Goal: Task Accomplishment & Management: Manage account settings

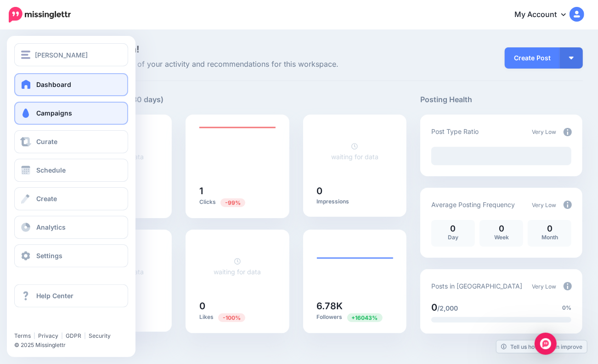
click at [71, 116] on span "Campaigns" at bounding box center [54, 113] width 36 height 8
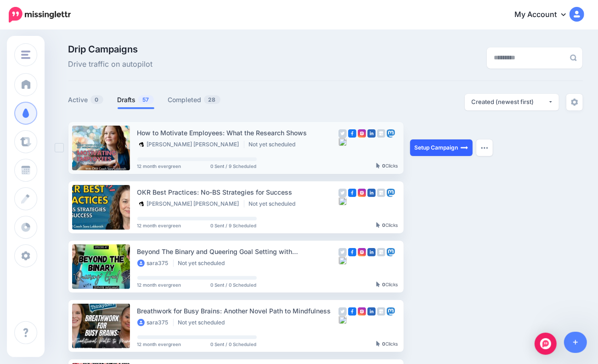
click at [465, 148] on img at bounding box center [464, 147] width 7 height 7
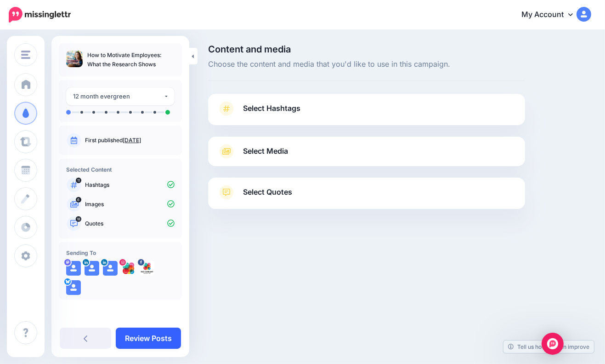
click at [144, 334] on link "Review Posts" at bounding box center [148, 337] width 65 height 21
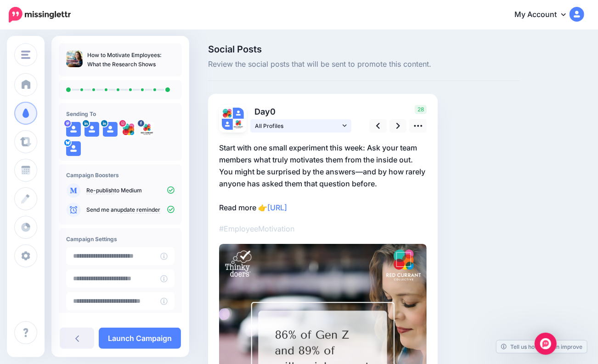
click at [345, 123] on icon at bounding box center [345, 125] width 4 height 6
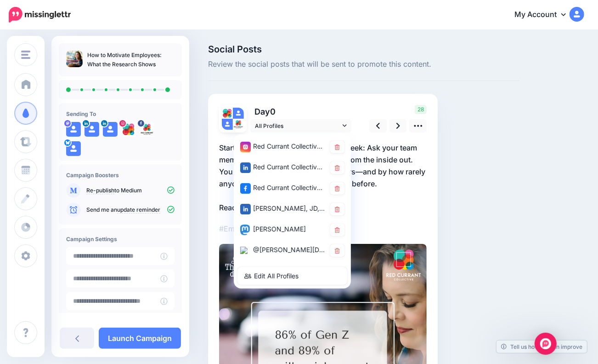
click at [550, 173] on div "Social Posts Review the social posts that will be sent to promote this content.…" at bounding box center [396, 293] width 390 height 497
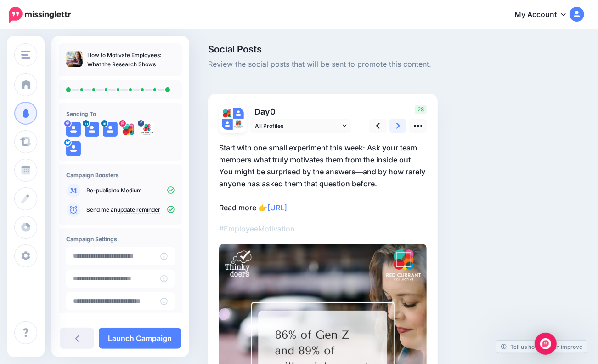
click at [403, 128] on link at bounding box center [398, 125] width 17 height 13
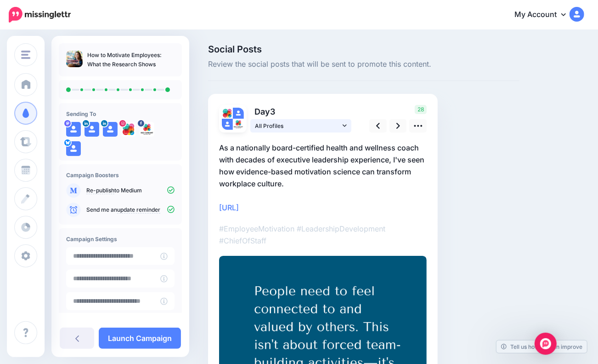
click at [344, 125] on icon at bounding box center [345, 125] width 4 height 2
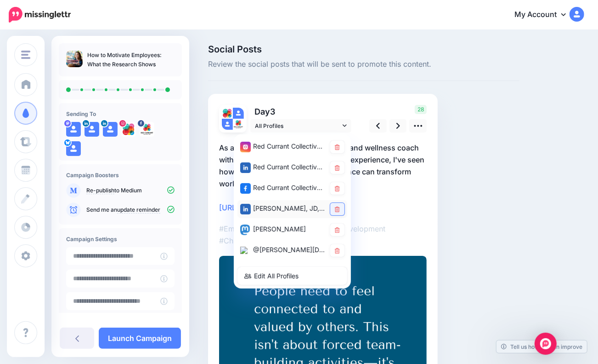
click at [340, 207] on link at bounding box center [337, 209] width 14 height 12
click at [395, 125] on link at bounding box center [398, 125] width 17 height 13
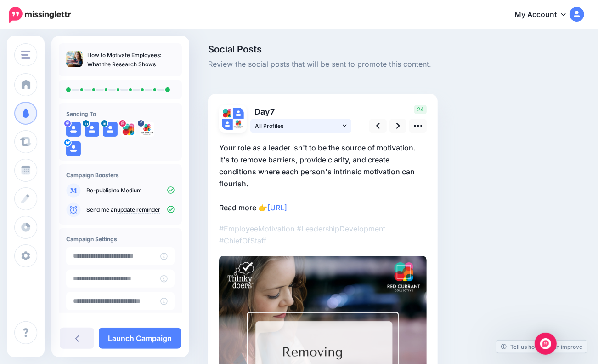
click at [342, 126] on link "All Profiles" at bounding box center [301, 125] width 101 height 13
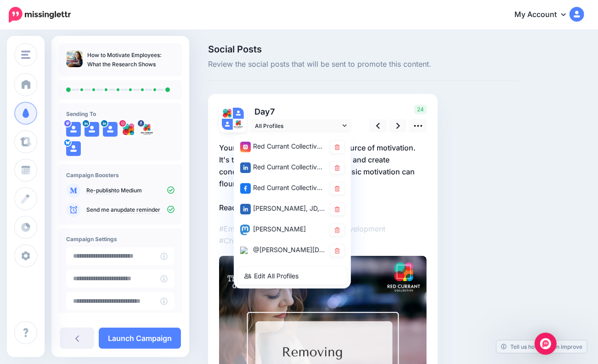
click at [531, 233] on div "Social Posts Review the social posts that will be sent to promote this content.…" at bounding box center [396, 299] width 390 height 509
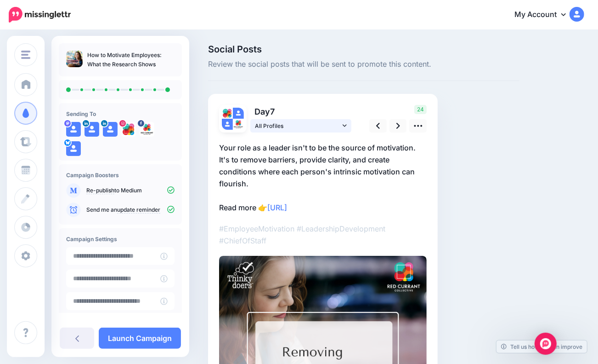
click at [342, 124] on link "All Profiles" at bounding box center [301, 125] width 101 height 13
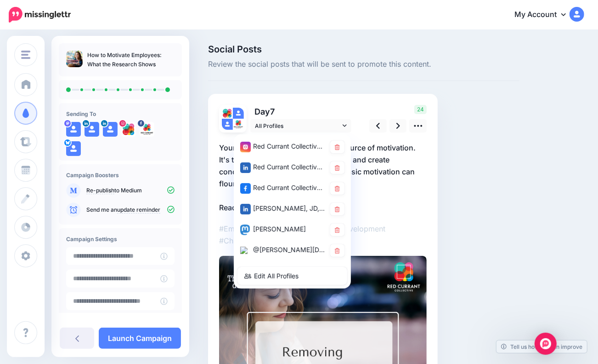
click at [450, 187] on div "Social Posts Review the social posts that will be sent to promote this content.…" at bounding box center [363, 299] width 325 height 509
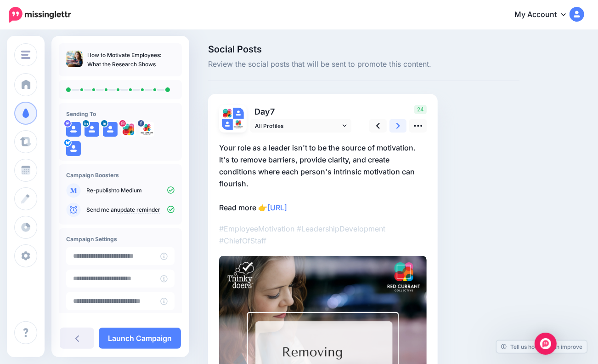
click at [397, 125] on icon at bounding box center [399, 126] width 4 height 10
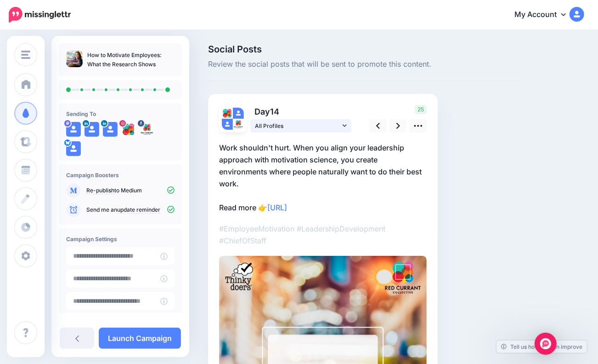
click at [337, 126] on span "All Profiles" at bounding box center [297, 126] width 85 height 10
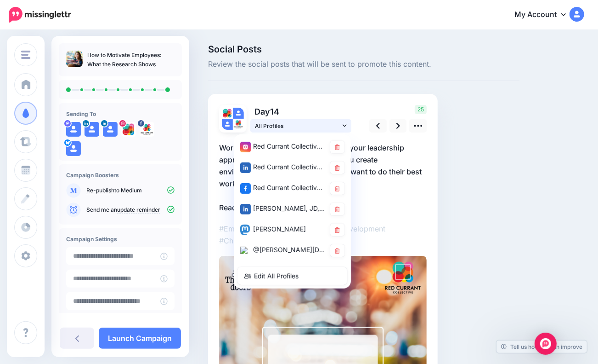
click at [336, 126] on span "All Profiles" at bounding box center [297, 126] width 85 height 10
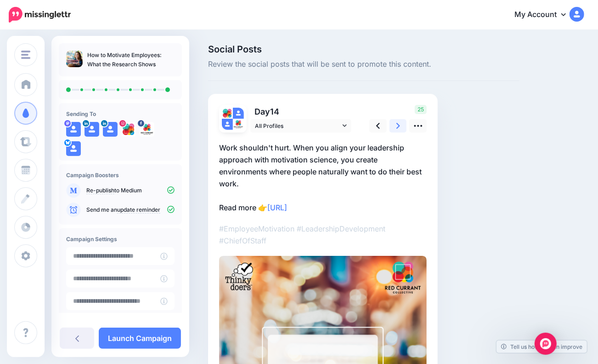
click at [399, 126] on icon at bounding box center [399, 126] width 4 height 6
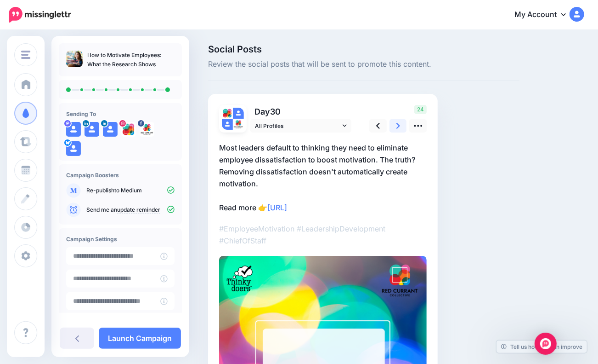
click at [401, 123] on link at bounding box center [398, 125] width 17 height 13
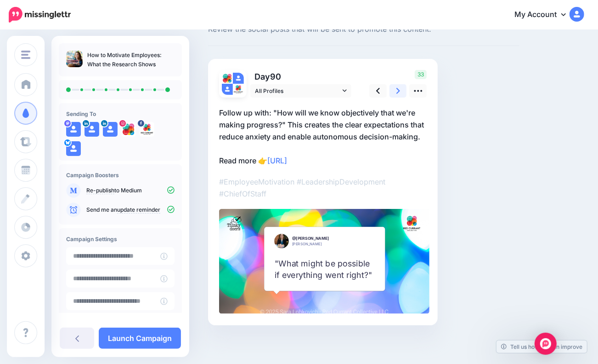
scroll to position [37, 0]
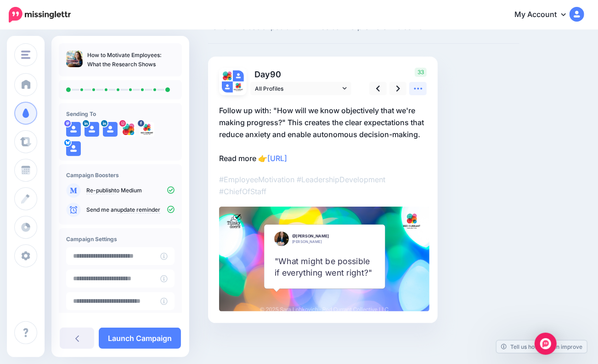
click at [417, 87] on icon at bounding box center [419, 89] width 10 height 10
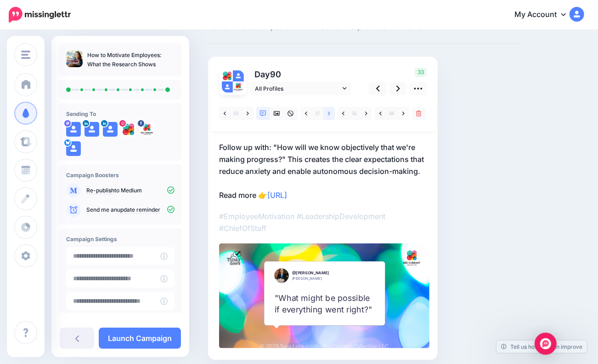
click at [330, 111] on icon at bounding box center [329, 113] width 2 height 6
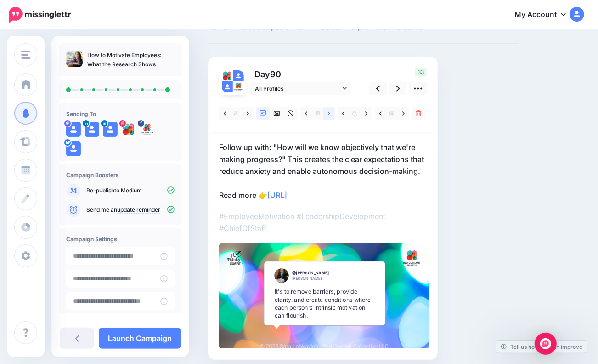
click at [330, 111] on icon at bounding box center [329, 113] width 2 height 6
click at [399, 87] on icon at bounding box center [399, 88] width 4 height 6
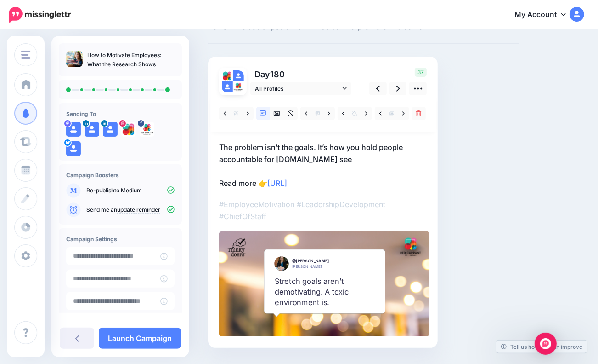
click at [318, 154] on p "The problem isn’t the goals. It’s how you hold people accountable for them.to s…" at bounding box center [323, 165] width 208 height 48
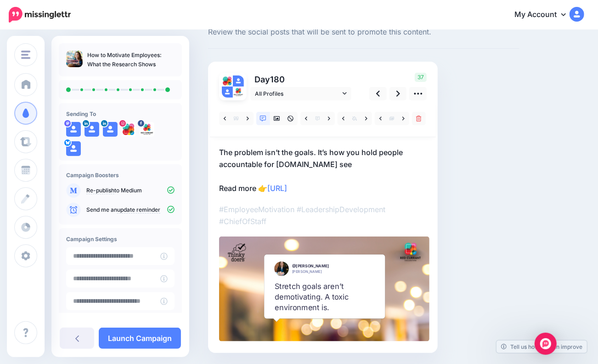
scroll to position [0, 0]
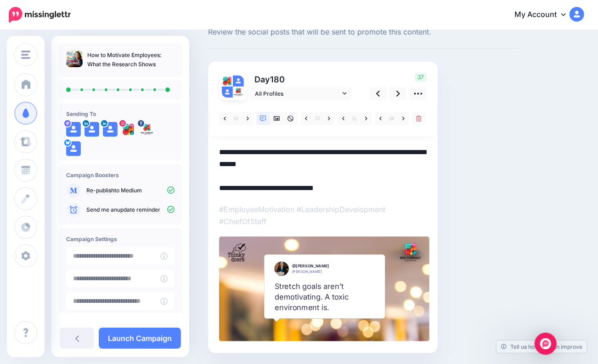
drag, startPoint x: 312, startPoint y: 166, endPoint x: 302, endPoint y: 165, distance: 10.3
click at [302, 165] on textarea "**********" at bounding box center [323, 170] width 208 height 48
drag, startPoint x: 296, startPoint y: 163, endPoint x: 334, endPoint y: 164, distance: 37.7
click at [334, 164] on textarea "**********" at bounding box center [323, 170] width 208 height 48
click at [396, 95] on link at bounding box center [398, 93] width 17 height 13
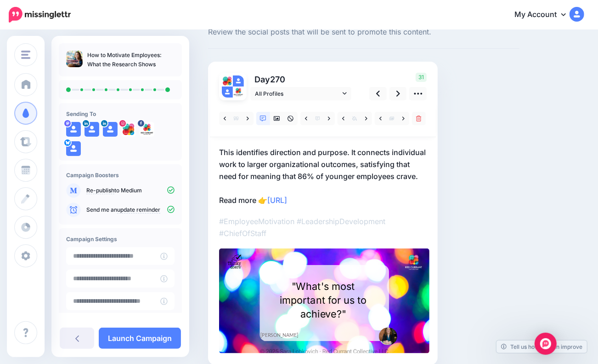
click at [231, 149] on p "This identifies direction and purpose. It connects individual work to larger or…" at bounding box center [323, 176] width 208 height 60
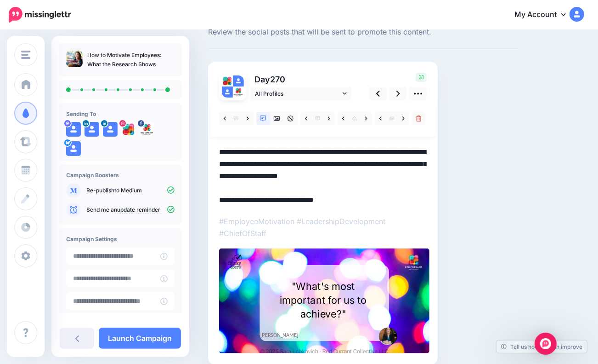
drag, startPoint x: 268, startPoint y: 150, endPoint x: 216, endPoint y: 150, distance: 51.9
click at [216, 150] on div "Day 270 All Profiles" at bounding box center [323, 213] width 230 height 303
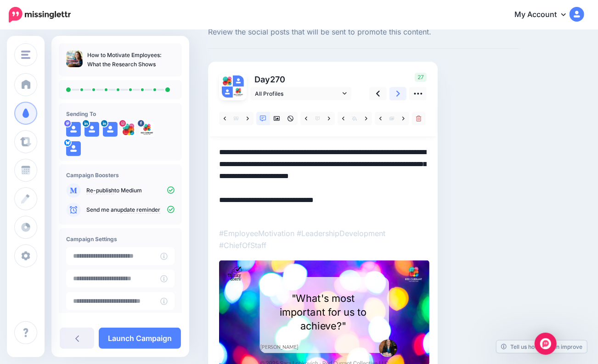
type textarea "**********"
click at [399, 92] on icon at bounding box center [399, 94] width 4 height 6
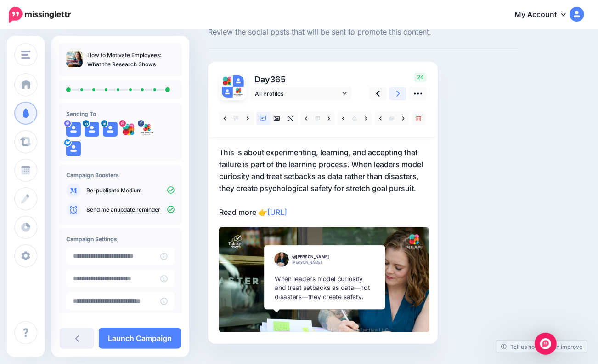
click at [399, 92] on icon at bounding box center [399, 94] width 4 height 6
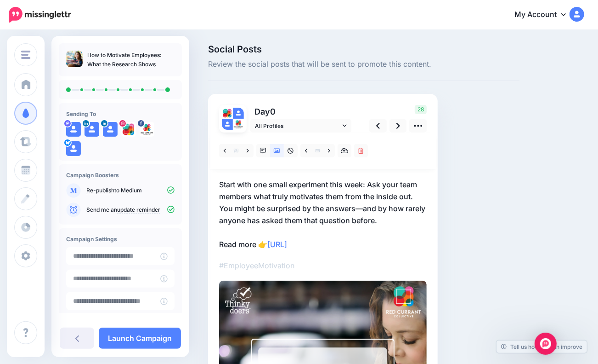
click at [167, 190] on icon at bounding box center [170, 189] width 7 height 7
click at [153, 337] on link "Launch Campaign" at bounding box center [140, 337] width 82 height 21
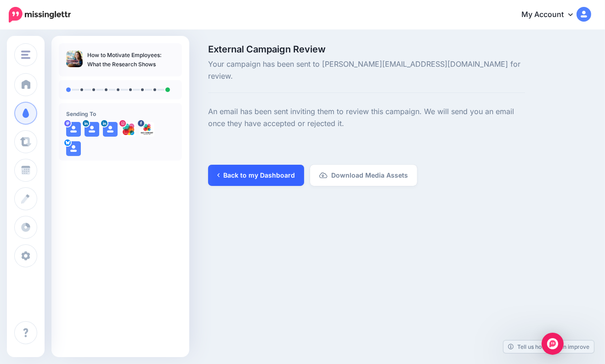
click at [251, 167] on link "Back to my Dashboard" at bounding box center [256, 175] width 96 height 21
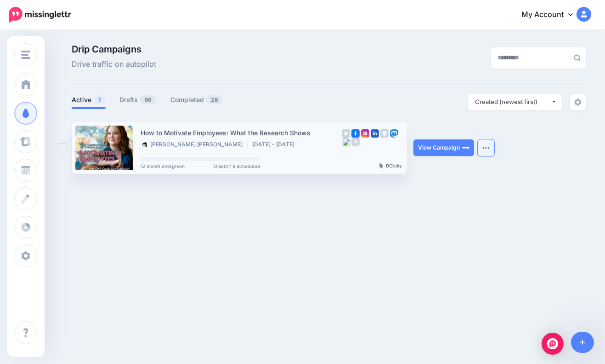
click at [487, 144] on button "button" at bounding box center [486, 147] width 17 height 17
click at [105, 253] on div "Sara Lobkovich Sara Lobkovich Add Workspace Dashboard Campaigns Curate Schedule…" at bounding box center [302, 148] width 605 height 235
click at [122, 102] on link "Drafts 56" at bounding box center [138, 99] width 37 height 11
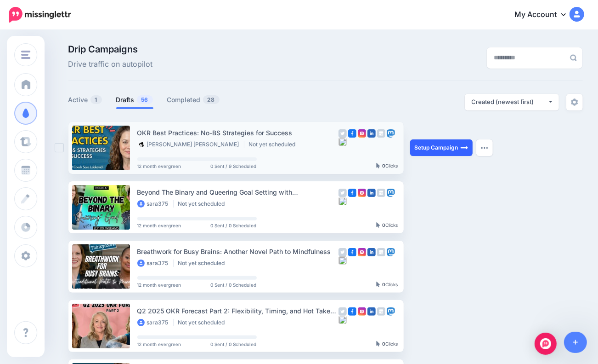
click at [429, 148] on link "Setup Campaign" at bounding box center [441, 147] width 63 height 17
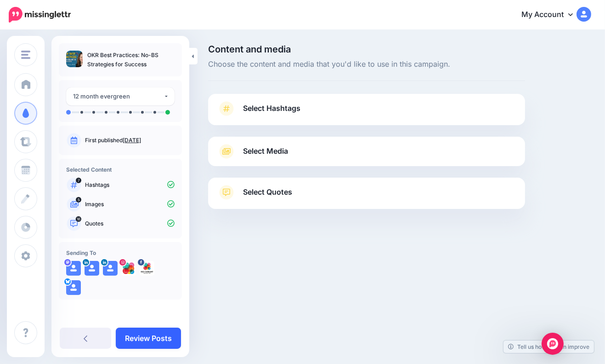
click at [149, 334] on link "Review Posts" at bounding box center [148, 337] width 65 height 21
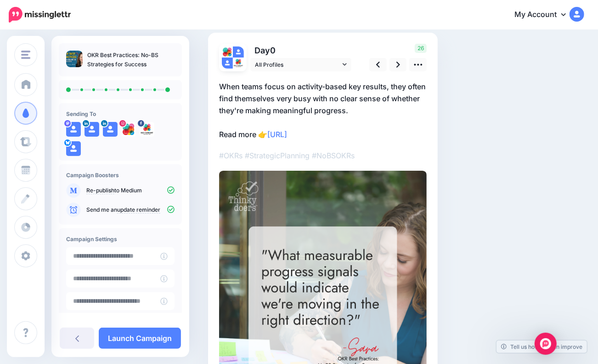
scroll to position [42, 0]
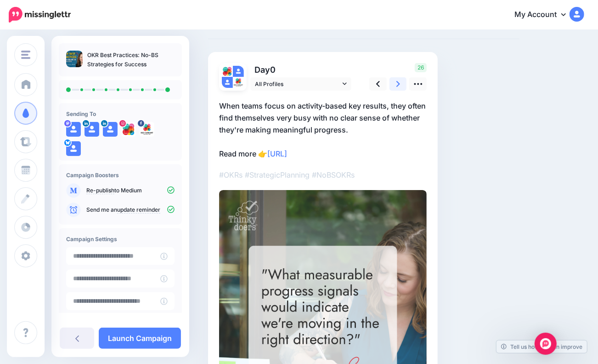
click at [399, 84] on icon at bounding box center [399, 84] width 4 height 6
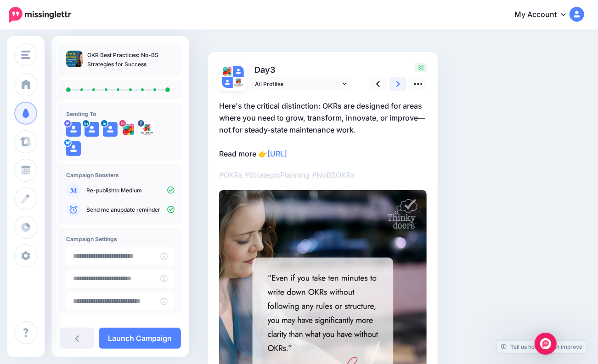
click at [399, 84] on icon at bounding box center [399, 84] width 4 height 6
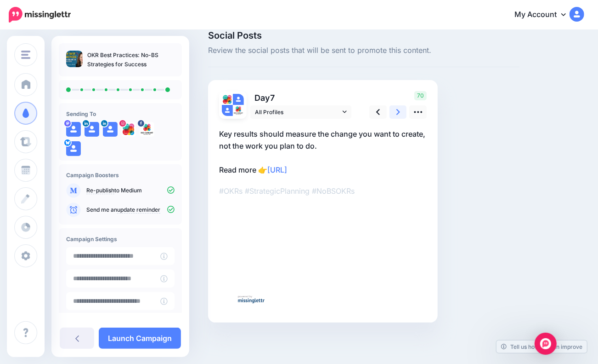
scroll to position [13, 0]
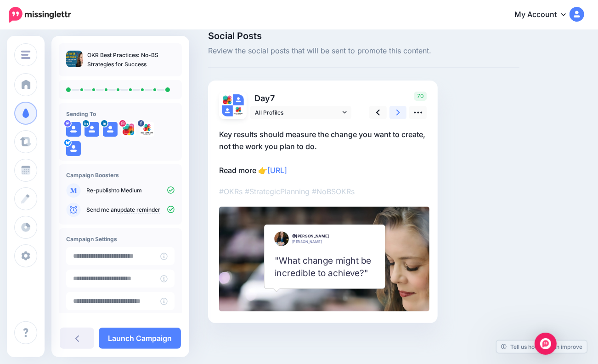
click at [393, 111] on link at bounding box center [398, 112] width 17 height 13
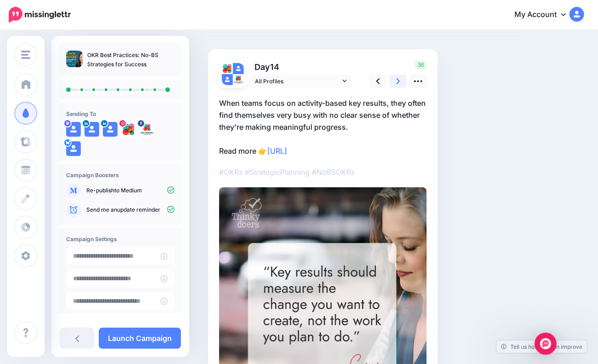
scroll to position [46, 0]
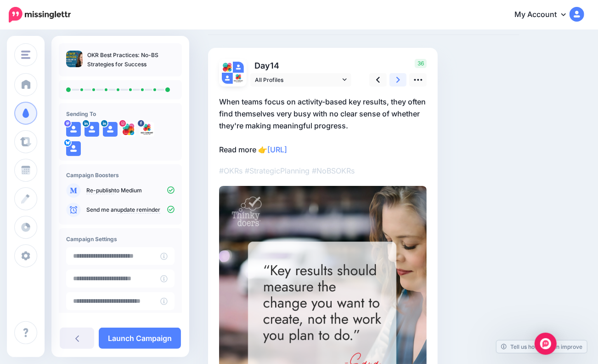
click at [397, 82] on icon at bounding box center [399, 80] width 4 height 6
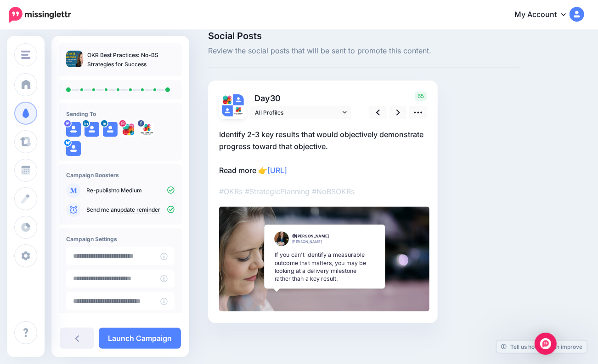
click at [280, 144] on p "Identify 2-3 key results that would objectively demonstrate progress toward tha…" at bounding box center [323, 152] width 208 height 48
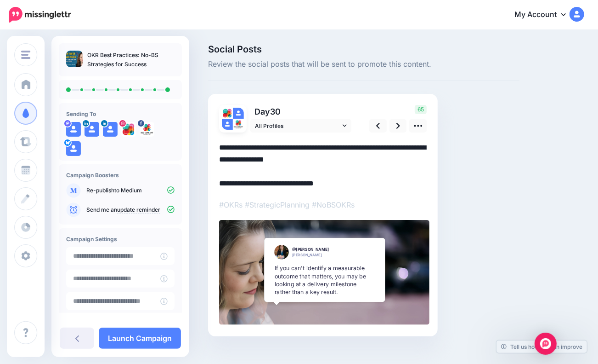
scroll to position [0, 0]
click at [282, 159] on textarea "**********" at bounding box center [323, 166] width 208 height 48
type textarea "**********"
click at [398, 124] on icon at bounding box center [399, 126] width 4 height 6
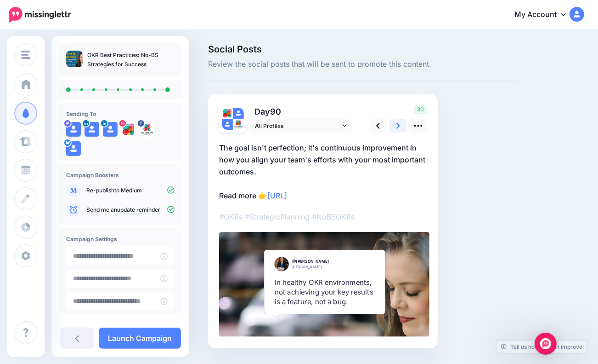
click at [394, 124] on link at bounding box center [398, 125] width 17 height 13
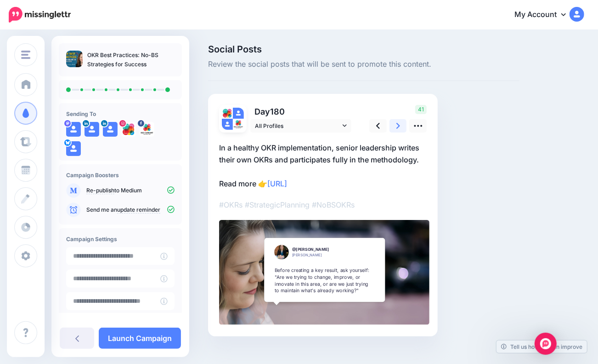
click at [399, 124] on icon at bounding box center [399, 126] width 4 height 6
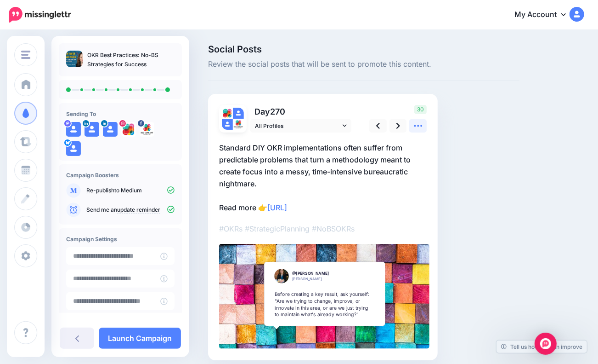
click at [419, 123] on icon at bounding box center [419, 126] width 10 height 10
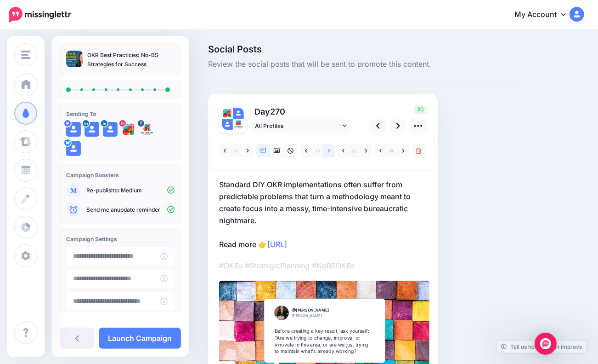
click at [328, 149] on icon at bounding box center [329, 151] width 2 height 6
click at [400, 122] on link at bounding box center [398, 125] width 17 height 13
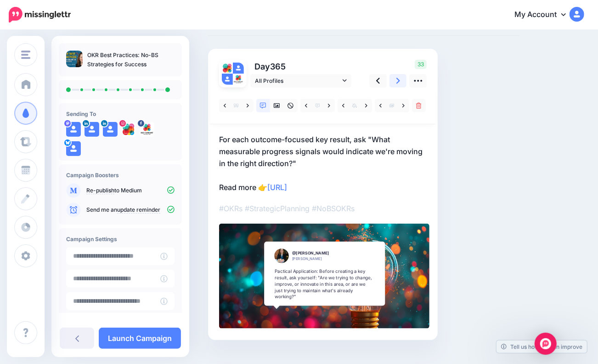
scroll to position [46, 0]
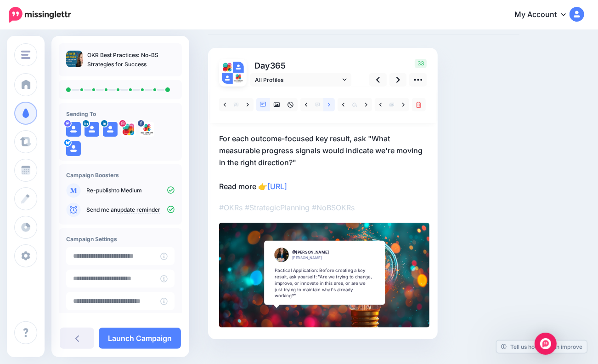
click at [326, 104] on link at bounding box center [329, 104] width 11 height 13
click at [327, 104] on link at bounding box center [329, 104] width 11 height 13
click at [397, 80] on icon at bounding box center [399, 80] width 4 height 10
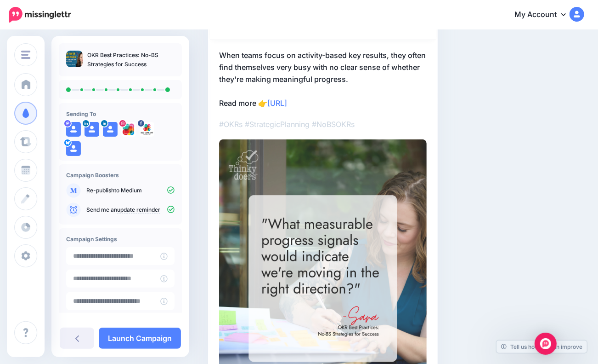
scroll to position [138, 0]
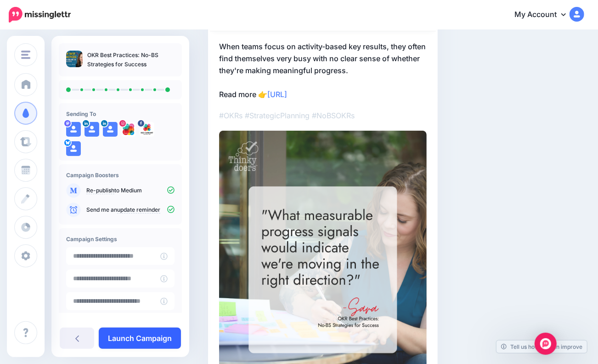
click at [140, 339] on link "Launch Campaign" at bounding box center [140, 337] width 82 height 21
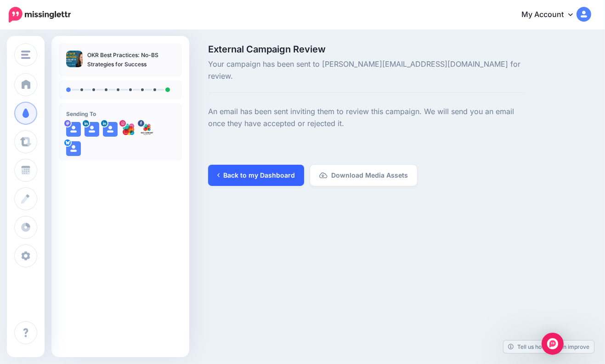
click at [260, 165] on link "Back to my Dashboard" at bounding box center [256, 175] width 96 height 21
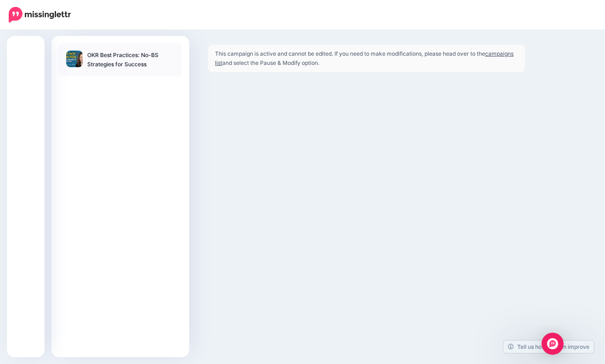
click at [230, 66] on link "campaigns list" at bounding box center [364, 58] width 299 height 16
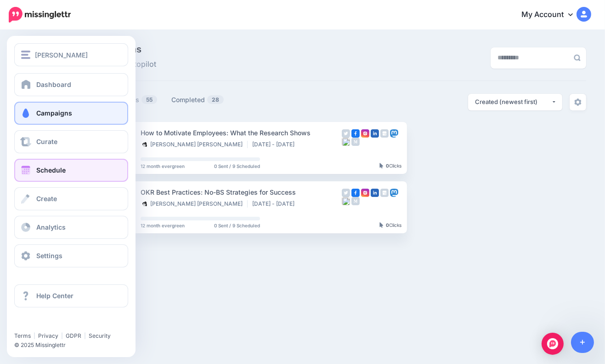
click at [32, 166] on link "Schedule" at bounding box center [71, 170] width 114 height 23
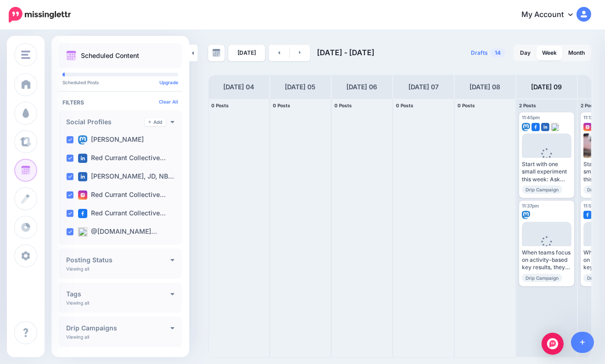
drag, startPoint x: 460, startPoint y: 356, endPoint x: 553, endPoint y: 365, distance: 93.3
click at [553, 363] on html "My Account Dashboard My Account Billing Logout" at bounding box center [302, 182] width 605 height 364
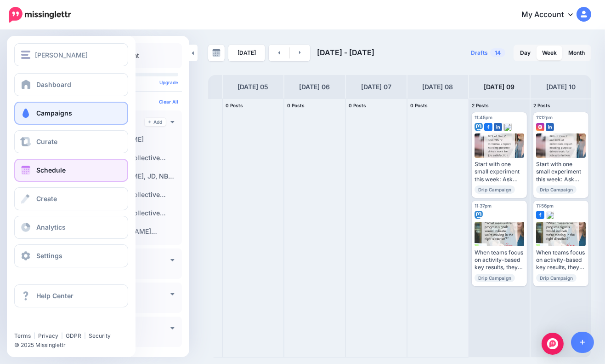
click at [36, 111] on span "Campaigns" at bounding box center [54, 113] width 36 height 8
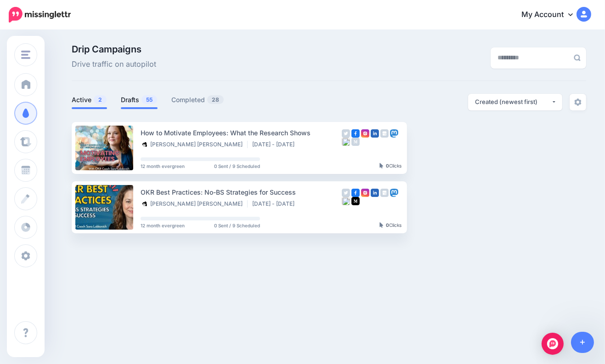
click at [126, 98] on link "Drafts 55" at bounding box center [139, 99] width 37 height 11
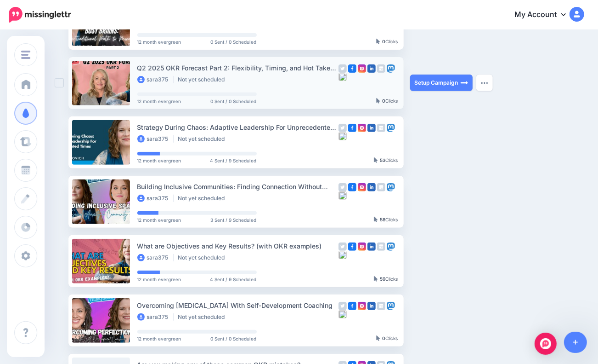
scroll to position [184, 0]
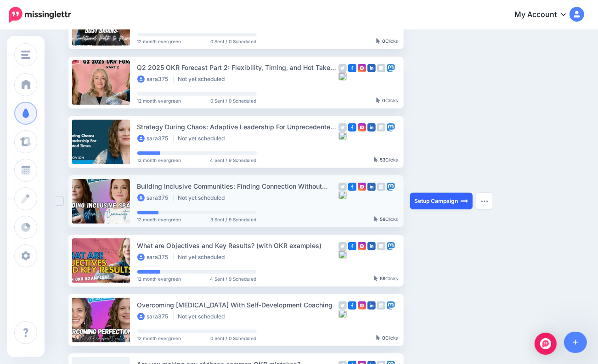
click at [458, 200] on link "Setup Campaign" at bounding box center [441, 201] width 63 height 17
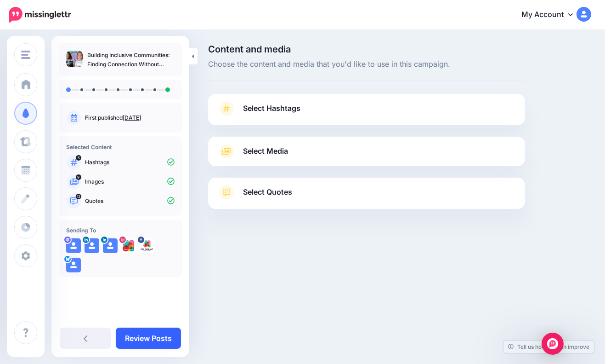
click at [157, 340] on link "Review Posts" at bounding box center [148, 337] width 65 height 21
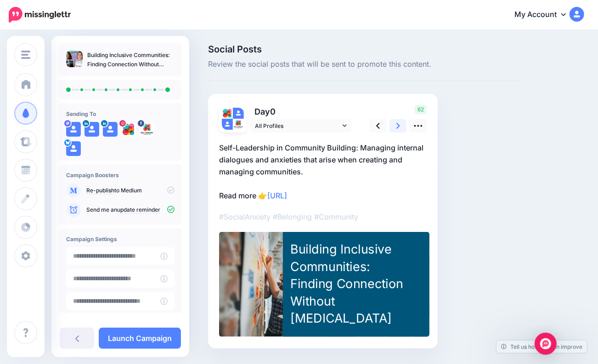
click at [402, 124] on link at bounding box center [398, 125] width 17 height 13
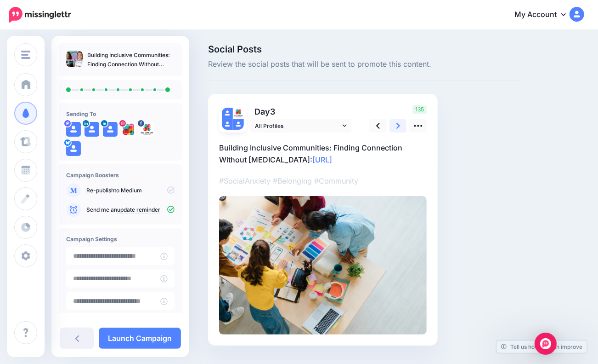
click at [402, 124] on link at bounding box center [398, 125] width 17 height 13
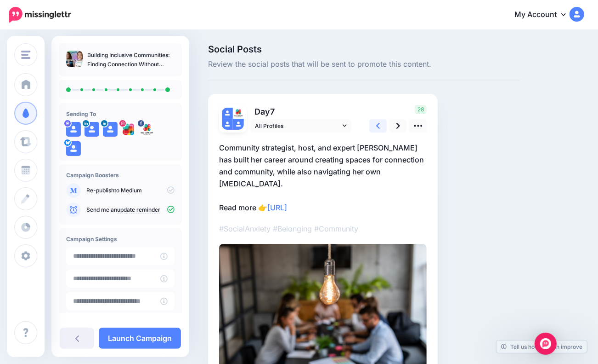
click at [378, 125] on icon at bounding box center [378, 126] width 4 height 10
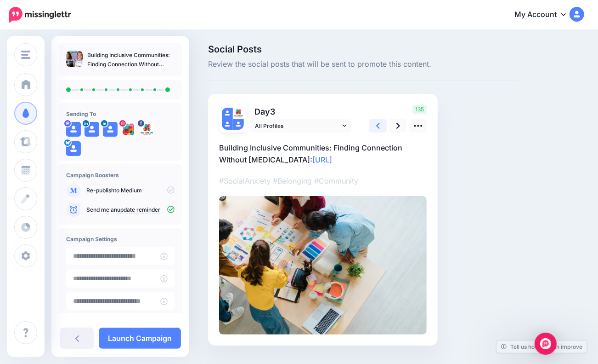
click at [378, 125] on icon at bounding box center [378, 126] width 4 height 10
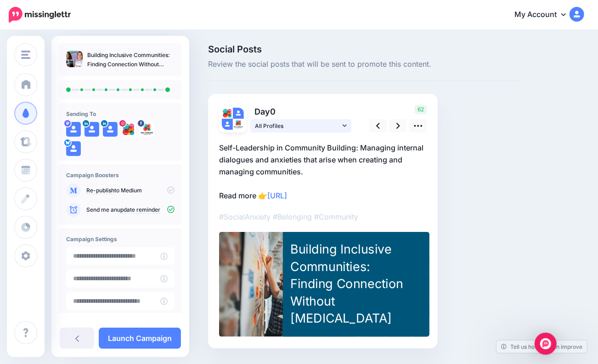
click at [333, 125] on span "All Profiles" at bounding box center [297, 126] width 85 height 10
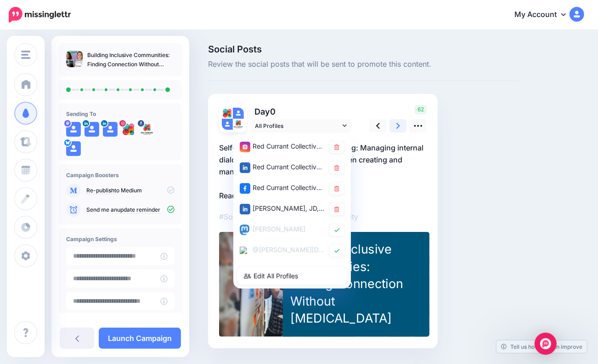
click at [399, 127] on icon at bounding box center [399, 126] width 4 height 10
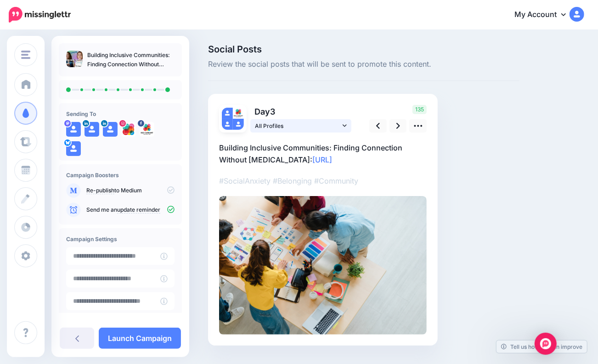
click at [345, 124] on icon at bounding box center [345, 125] width 4 height 6
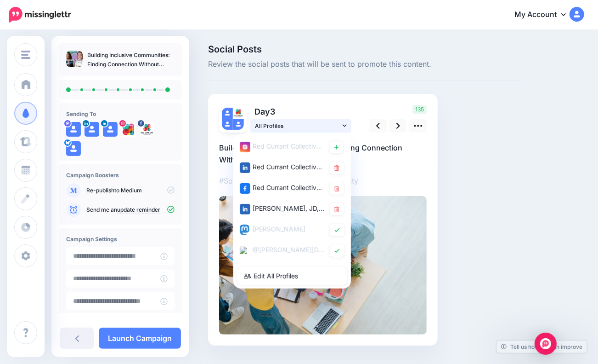
click at [345, 124] on icon at bounding box center [345, 125] width 4 height 6
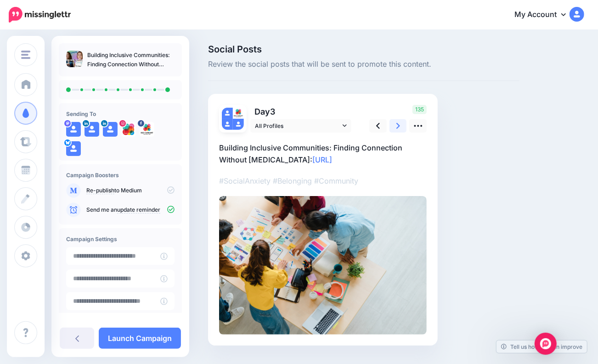
click at [404, 122] on link at bounding box center [398, 125] width 17 height 13
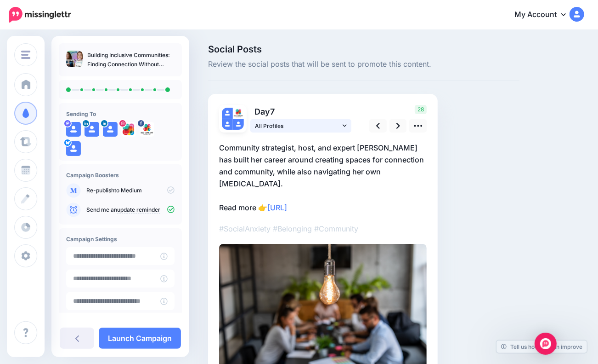
click at [328, 124] on span "All Profiles" at bounding box center [297, 126] width 85 height 10
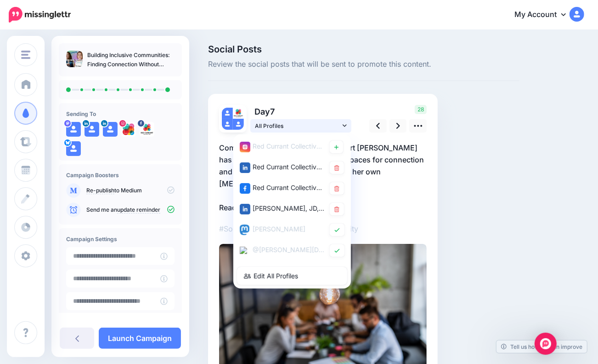
click at [328, 124] on span "All Profiles" at bounding box center [297, 126] width 85 height 10
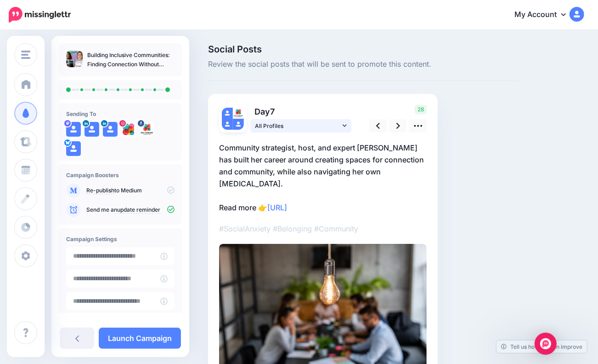
click at [342, 125] on link "All Profiles" at bounding box center [301, 125] width 101 height 13
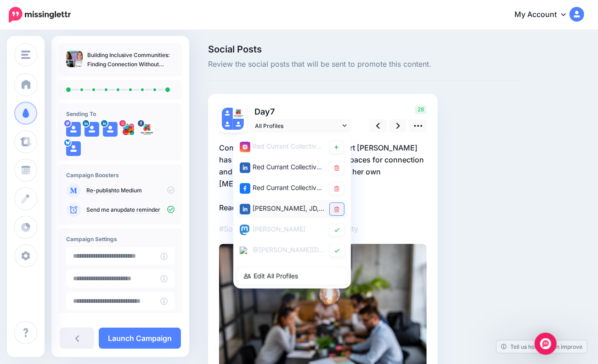
click at [335, 211] on icon at bounding box center [337, 209] width 5 height 6
click at [378, 125] on icon at bounding box center [378, 126] width 4 height 10
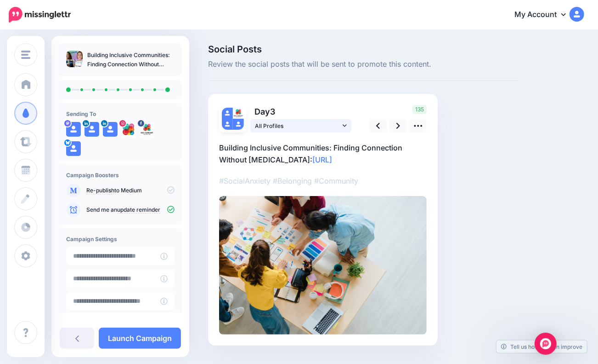
click at [298, 128] on span "All Profiles" at bounding box center [297, 126] width 85 height 10
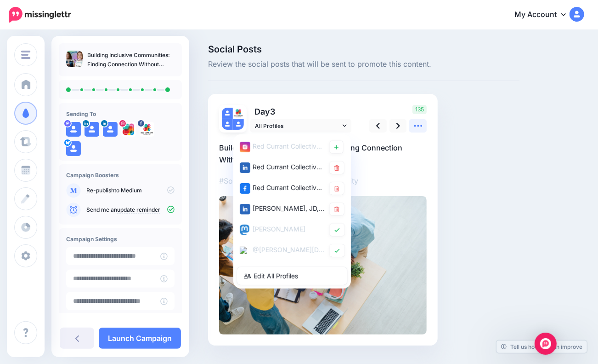
click at [416, 119] on link at bounding box center [418, 125] width 17 height 13
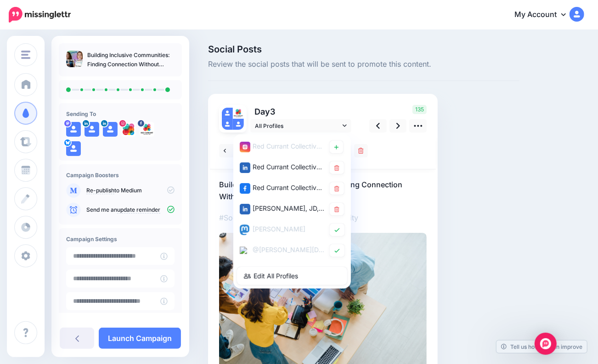
click at [448, 188] on div "Social Posts Review the social posts that will be sent to promote this content.…" at bounding box center [363, 227] width 325 height 365
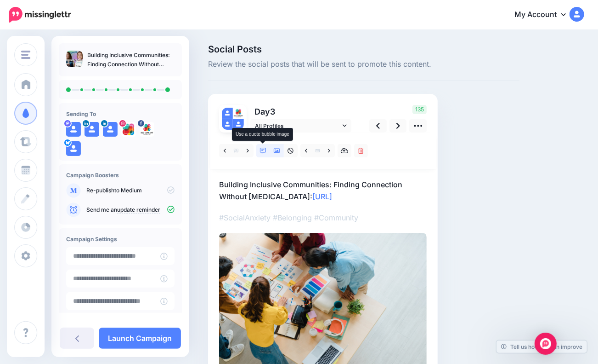
click at [263, 149] on icon at bounding box center [263, 151] width 6 height 6
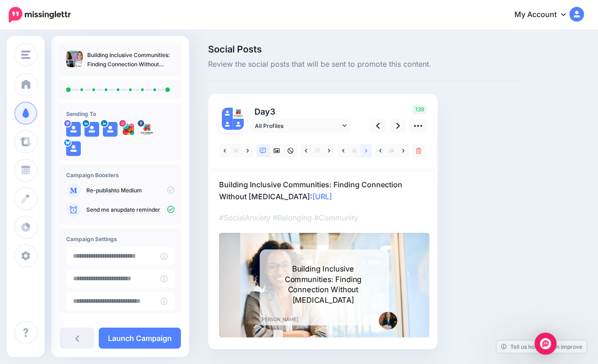
click at [368, 148] on link at bounding box center [366, 150] width 11 height 13
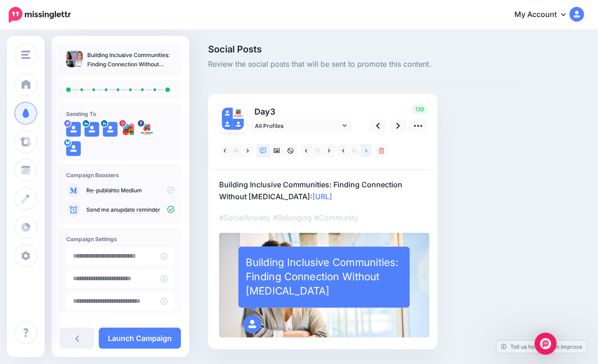
click at [367, 150] on icon at bounding box center [366, 150] width 2 height 4
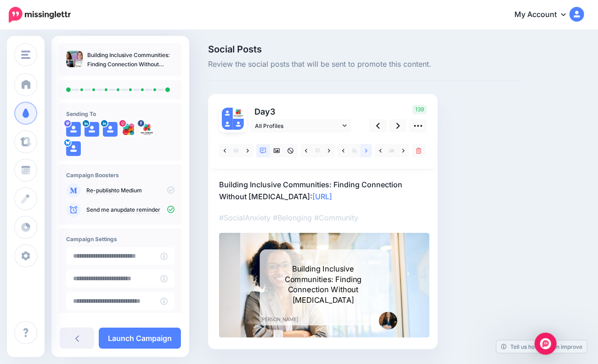
click at [367, 150] on icon at bounding box center [366, 150] width 2 height 4
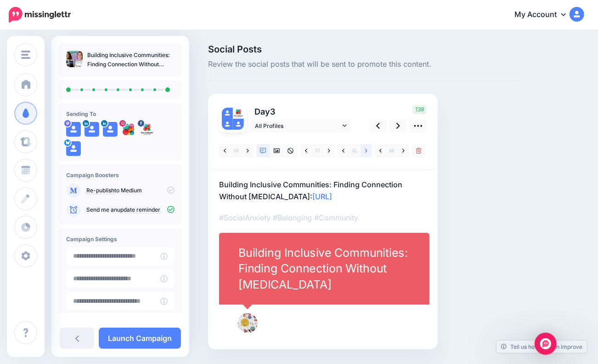
click at [367, 150] on icon at bounding box center [366, 150] width 2 height 4
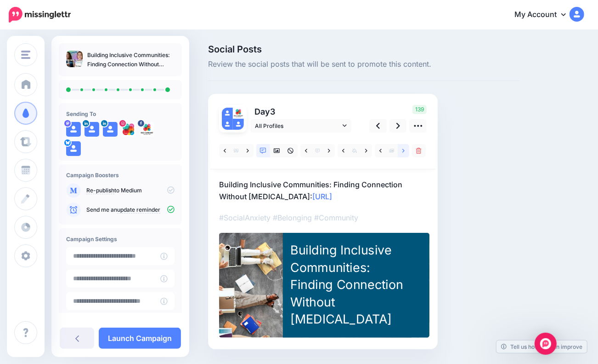
click at [405, 149] on icon at bounding box center [404, 151] width 2 height 6
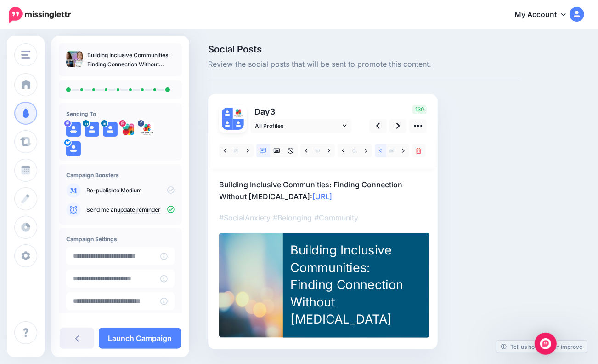
click at [379, 149] on link at bounding box center [380, 150] width 11 height 13
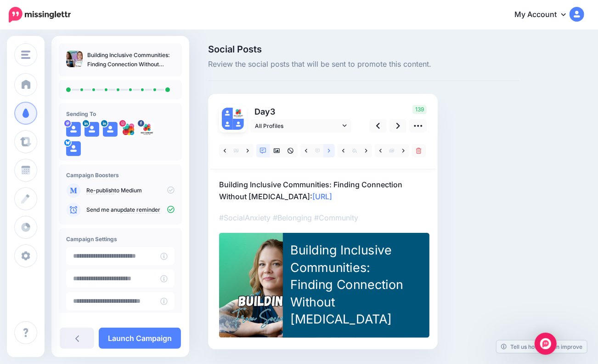
click at [327, 153] on link at bounding box center [329, 150] width 11 height 13
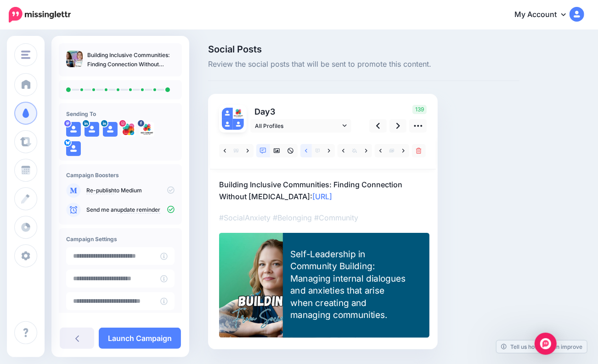
click at [306, 151] on icon at bounding box center [306, 151] width 2 height 6
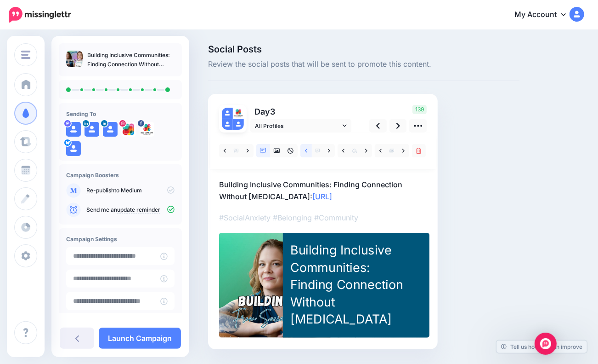
click at [306, 151] on icon at bounding box center [306, 151] width 2 height 6
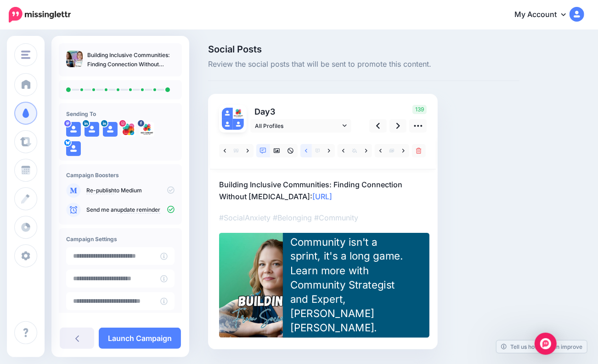
click at [306, 151] on icon at bounding box center [306, 151] width 2 height 6
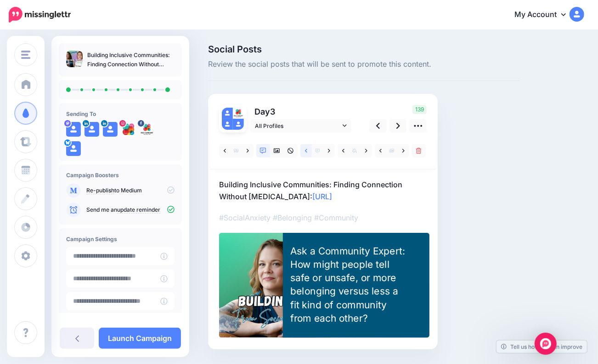
click at [306, 151] on icon at bounding box center [306, 151] width 2 height 6
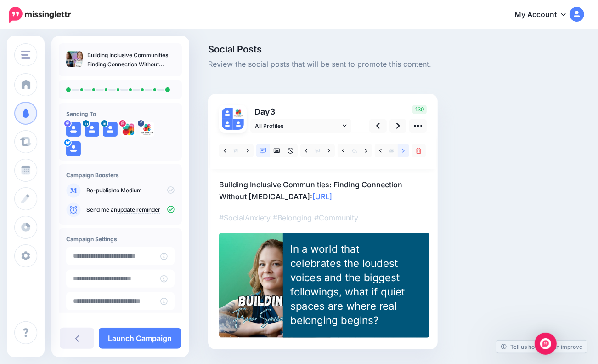
click at [405, 149] on link at bounding box center [403, 150] width 11 height 13
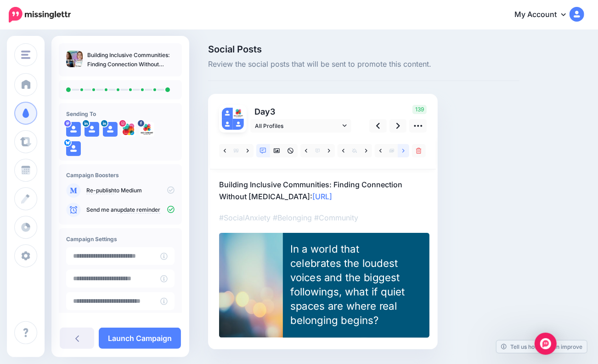
click at [402, 153] on link at bounding box center [403, 150] width 11 height 13
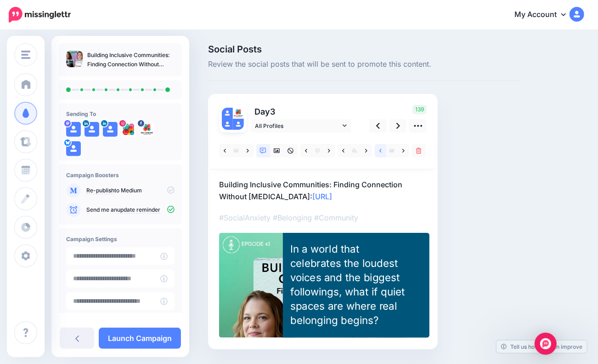
click at [384, 148] on link at bounding box center [380, 150] width 11 height 13
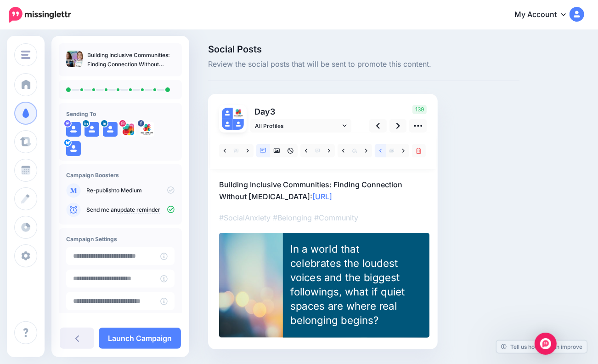
click at [384, 148] on link at bounding box center [380, 150] width 11 height 13
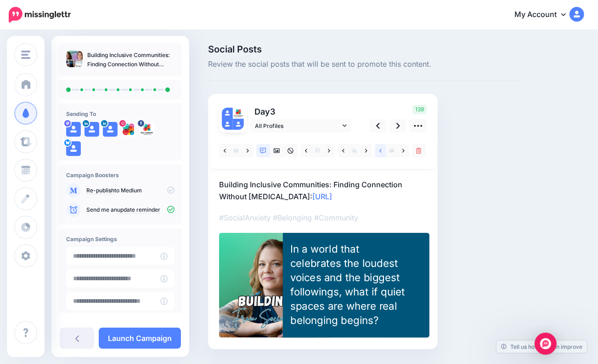
click at [384, 148] on link at bounding box center [380, 150] width 11 height 13
click at [382, 150] on link at bounding box center [380, 150] width 11 height 13
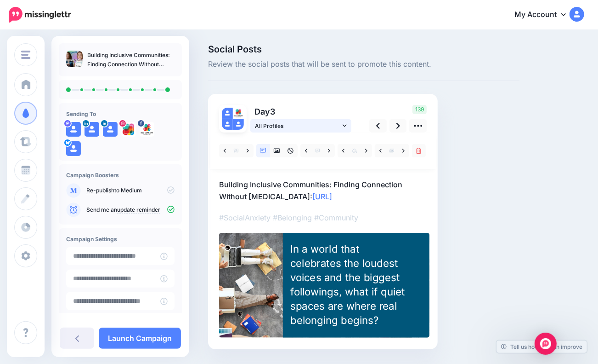
click at [346, 126] on icon at bounding box center [345, 125] width 4 height 6
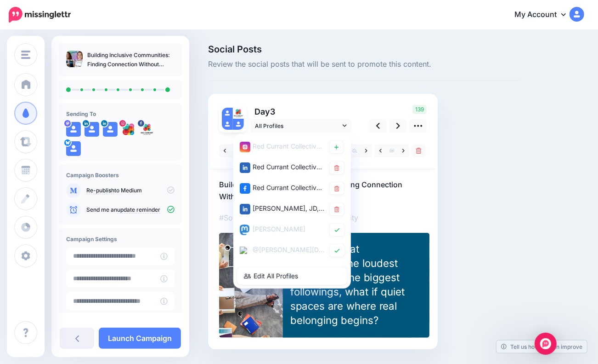
click at [518, 212] on div "Social Posts Review the social posts that will be sent to promote this content.…" at bounding box center [363, 211] width 325 height 332
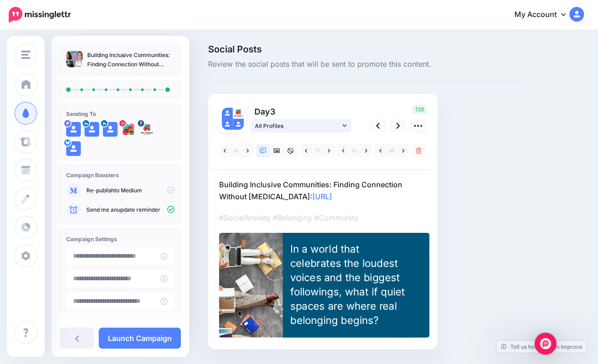
click at [342, 123] on link "All Profiles" at bounding box center [301, 125] width 101 height 13
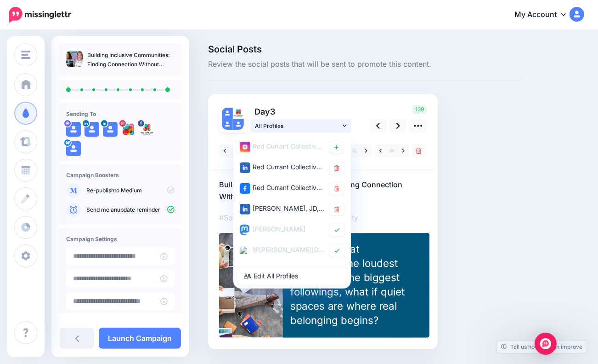
click at [342, 123] on link "All Profiles" at bounding box center [301, 125] width 101 height 13
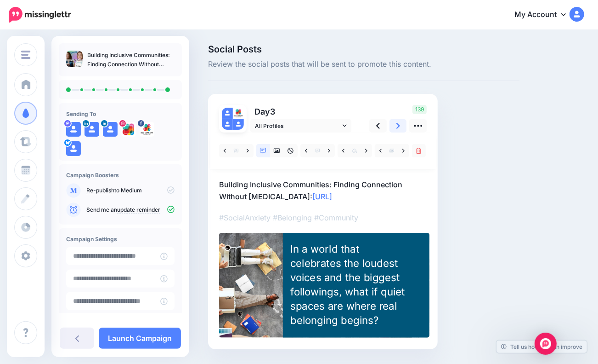
click at [399, 125] on icon at bounding box center [399, 126] width 4 height 6
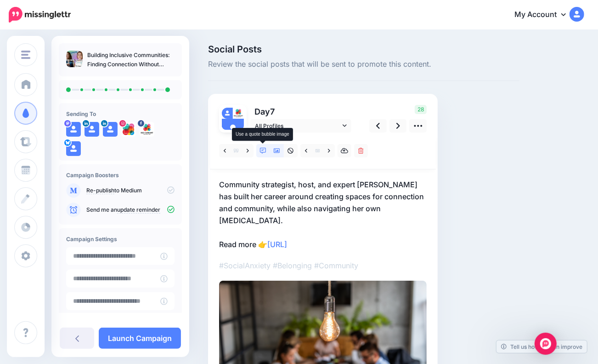
click at [263, 151] on icon at bounding box center [263, 151] width 6 height 6
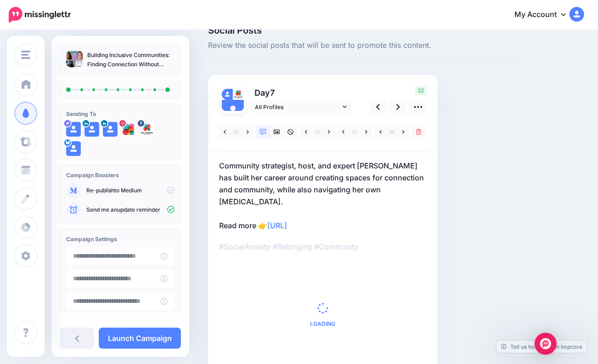
scroll to position [46, 0]
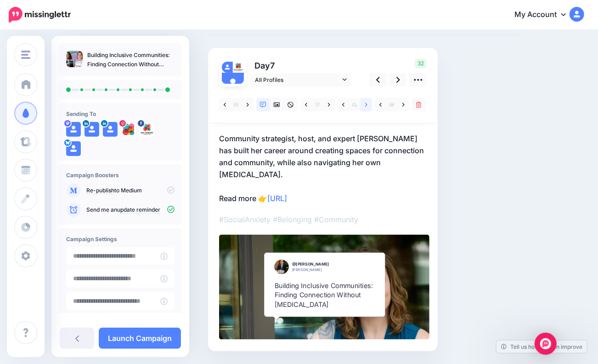
click at [365, 103] on link at bounding box center [366, 104] width 11 height 13
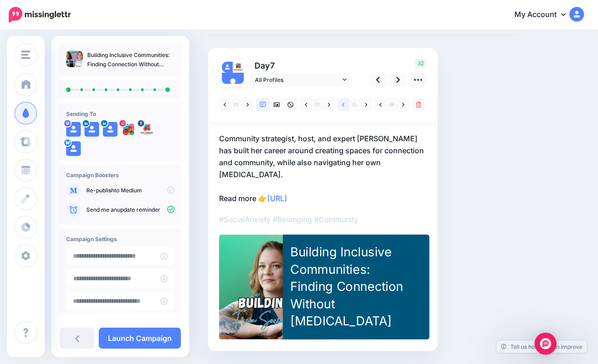
click at [342, 102] on icon at bounding box center [343, 105] width 2 height 6
click at [343, 105] on icon at bounding box center [343, 105] width 2 height 4
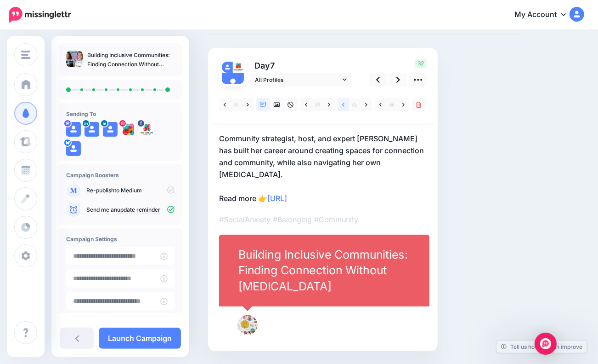
click at [343, 105] on icon at bounding box center [343, 105] width 2 height 4
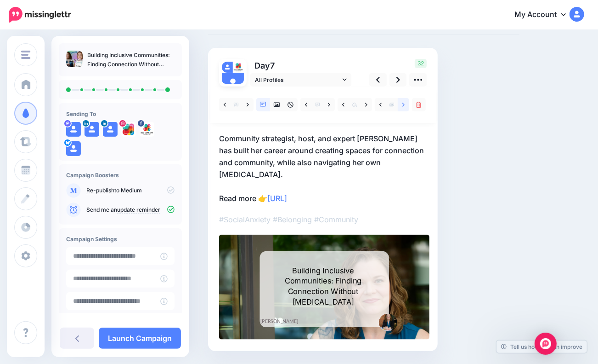
click at [403, 103] on icon at bounding box center [404, 105] width 2 height 6
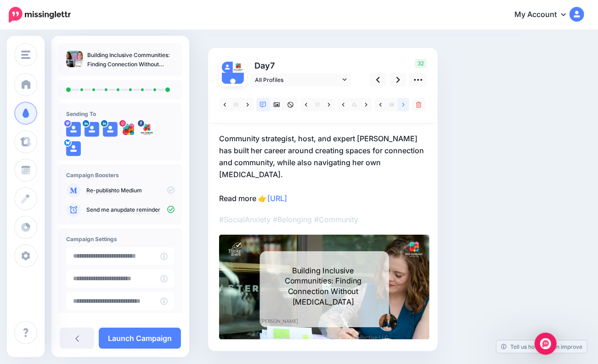
click at [403, 103] on icon at bounding box center [404, 105] width 2 height 6
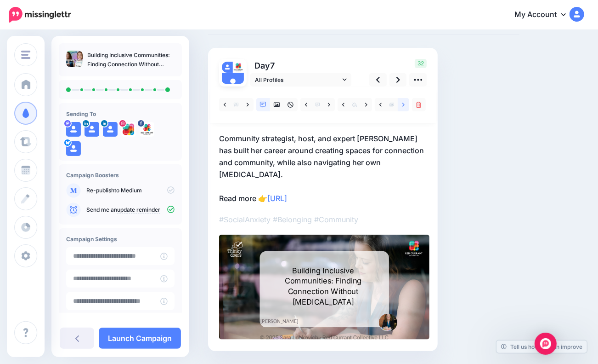
click at [403, 103] on icon at bounding box center [404, 105] width 2 height 6
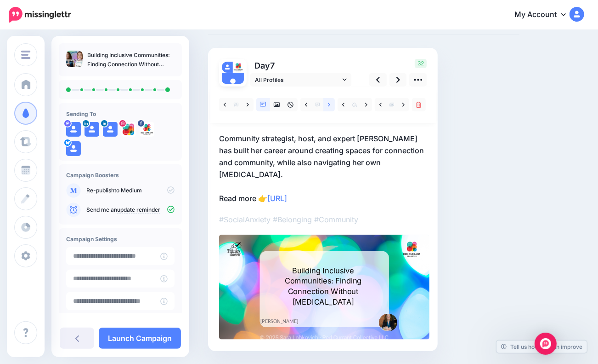
click at [330, 104] on link at bounding box center [329, 104] width 11 height 13
click at [405, 104] on icon at bounding box center [404, 105] width 2 height 4
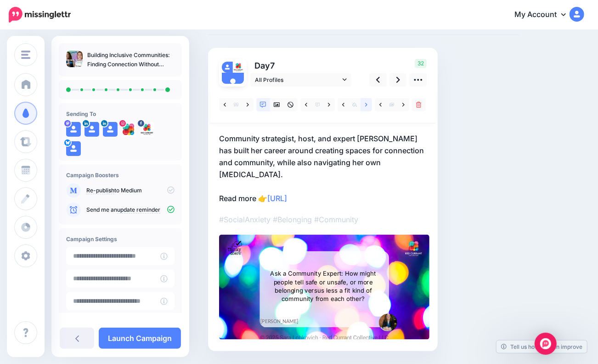
click at [364, 102] on link at bounding box center [366, 104] width 11 height 13
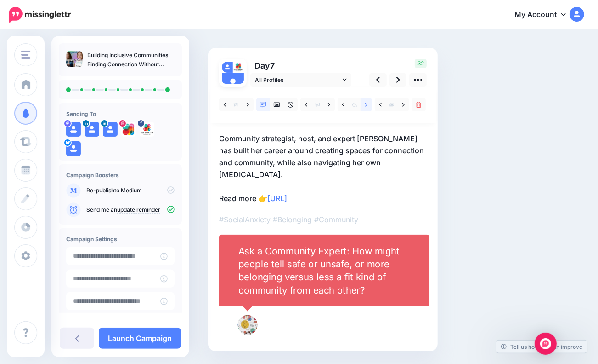
click at [364, 103] on link at bounding box center [366, 104] width 11 height 13
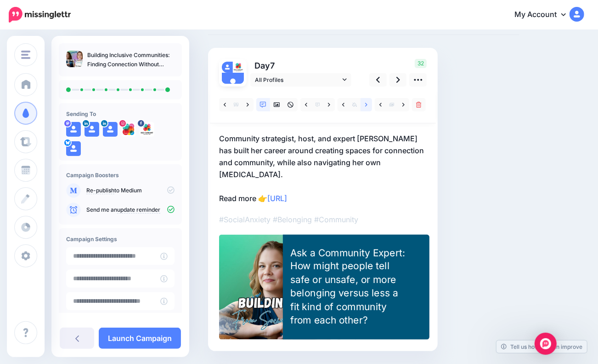
click at [364, 103] on link at bounding box center [366, 104] width 11 height 13
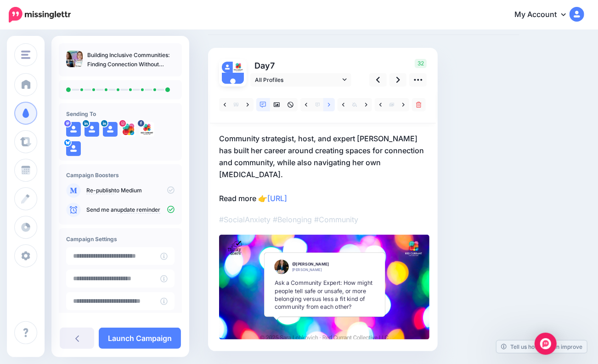
click at [327, 106] on link at bounding box center [329, 104] width 11 height 13
click at [343, 77] on icon at bounding box center [345, 79] width 4 height 6
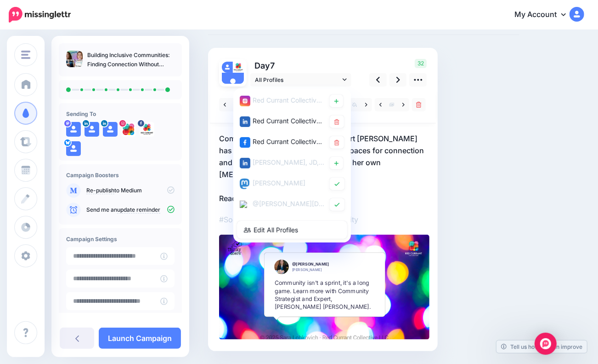
click at [454, 134] on div "Social Posts Review the social posts that will be sent to promote this content.…" at bounding box center [363, 189] width 325 height 380
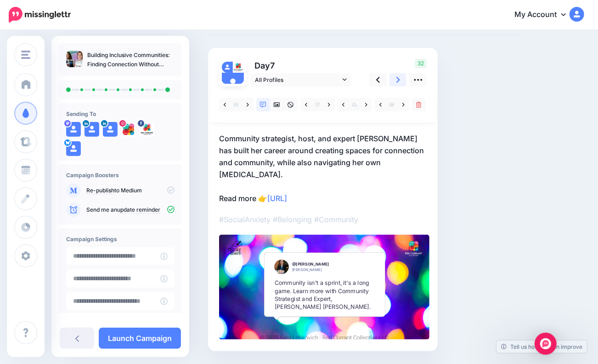
click at [399, 81] on icon at bounding box center [399, 80] width 4 height 10
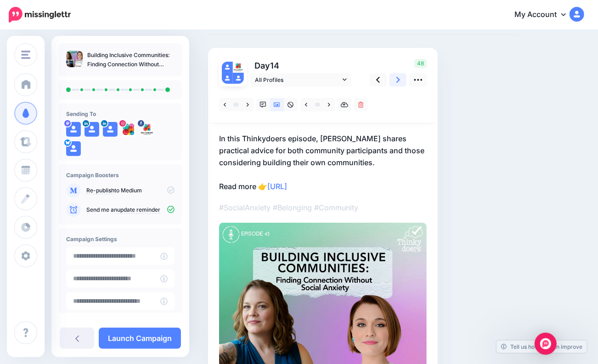
click at [399, 79] on icon at bounding box center [399, 80] width 4 height 6
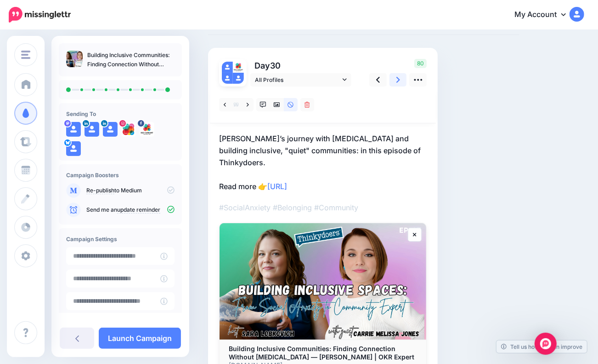
scroll to position [0, 0]
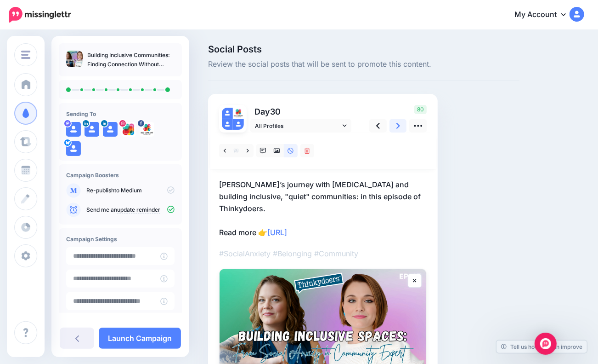
click at [399, 125] on icon at bounding box center [399, 126] width 4 height 6
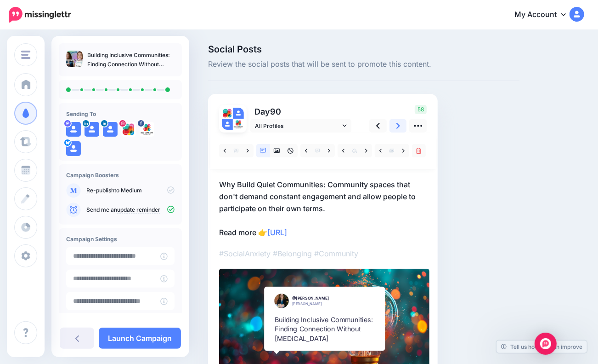
click at [398, 128] on icon at bounding box center [399, 126] width 4 height 10
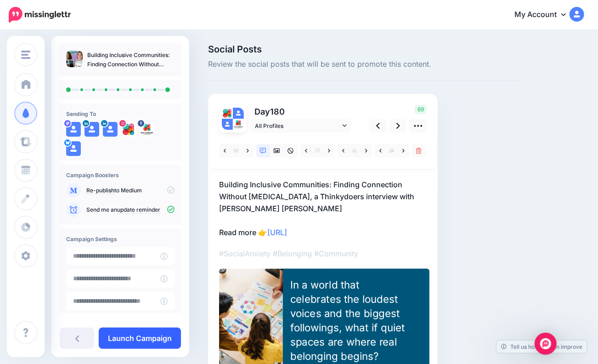
click at [139, 337] on link "Launch Campaign" at bounding box center [140, 337] width 82 height 21
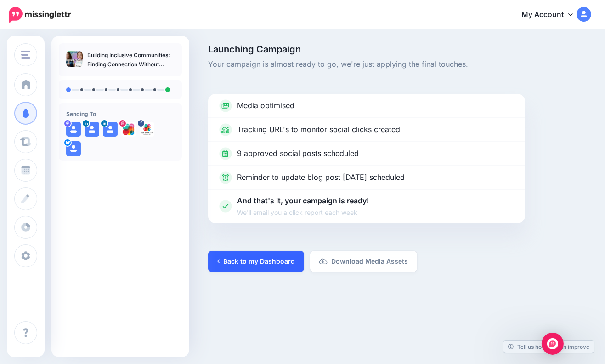
click at [254, 258] on link "Back to my Dashboard" at bounding box center [256, 261] width 96 height 21
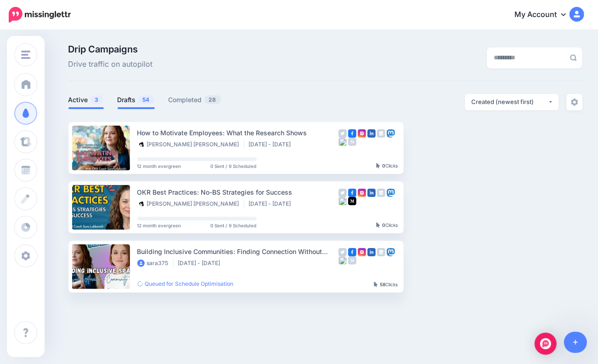
click at [131, 96] on link "Drafts 54" at bounding box center [136, 99] width 37 height 11
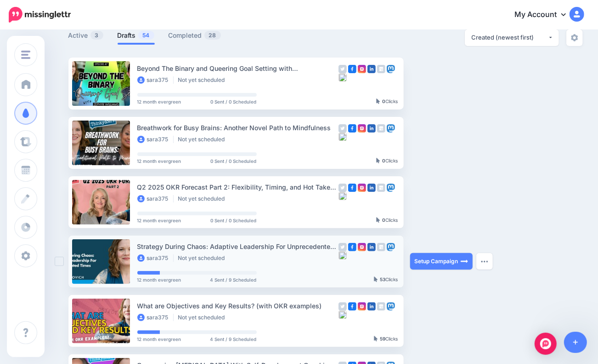
scroll to position [92, 0]
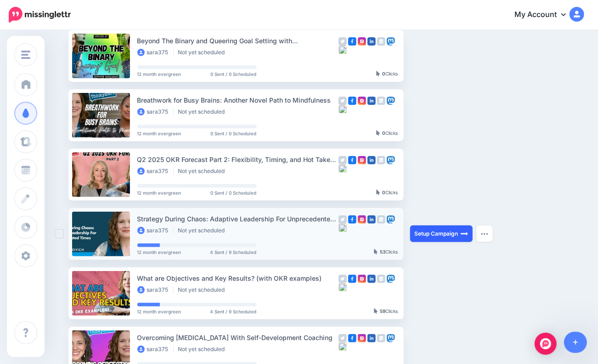
click at [443, 231] on link "Setup Campaign" at bounding box center [441, 233] width 63 height 17
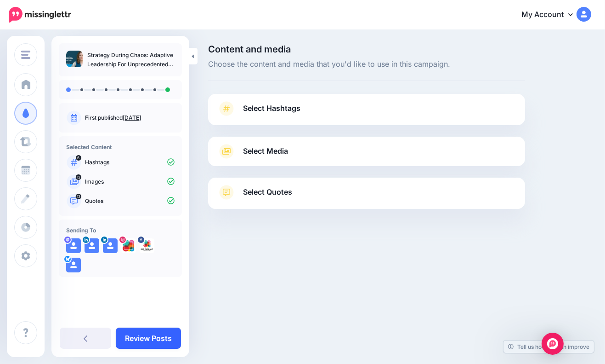
click at [156, 337] on link "Review Posts" at bounding box center [148, 337] width 65 height 21
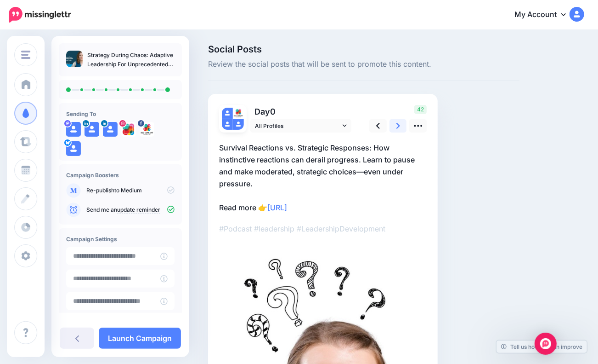
click at [394, 125] on link at bounding box center [398, 125] width 17 height 13
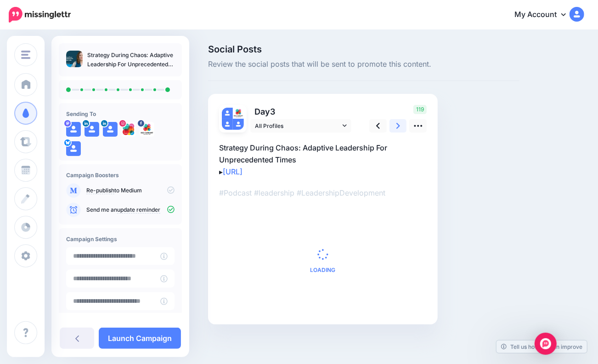
click at [394, 125] on link at bounding box center [398, 125] width 17 height 13
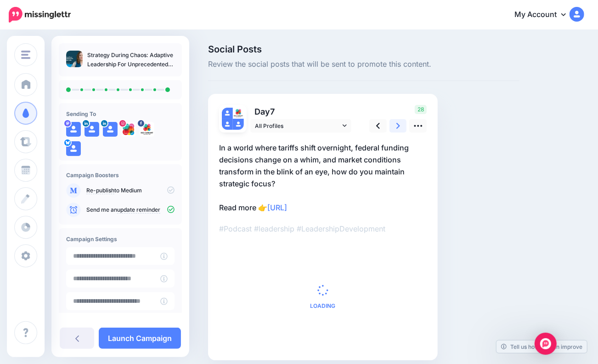
click at [394, 125] on link at bounding box center [398, 125] width 17 height 13
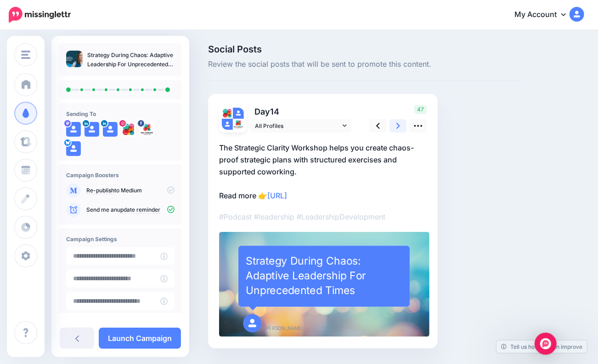
click at [397, 125] on icon at bounding box center [399, 126] width 4 height 10
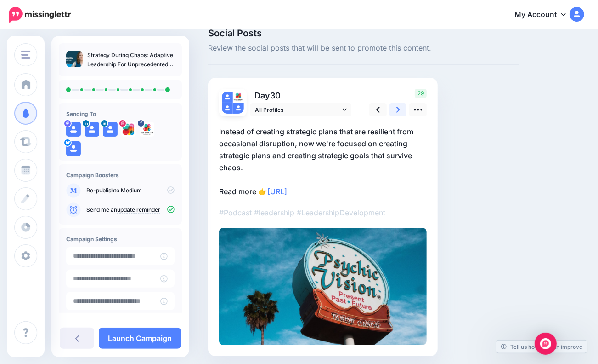
scroll to position [46, 0]
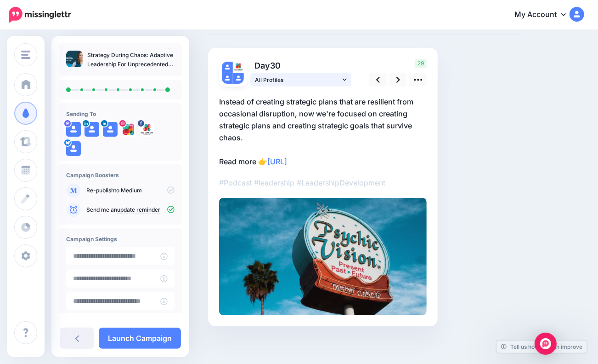
click at [350, 75] on link "All Profiles" at bounding box center [301, 79] width 101 height 13
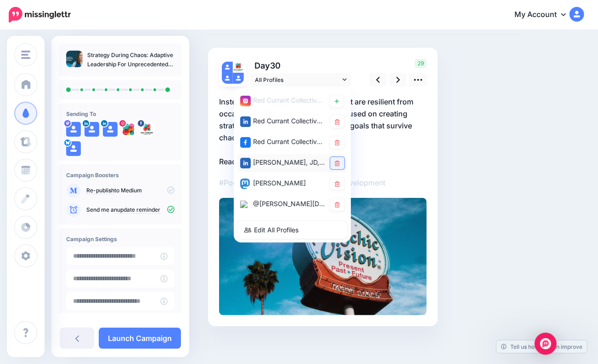
click at [341, 162] on link at bounding box center [337, 163] width 14 height 12
click at [468, 145] on div "Social Posts Review the social posts that will be sent to promote this content.…" at bounding box center [363, 176] width 325 height 355
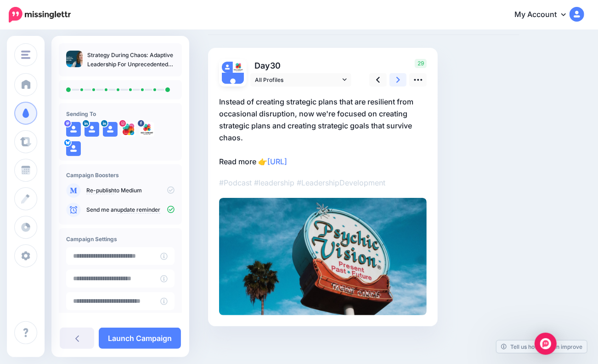
click at [395, 80] on link at bounding box center [398, 79] width 17 height 13
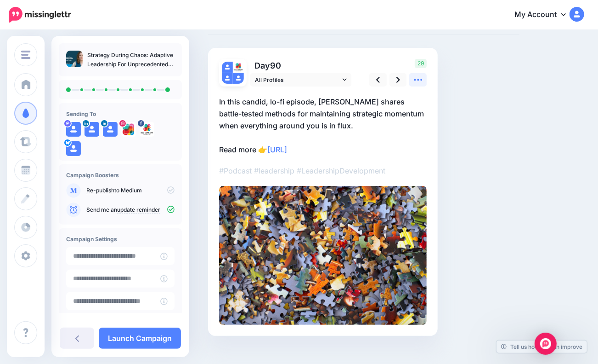
click at [419, 81] on icon at bounding box center [419, 80] width 10 height 10
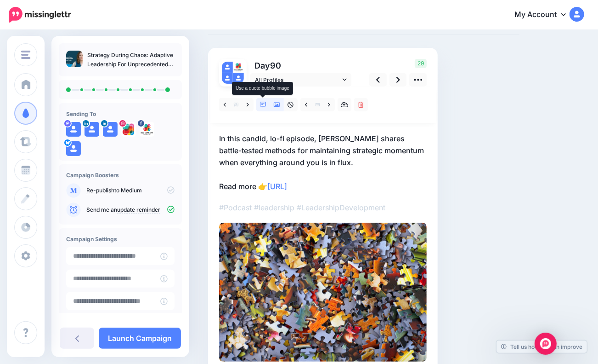
click at [262, 103] on icon at bounding box center [263, 105] width 6 height 6
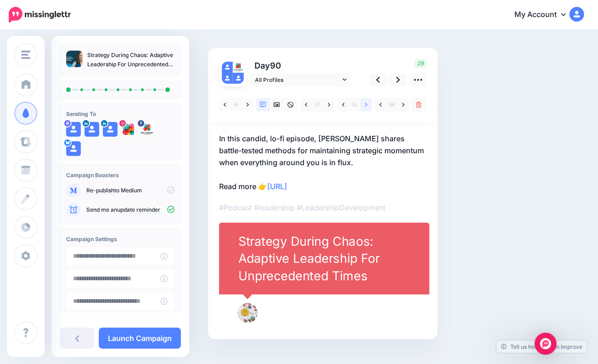
click at [367, 103] on icon at bounding box center [366, 105] width 2 height 6
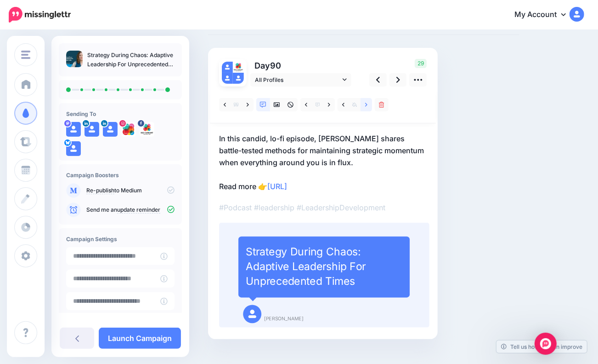
click at [367, 103] on icon at bounding box center [366, 105] width 2 height 6
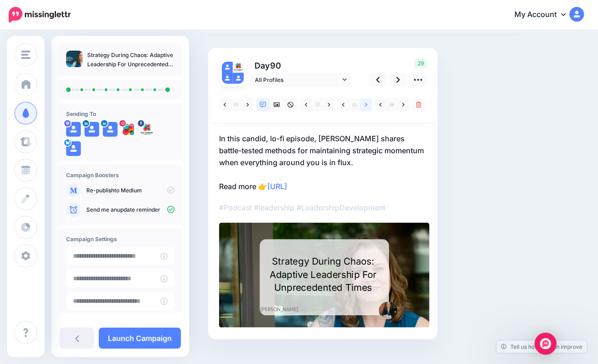
click at [367, 103] on icon at bounding box center [366, 105] width 2 height 6
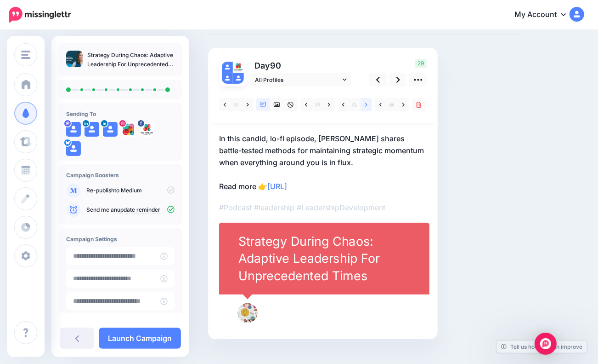
click at [367, 103] on icon at bounding box center [366, 105] width 2 height 6
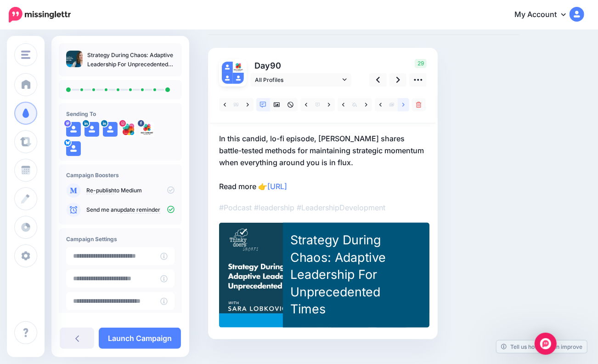
click at [405, 103] on icon at bounding box center [404, 105] width 2 height 6
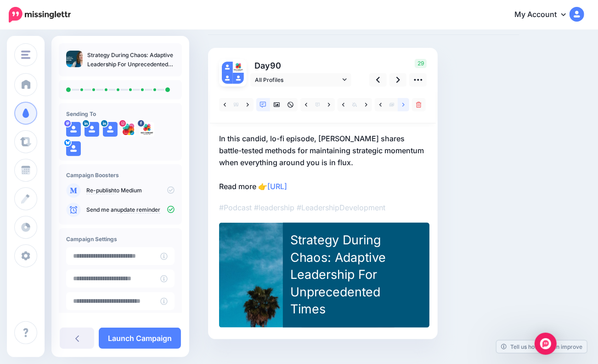
click at [405, 103] on icon at bounding box center [404, 105] width 2 height 6
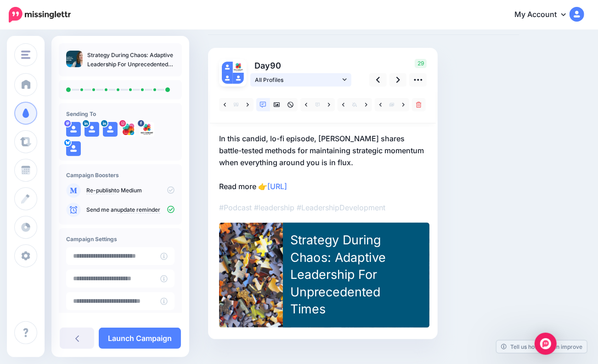
click at [345, 80] on icon at bounding box center [345, 79] width 4 height 2
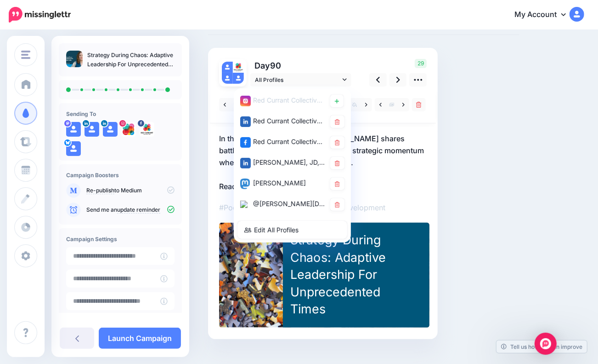
click at [440, 163] on div "Social Posts Review the social posts that will be sent to promote this content.…" at bounding box center [363, 183] width 325 height 368
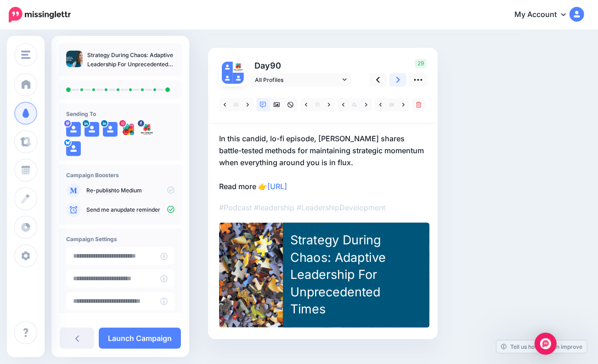
click at [404, 77] on link at bounding box center [398, 79] width 17 height 13
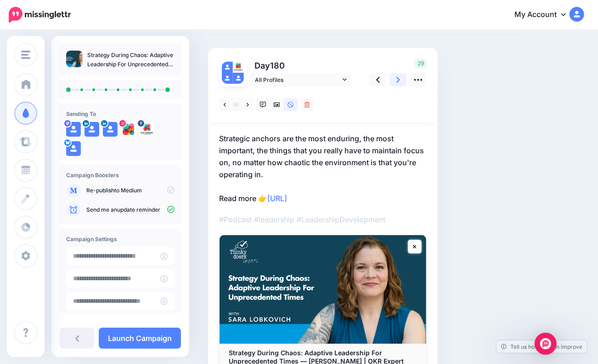
click at [404, 77] on link at bounding box center [398, 79] width 17 height 13
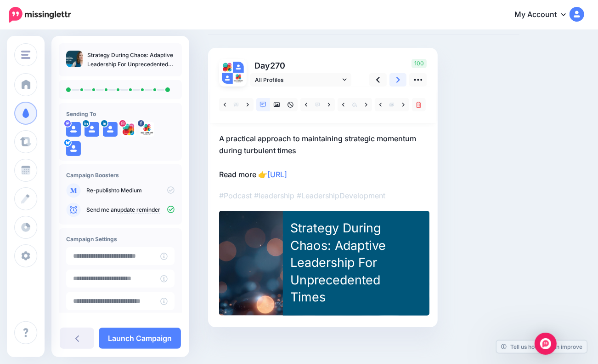
click at [400, 82] on link at bounding box center [398, 79] width 17 height 13
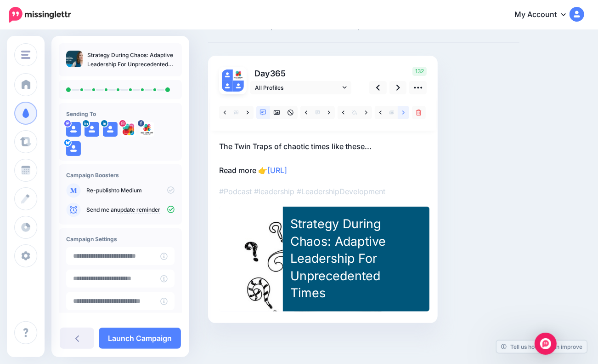
click at [405, 111] on icon at bounding box center [404, 112] width 2 height 6
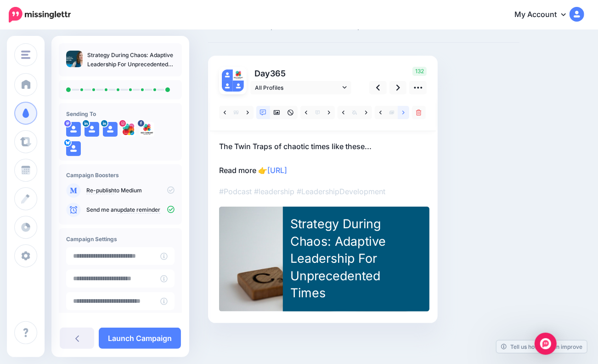
click at [405, 111] on icon at bounding box center [404, 112] width 2 height 6
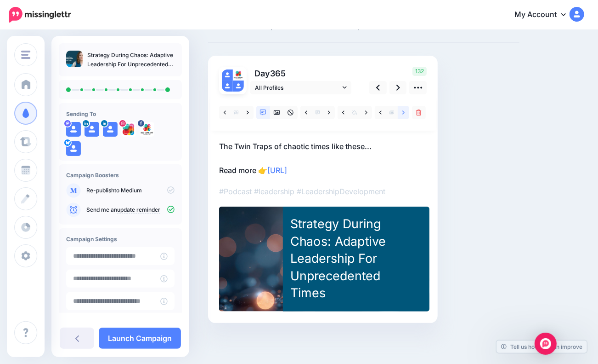
click at [405, 111] on icon at bounding box center [404, 112] width 2 height 6
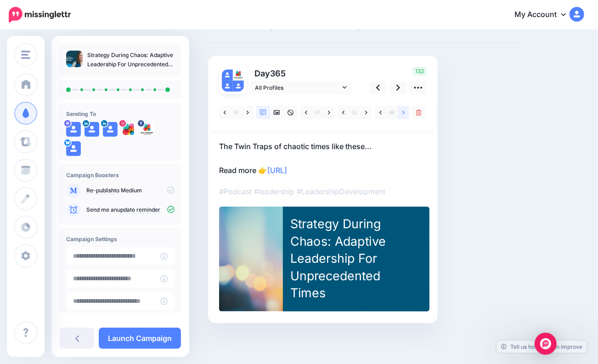
click at [405, 111] on icon at bounding box center [404, 112] width 2 height 6
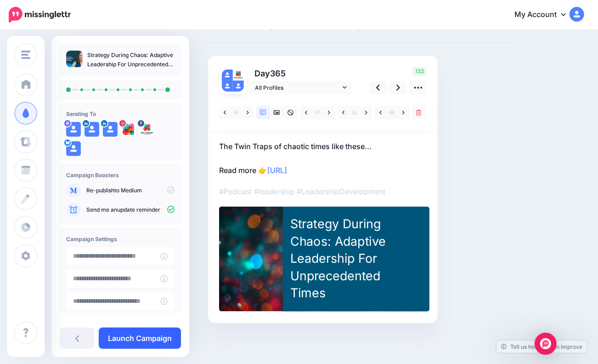
click at [133, 336] on link "Launch Campaign" at bounding box center [140, 337] width 82 height 21
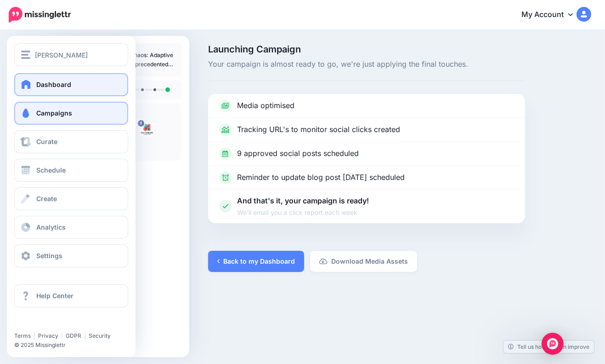
click at [62, 84] on span "Dashboard" at bounding box center [53, 84] width 35 height 8
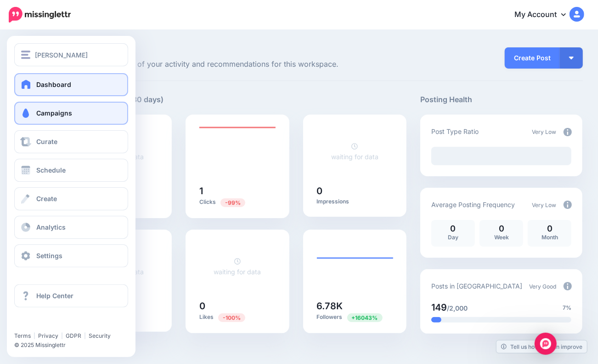
click at [42, 112] on span "Campaigns" at bounding box center [54, 113] width 36 height 8
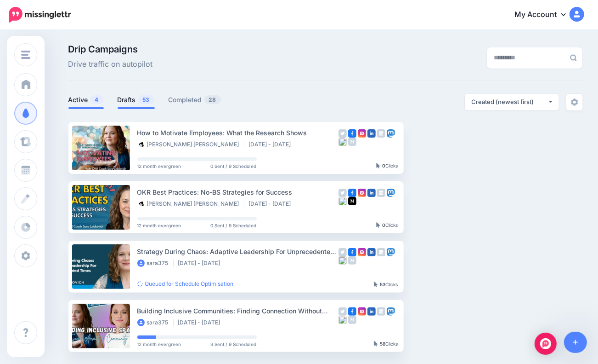
click at [130, 100] on link "Drafts 53" at bounding box center [136, 99] width 37 height 11
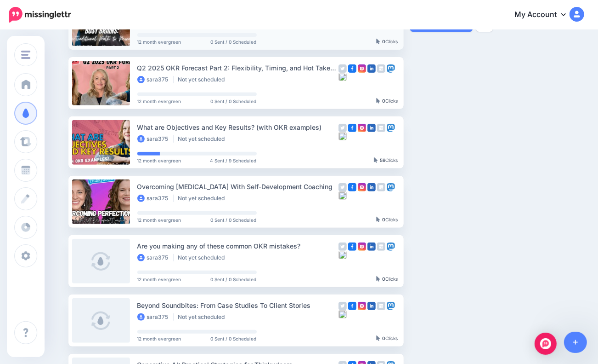
scroll to position [184, 0]
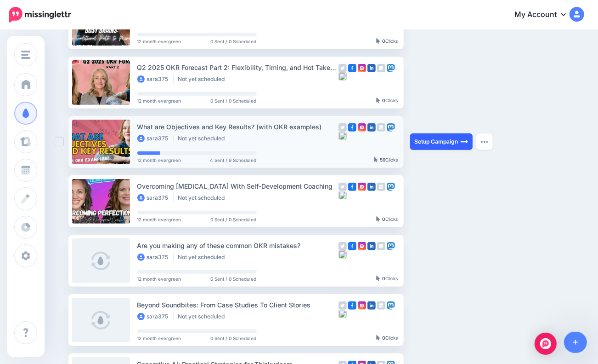
click at [450, 144] on link "Setup Campaign" at bounding box center [441, 141] width 63 height 17
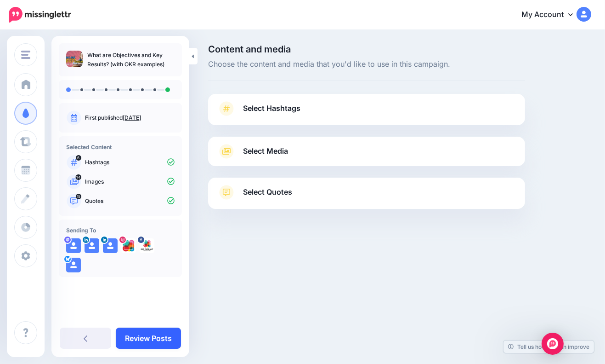
click at [147, 331] on link "Review Posts" at bounding box center [148, 337] width 65 height 21
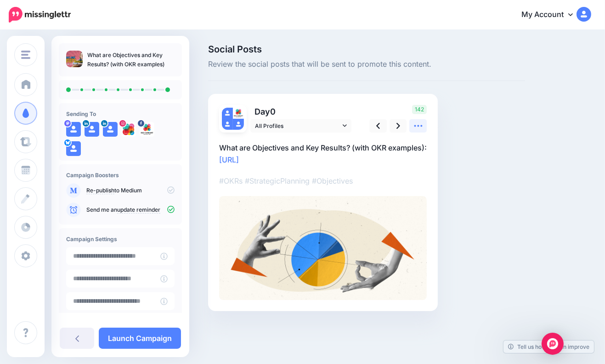
click at [415, 124] on icon at bounding box center [419, 126] width 10 height 10
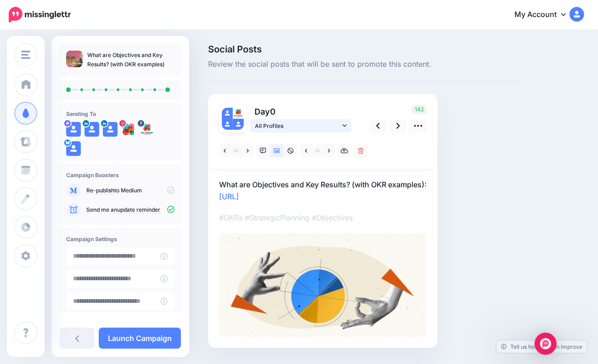
click at [343, 124] on icon at bounding box center [345, 125] width 4 height 6
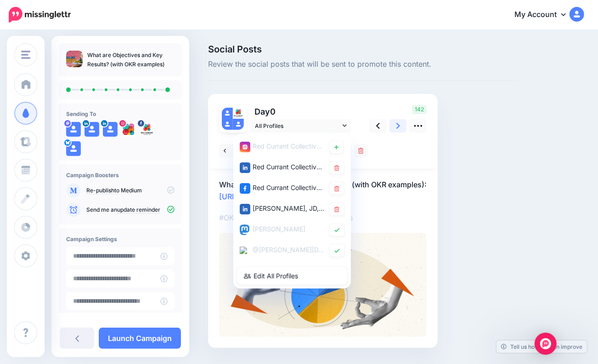
click at [394, 124] on link at bounding box center [398, 125] width 17 height 13
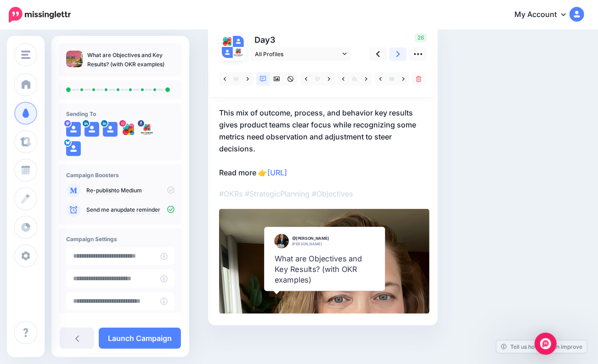
scroll to position [74, 0]
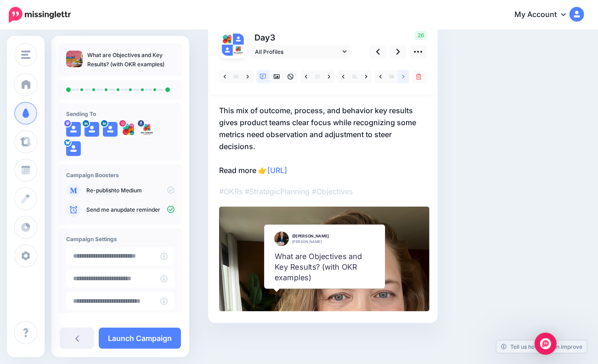
click at [406, 72] on link at bounding box center [403, 76] width 11 height 13
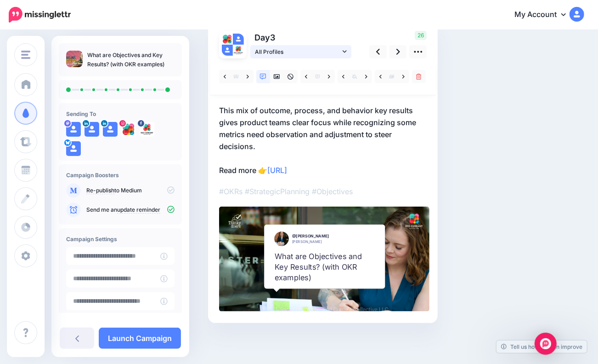
click at [344, 51] on icon at bounding box center [345, 51] width 4 height 2
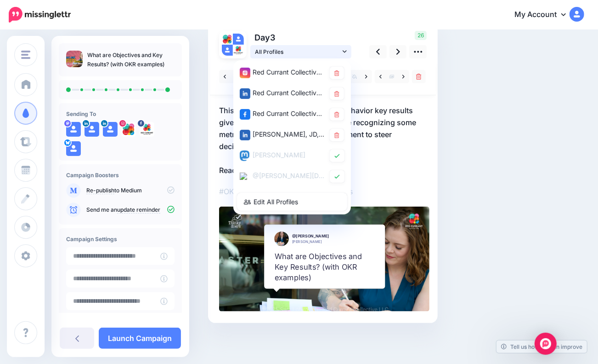
click at [344, 51] on icon at bounding box center [345, 51] width 4 height 2
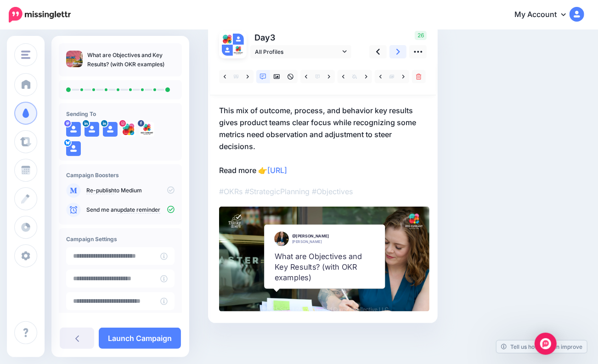
click at [398, 49] on icon at bounding box center [399, 52] width 4 height 10
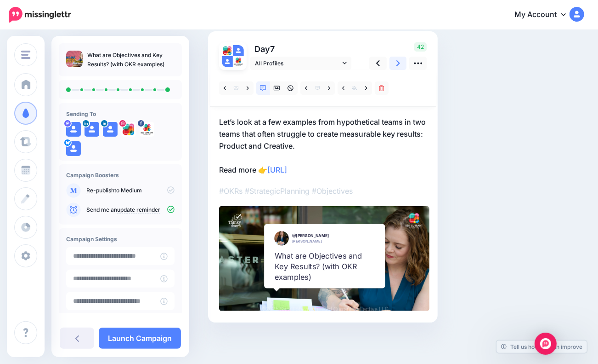
scroll to position [62, 0]
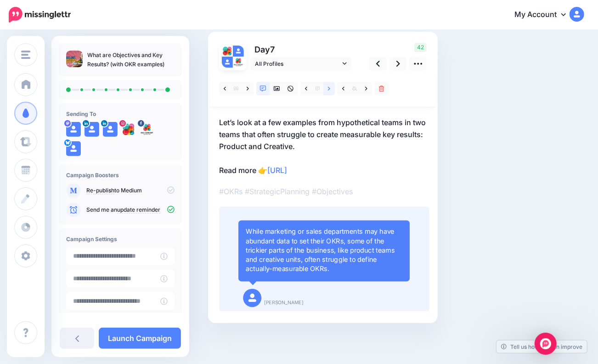
click at [330, 89] on icon at bounding box center [329, 88] width 2 height 6
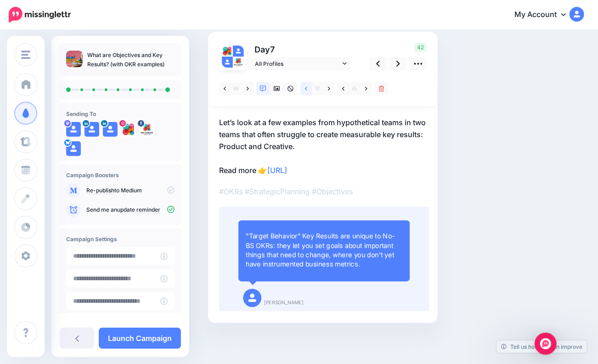
click at [308, 87] on link at bounding box center [306, 88] width 11 height 13
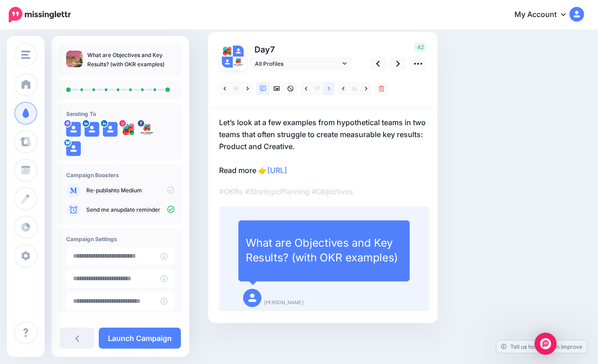
click at [327, 87] on link at bounding box center [329, 88] width 11 height 13
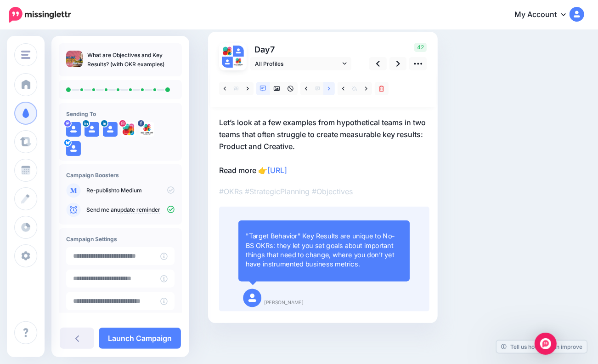
click at [327, 87] on link at bounding box center [329, 88] width 11 height 13
click at [328, 87] on link at bounding box center [329, 88] width 11 height 13
click at [365, 86] on link at bounding box center [366, 88] width 11 height 13
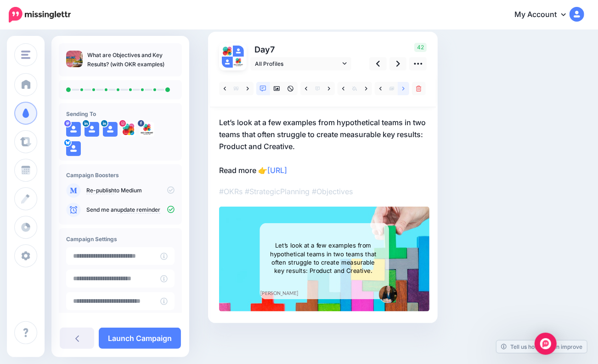
click at [404, 89] on icon at bounding box center [404, 88] width 2 height 4
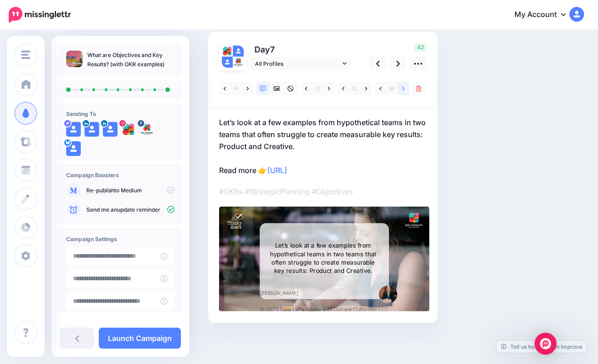
click at [404, 89] on icon at bounding box center [404, 88] width 2 height 4
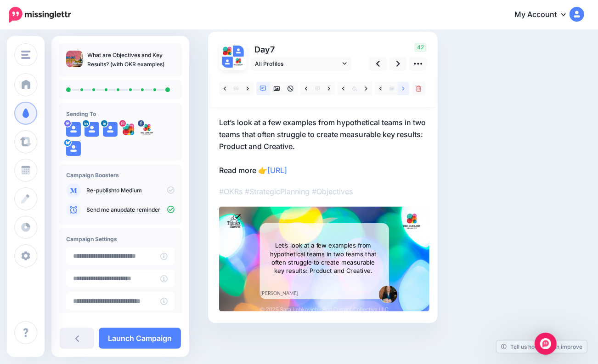
click at [404, 89] on icon at bounding box center [404, 88] width 2 height 4
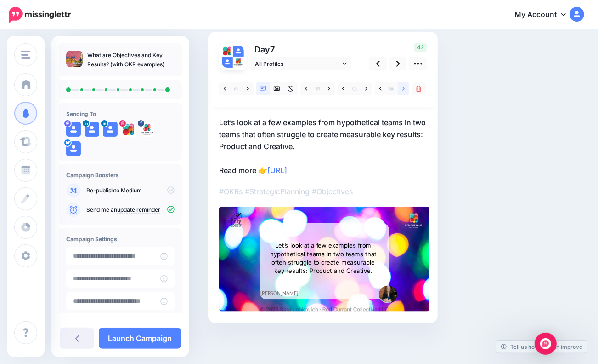
click at [404, 89] on icon at bounding box center [404, 88] width 2 height 4
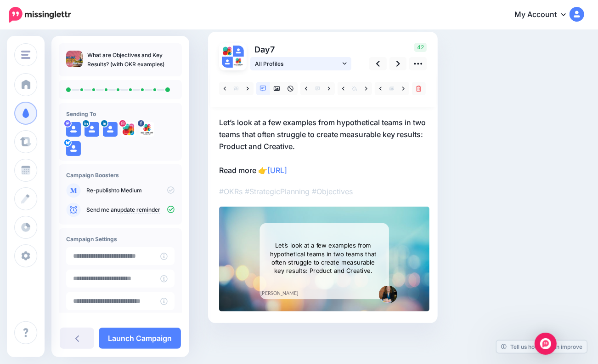
click at [343, 60] on icon at bounding box center [345, 63] width 4 height 6
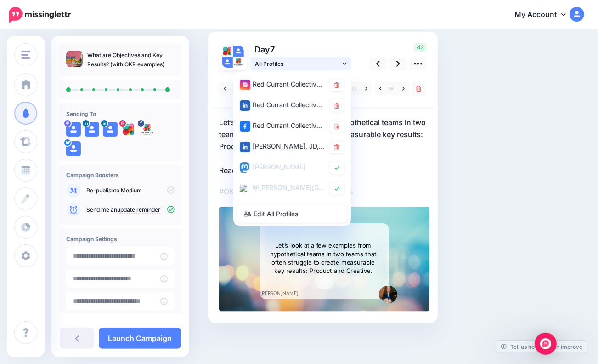
click at [343, 60] on icon at bounding box center [345, 63] width 4 height 6
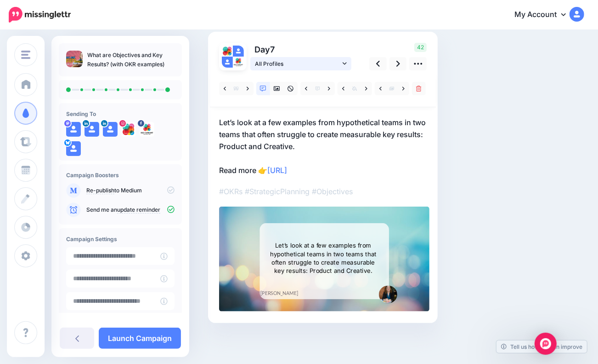
click at [343, 60] on icon at bounding box center [345, 63] width 4 height 6
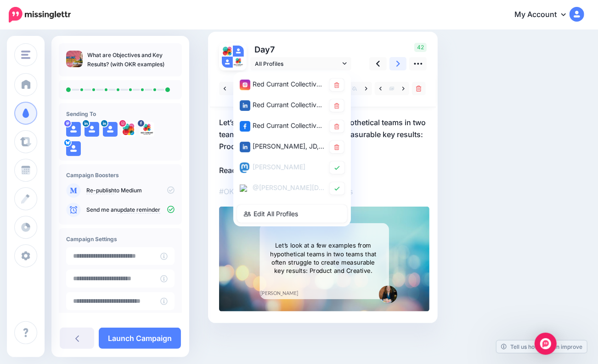
click at [397, 62] on icon at bounding box center [399, 64] width 4 height 10
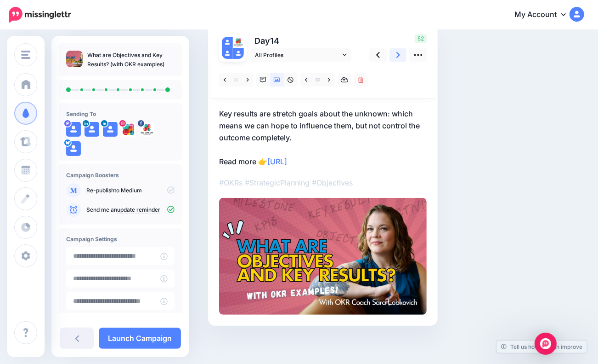
scroll to position [74, 0]
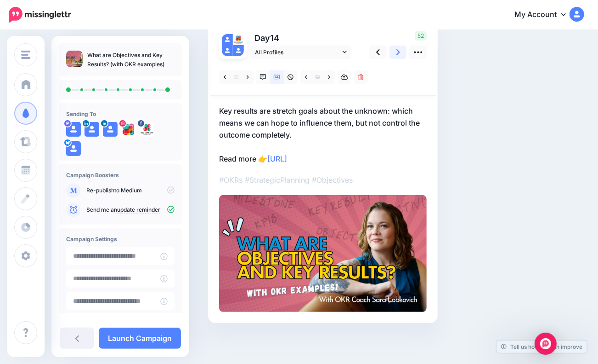
click at [395, 52] on link at bounding box center [398, 52] width 17 height 13
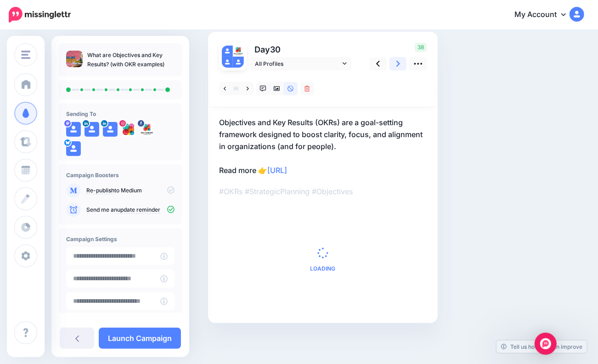
scroll to position [0, 0]
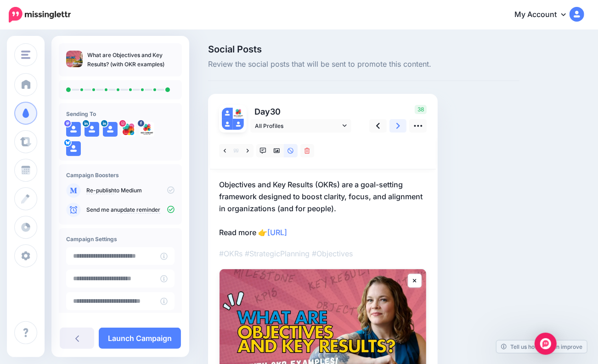
click at [397, 128] on icon at bounding box center [399, 126] width 4 height 6
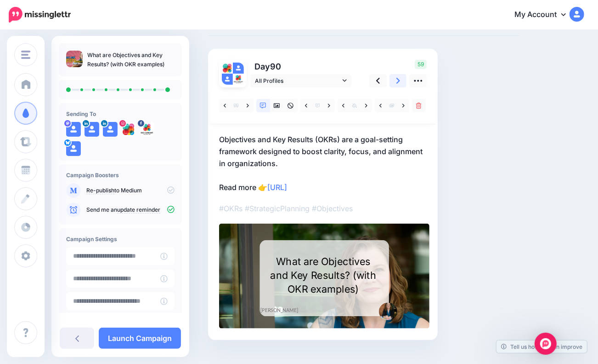
scroll to position [46, 0]
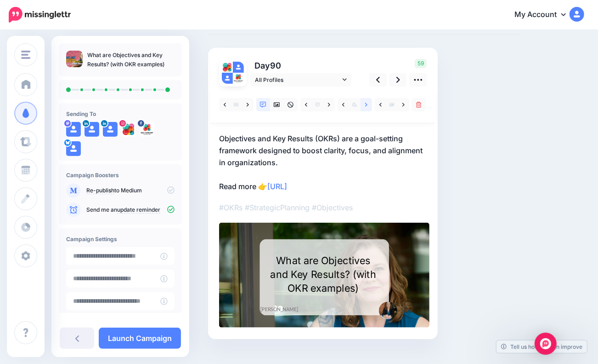
click at [365, 105] on icon at bounding box center [366, 105] width 2 height 6
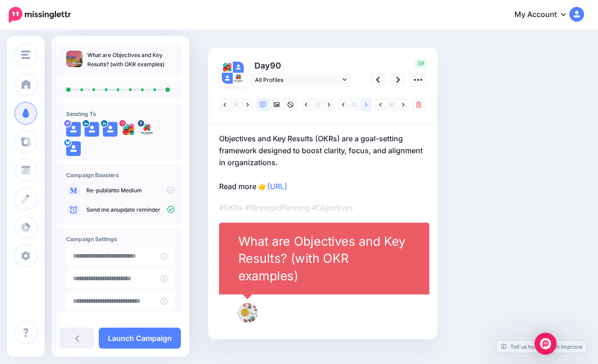
click at [365, 105] on icon at bounding box center [366, 105] width 2 height 6
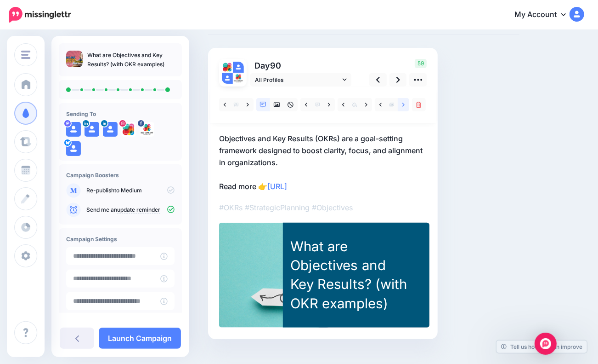
click at [403, 103] on icon at bounding box center [404, 105] width 2 height 4
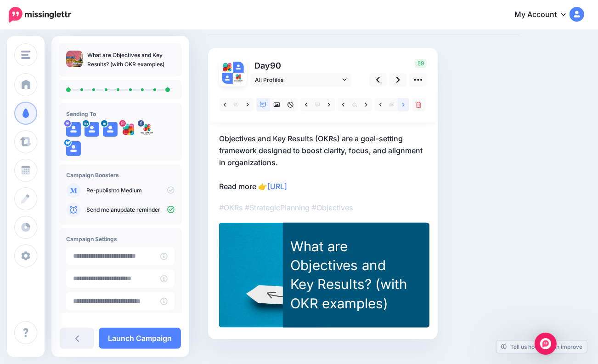
click at [403, 103] on icon at bounding box center [404, 105] width 2 height 4
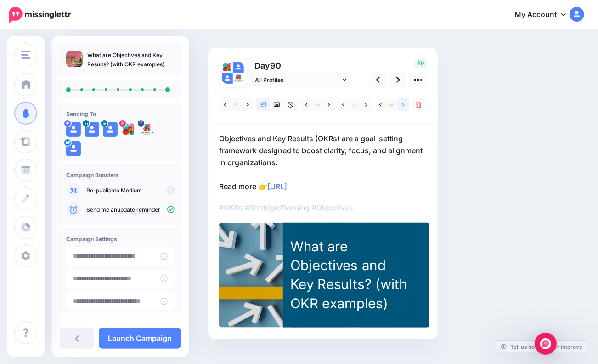
click at [403, 103] on icon at bounding box center [404, 105] width 2 height 4
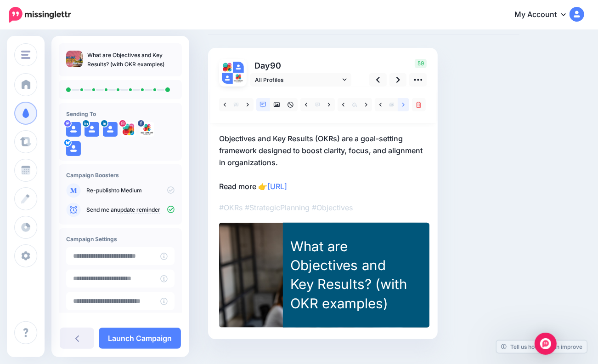
click at [403, 103] on icon at bounding box center [404, 105] width 2 height 4
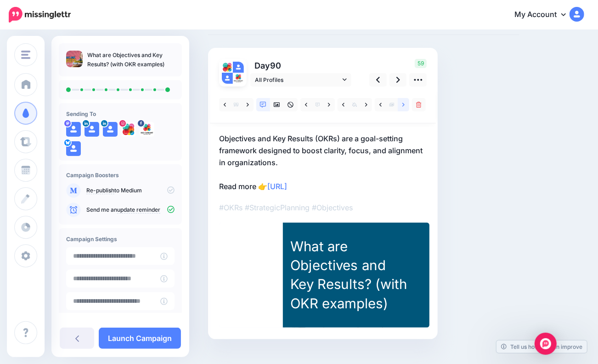
click at [403, 103] on icon at bounding box center [404, 105] width 2 height 4
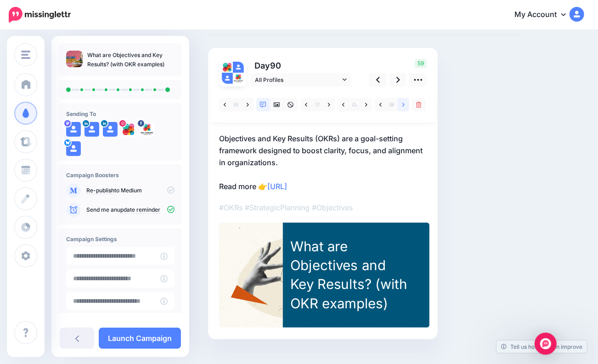
click at [403, 103] on icon at bounding box center [404, 105] width 2 height 4
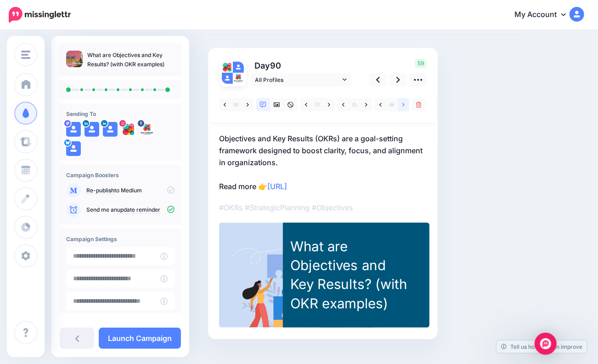
click at [403, 103] on icon at bounding box center [404, 105] width 2 height 4
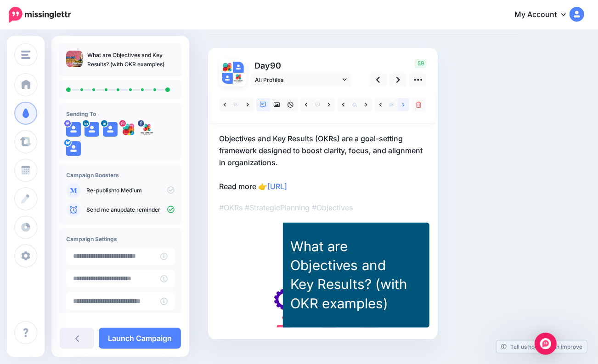
click at [403, 103] on icon at bounding box center [404, 105] width 2 height 4
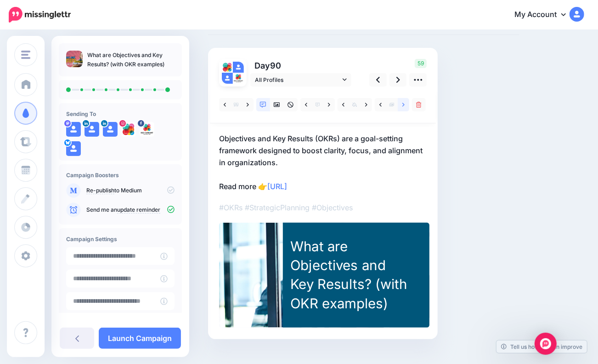
click at [403, 103] on icon at bounding box center [404, 105] width 2 height 4
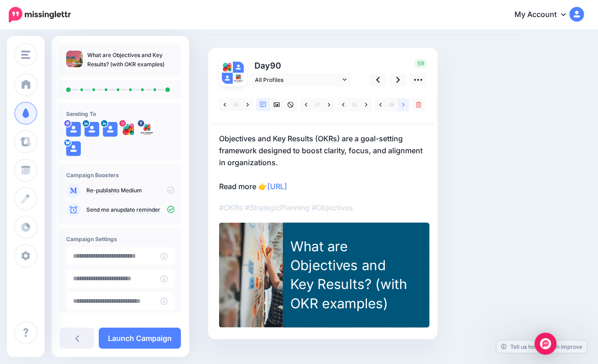
click at [403, 103] on icon at bounding box center [404, 105] width 2 height 4
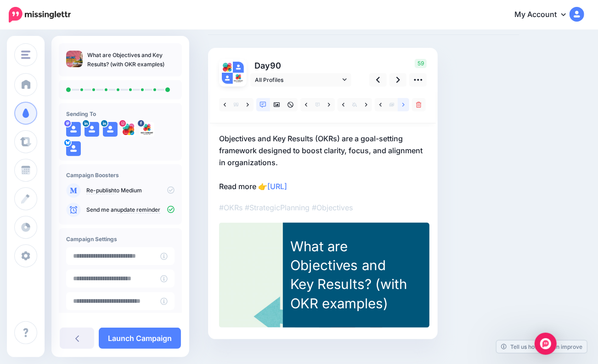
click at [403, 103] on icon at bounding box center [404, 105] width 2 height 4
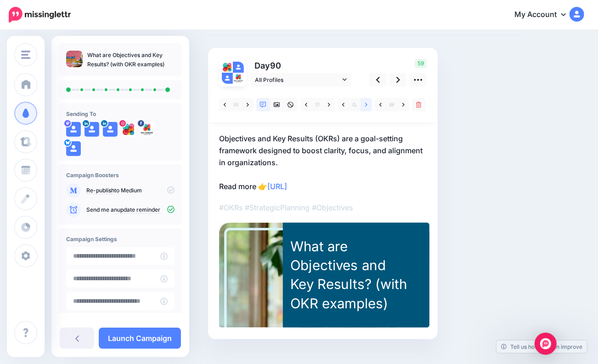
click at [367, 105] on icon at bounding box center [366, 105] width 2 height 6
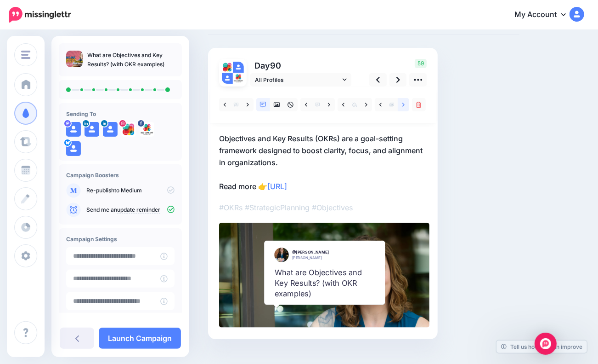
click at [403, 103] on icon at bounding box center [404, 105] width 2 height 4
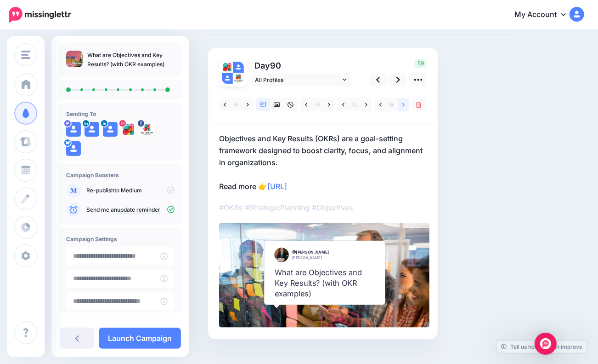
click at [403, 103] on icon at bounding box center [404, 105] width 2 height 4
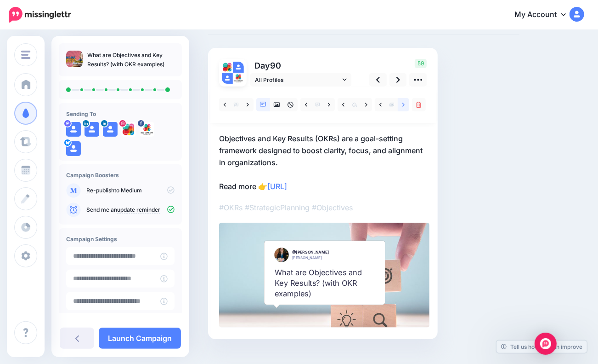
click at [402, 103] on link at bounding box center [403, 104] width 11 height 13
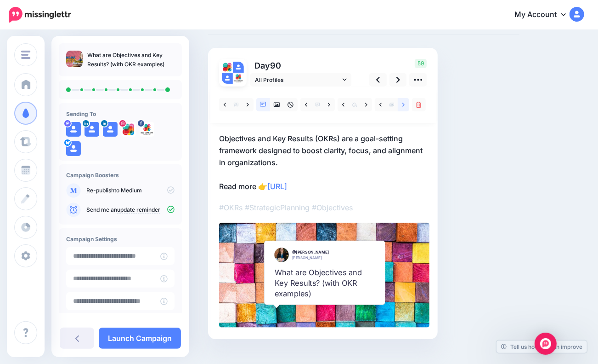
click at [402, 103] on link at bounding box center [403, 104] width 11 height 13
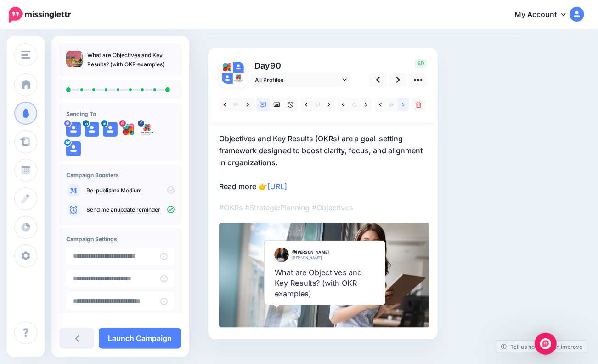
click at [402, 103] on link at bounding box center [403, 104] width 11 height 13
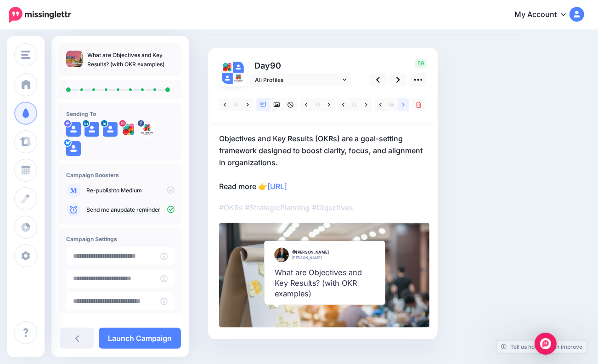
click at [402, 103] on link at bounding box center [403, 104] width 11 height 13
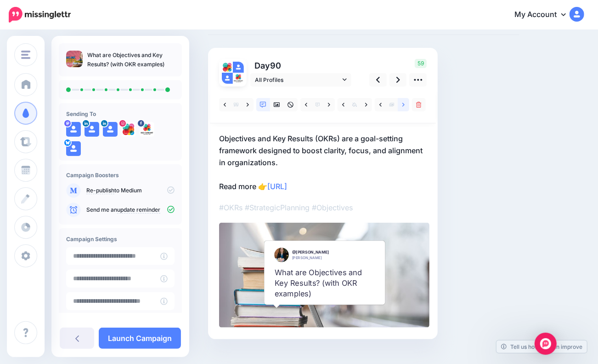
click at [402, 103] on link at bounding box center [403, 104] width 11 height 13
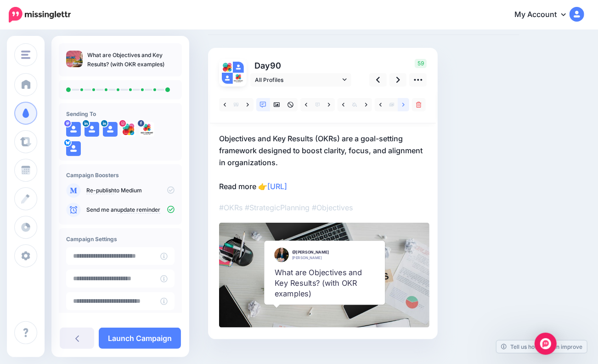
click at [402, 103] on link at bounding box center [403, 104] width 11 height 13
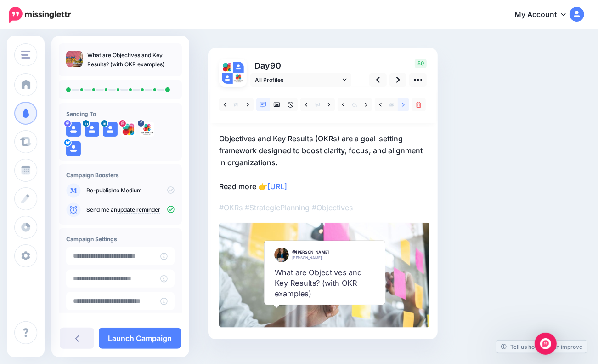
click at [402, 103] on link at bounding box center [403, 104] width 11 height 13
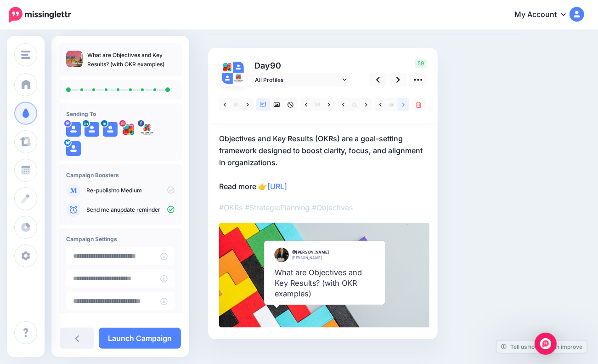
click at [402, 103] on link at bounding box center [403, 104] width 11 height 13
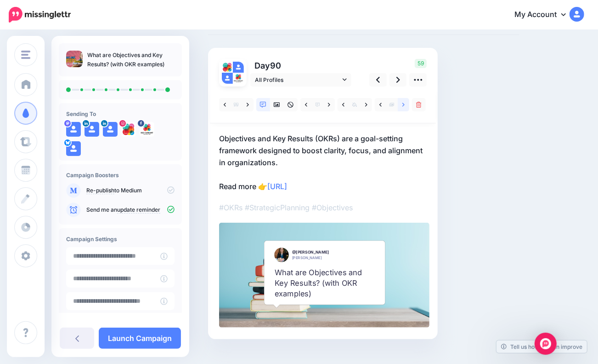
click at [402, 103] on link at bounding box center [403, 104] width 11 height 13
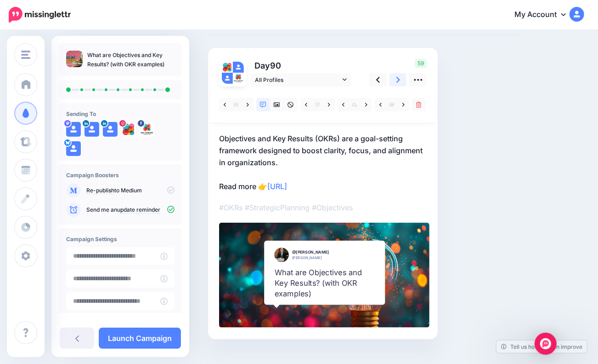
click at [397, 80] on icon at bounding box center [399, 80] width 4 height 10
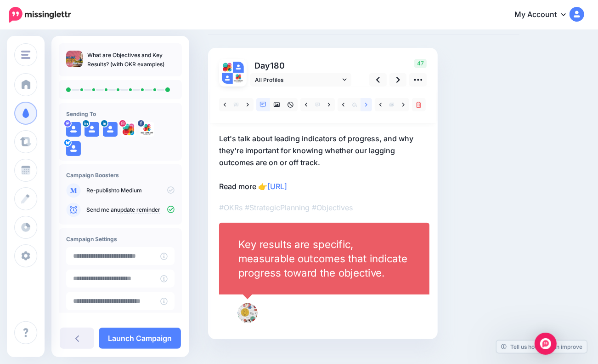
click at [365, 104] on link at bounding box center [366, 104] width 11 height 13
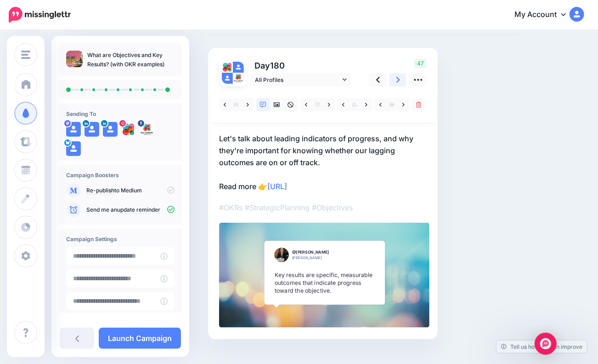
click at [398, 81] on icon at bounding box center [399, 80] width 4 height 6
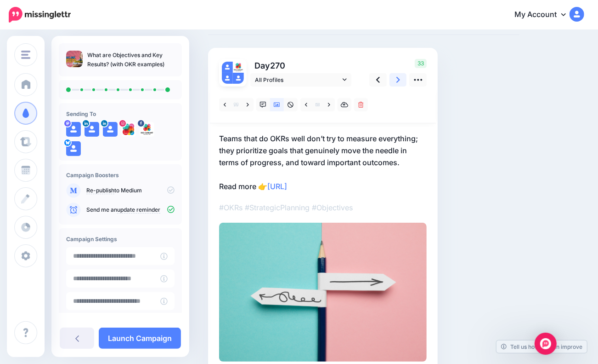
click at [397, 80] on icon at bounding box center [399, 80] width 4 height 10
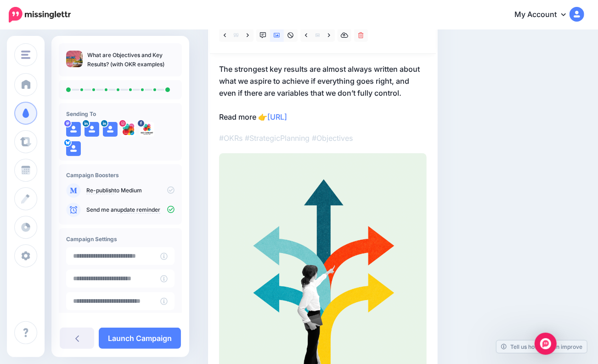
scroll to position [138, 0]
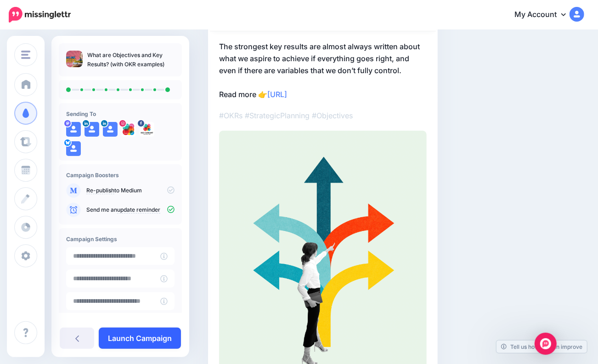
click at [155, 337] on link "Launch Campaign" at bounding box center [140, 337] width 82 height 21
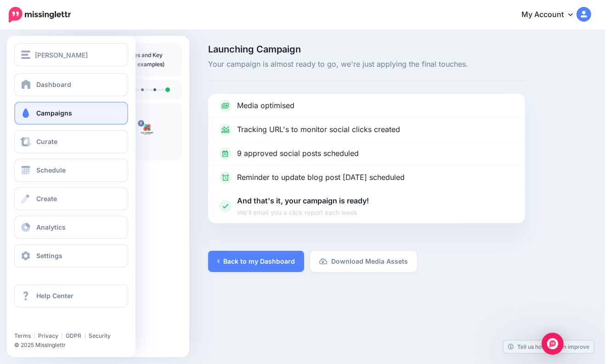
click at [27, 111] on span at bounding box center [26, 112] width 12 height 9
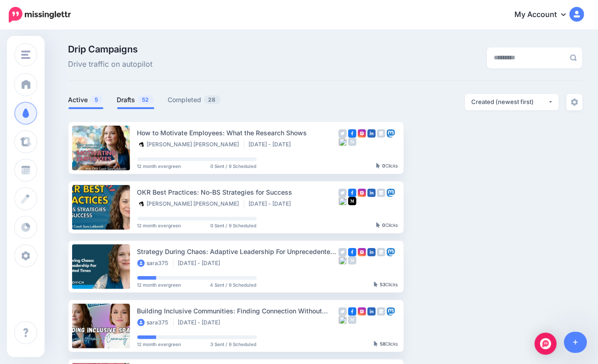
click at [124, 97] on link "Drafts 52" at bounding box center [135, 99] width 37 height 11
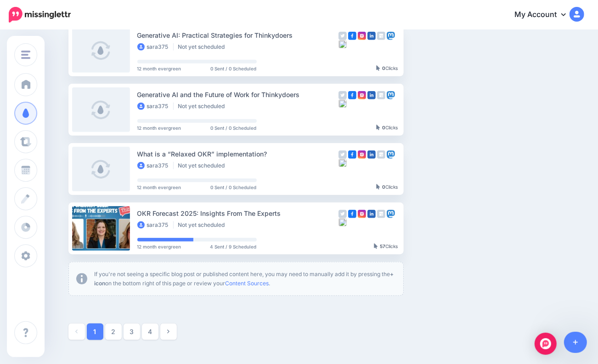
scroll to position [458, 0]
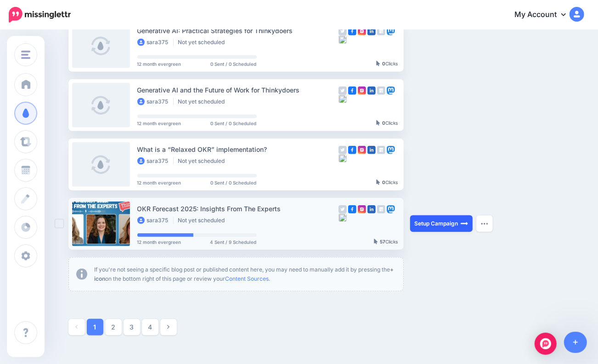
click at [435, 224] on link "Setup Campaign" at bounding box center [441, 223] width 63 height 17
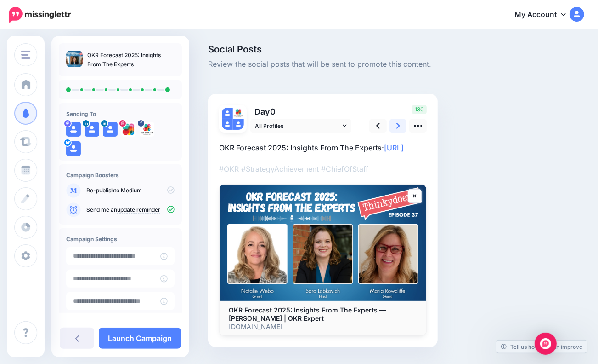
click at [396, 128] on link at bounding box center [398, 125] width 17 height 13
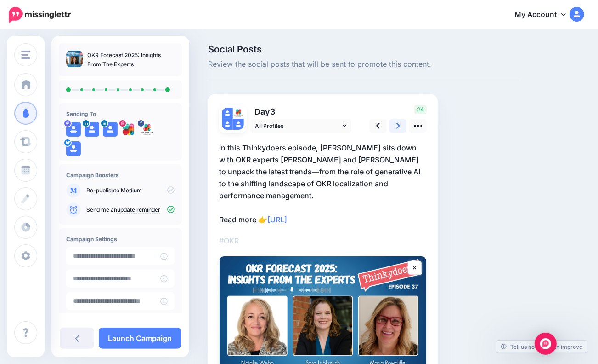
click at [396, 128] on link at bounding box center [398, 125] width 17 height 13
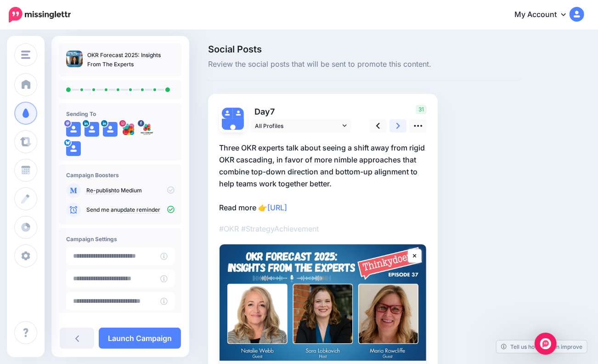
click at [396, 128] on link at bounding box center [398, 125] width 17 height 13
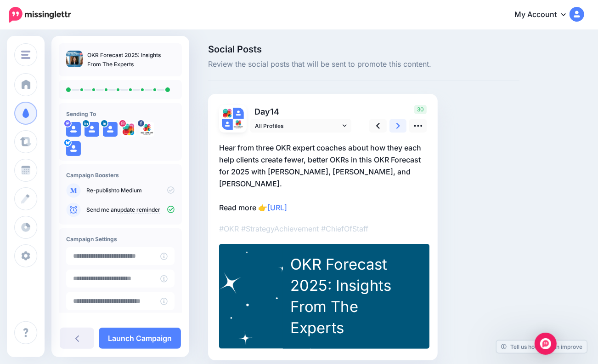
click at [398, 127] on icon at bounding box center [399, 126] width 4 height 6
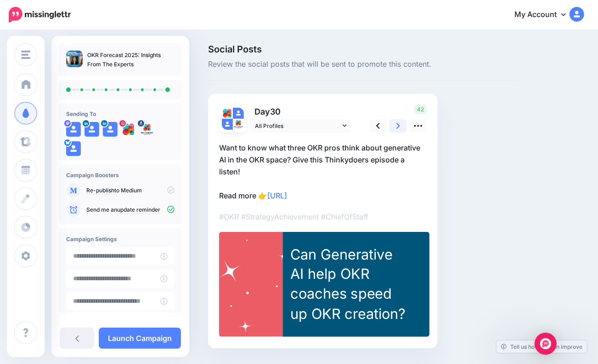
click at [402, 127] on link at bounding box center [398, 125] width 17 height 13
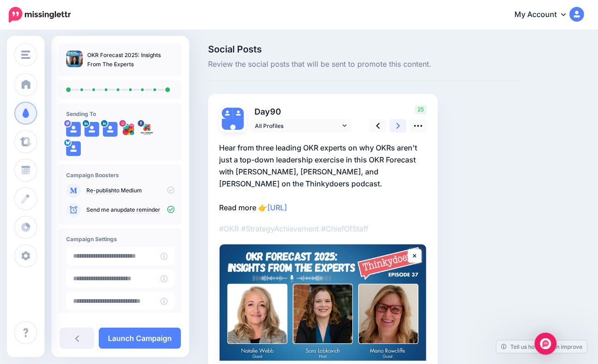
click at [402, 127] on link at bounding box center [398, 125] width 17 height 13
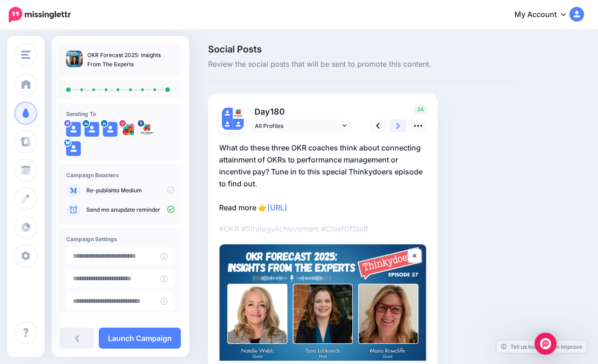
click at [402, 127] on link at bounding box center [398, 125] width 17 height 13
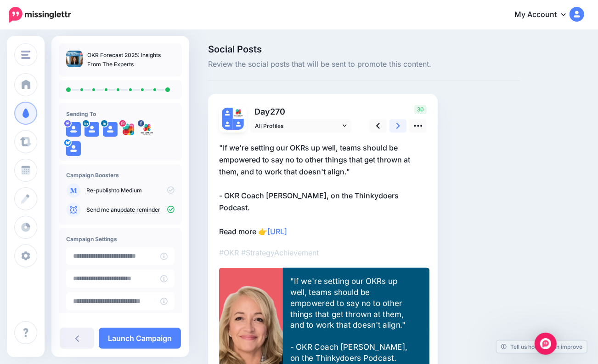
click at [402, 127] on link at bounding box center [398, 125] width 17 height 13
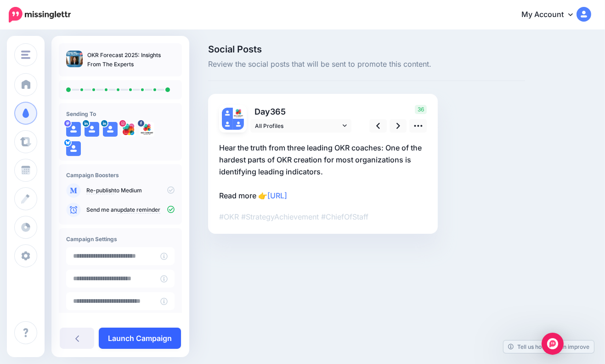
click at [150, 340] on link "Launch Campaign" at bounding box center [140, 337] width 82 height 21
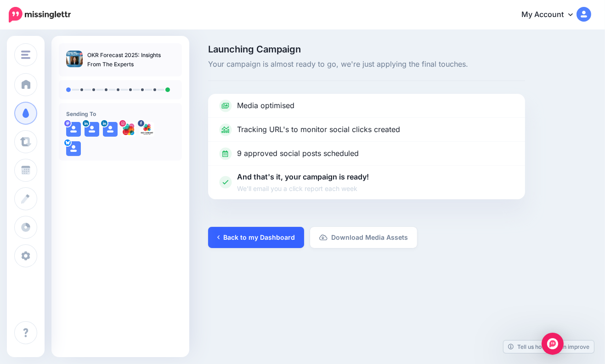
click at [265, 239] on link "Back to my Dashboard" at bounding box center [256, 237] width 96 height 21
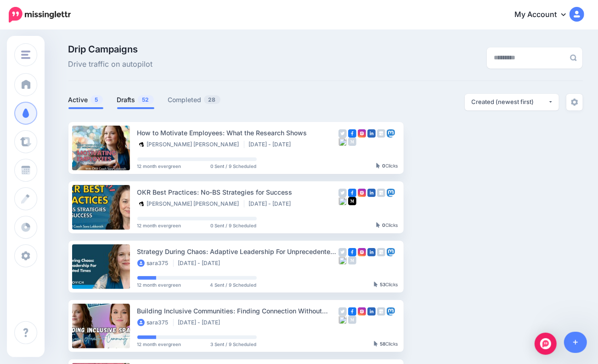
click at [123, 103] on link "Drafts 52" at bounding box center [135, 99] width 37 height 11
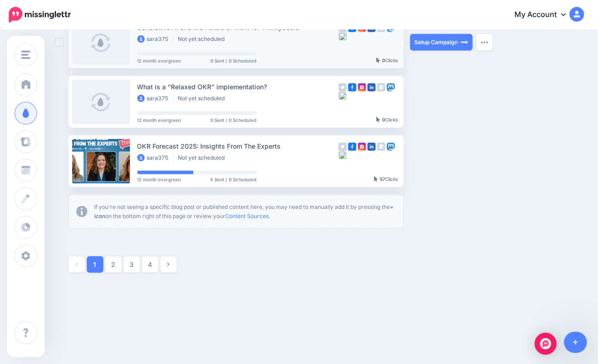
scroll to position [521, 0]
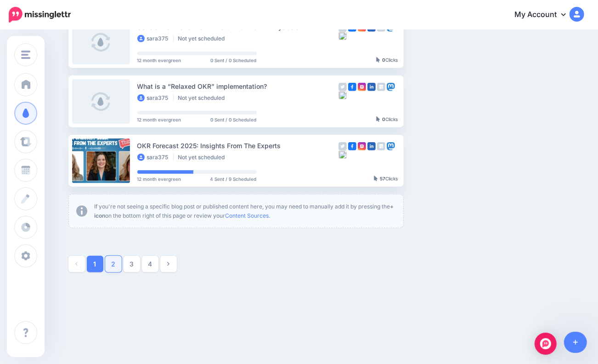
click at [115, 265] on link "2" at bounding box center [113, 264] width 17 height 17
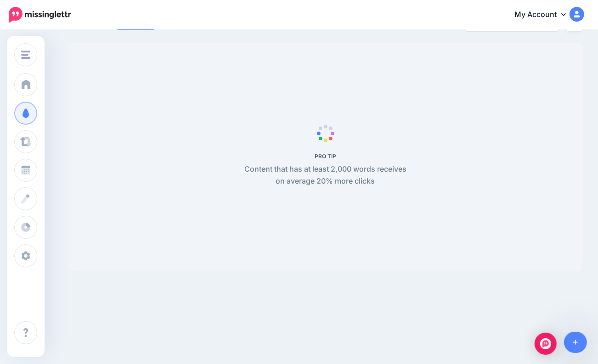
scroll to position [79, 0]
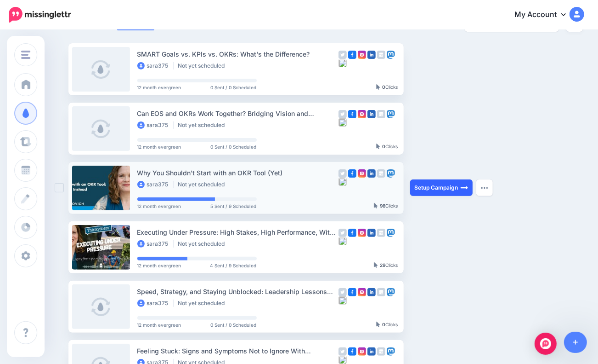
click at [436, 188] on link "Setup Campaign" at bounding box center [441, 187] width 63 height 17
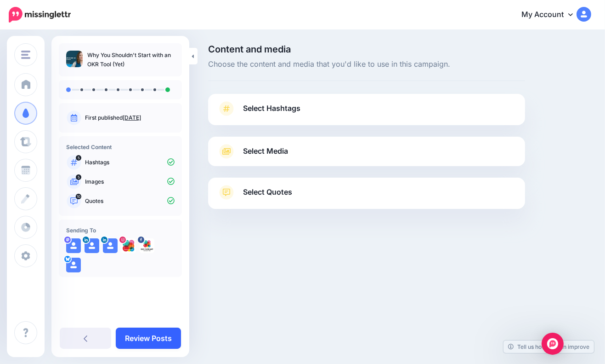
click at [161, 346] on link "Review Posts" at bounding box center [148, 337] width 65 height 21
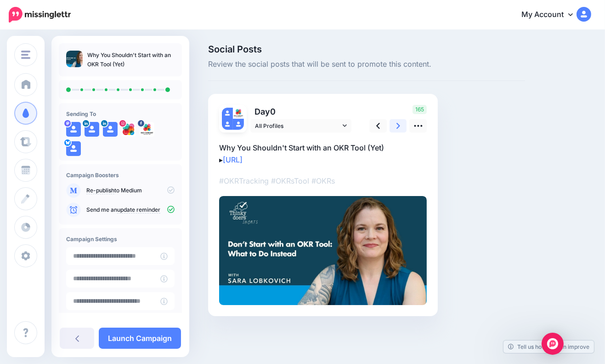
click at [400, 127] on icon at bounding box center [399, 126] width 4 height 10
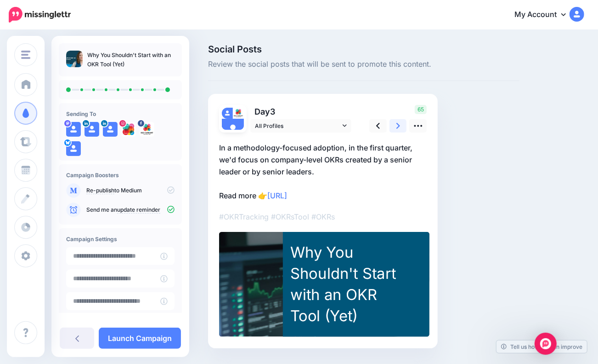
click at [400, 127] on icon at bounding box center [399, 126] width 4 height 10
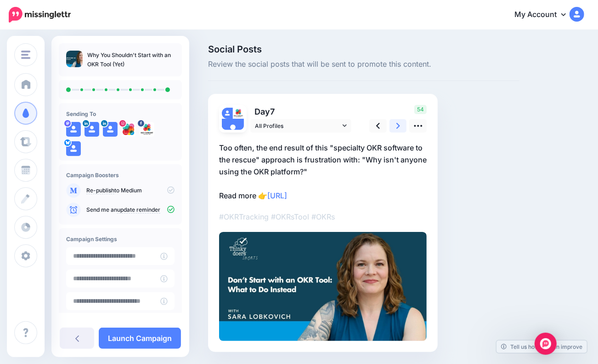
click at [400, 127] on icon at bounding box center [399, 126] width 4 height 10
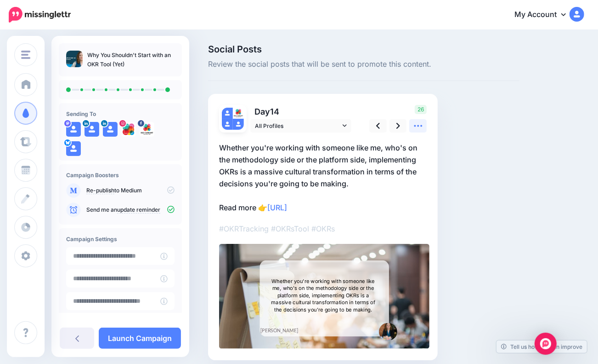
click at [425, 127] on link at bounding box center [418, 125] width 17 height 13
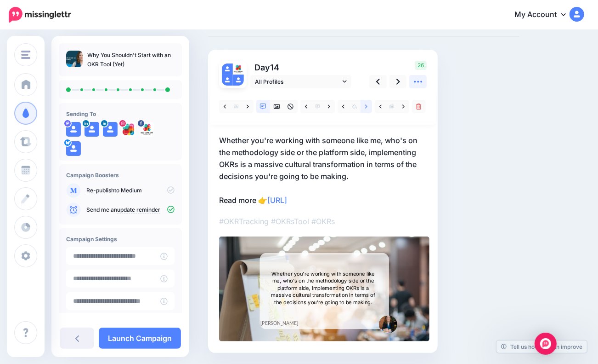
scroll to position [46, 0]
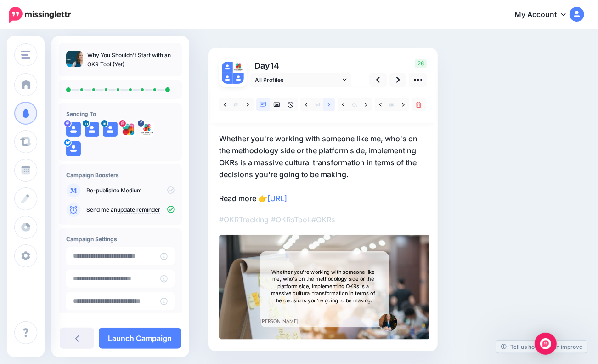
click at [328, 102] on icon at bounding box center [329, 105] width 2 height 6
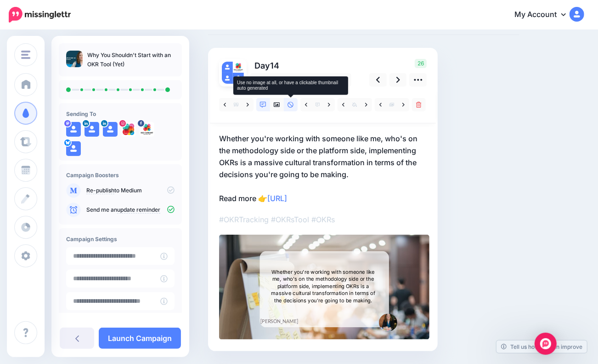
click at [289, 103] on icon at bounding box center [291, 105] width 6 height 6
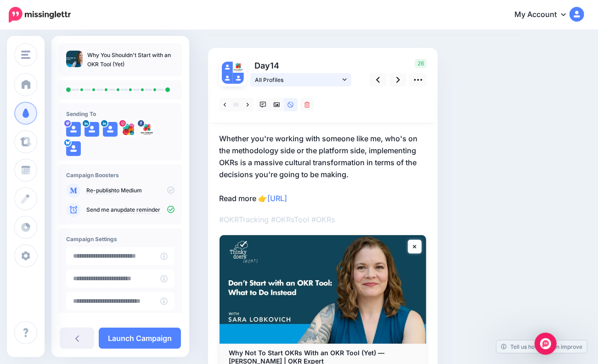
click at [344, 78] on icon at bounding box center [345, 79] width 4 height 6
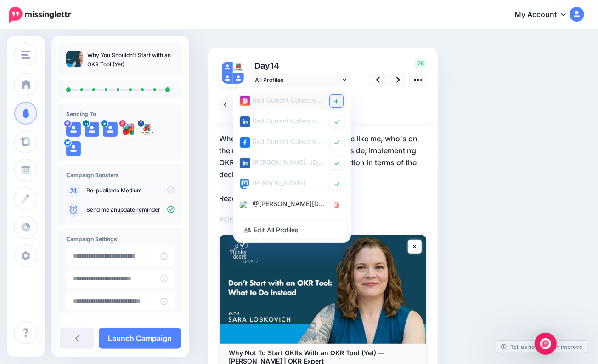
click at [337, 101] on icon at bounding box center [337, 101] width 4 height 4
click at [333, 163] on link at bounding box center [337, 163] width 15 height 12
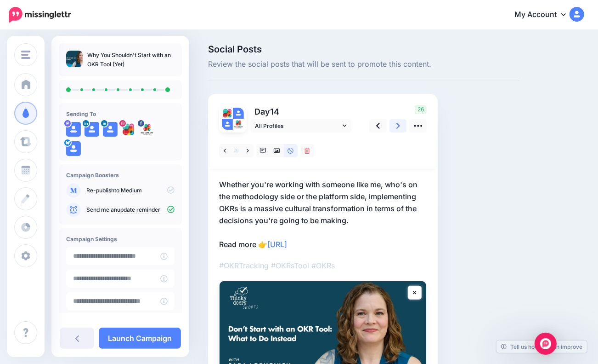
click at [398, 124] on icon at bounding box center [399, 126] width 4 height 6
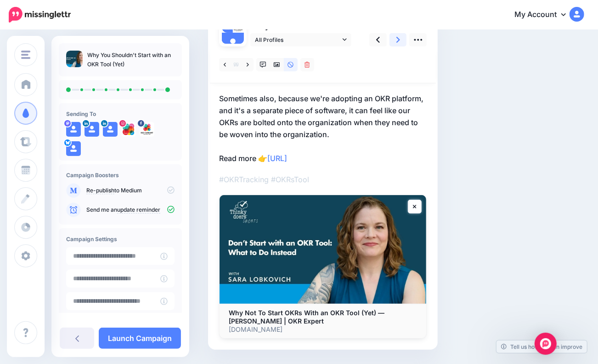
scroll to position [92, 0]
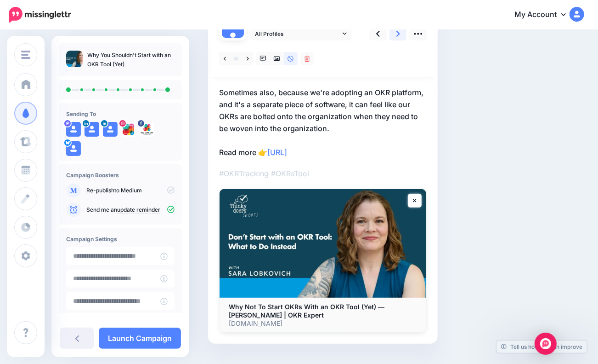
click at [394, 32] on link at bounding box center [398, 33] width 17 height 13
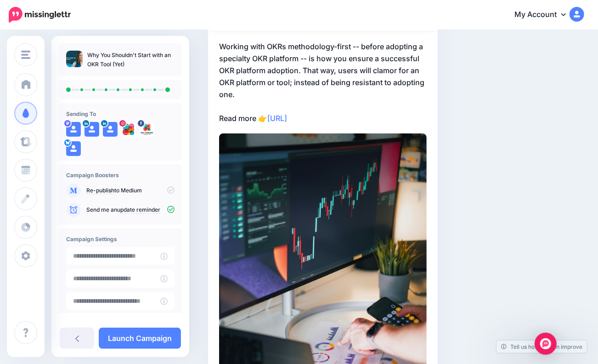
scroll to position [0, 0]
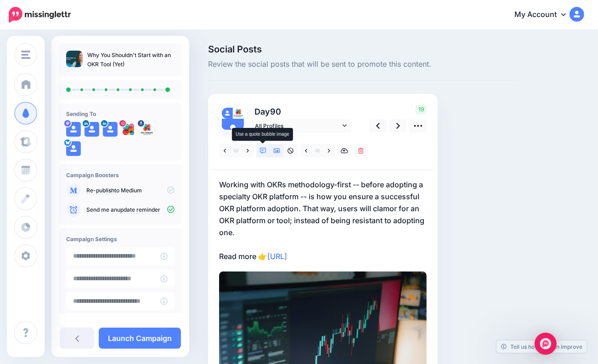
click at [263, 148] on icon at bounding box center [263, 151] width 6 height 6
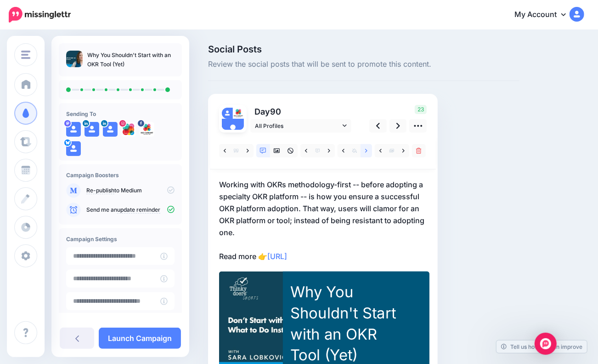
click at [366, 150] on icon at bounding box center [366, 151] width 2 height 6
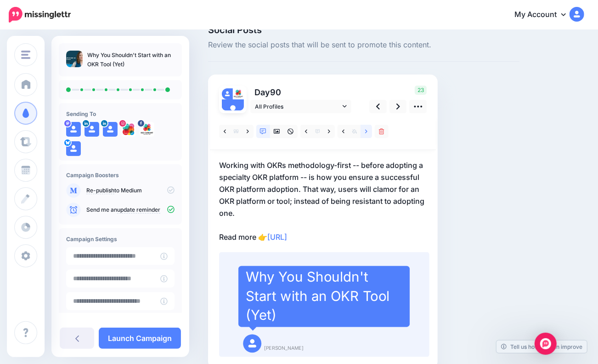
scroll to position [46, 0]
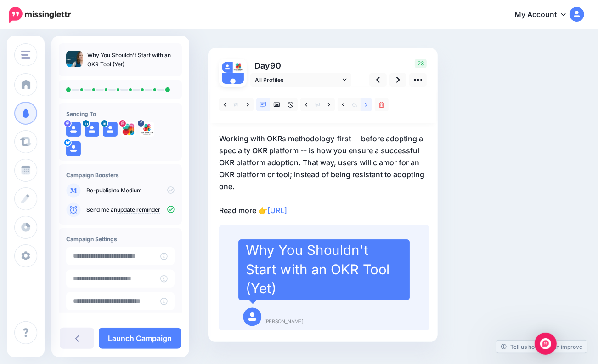
click at [366, 104] on icon at bounding box center [366, 105] width 2 height 6
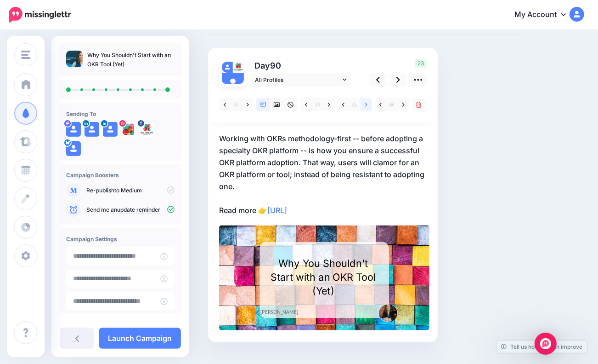
click at [363, 105] on link at bounding box center [366, 104] width 11 height 13
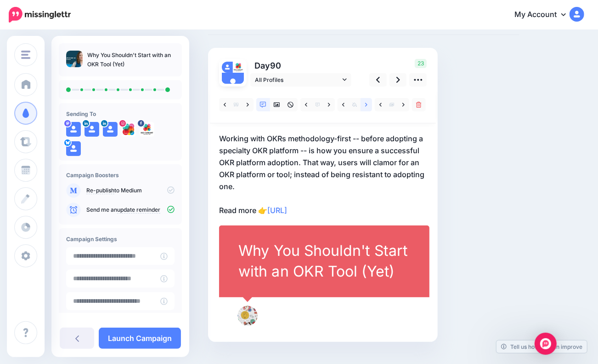
click at [363, 105] on link at bounding box center [366, 104] width 11 height 13
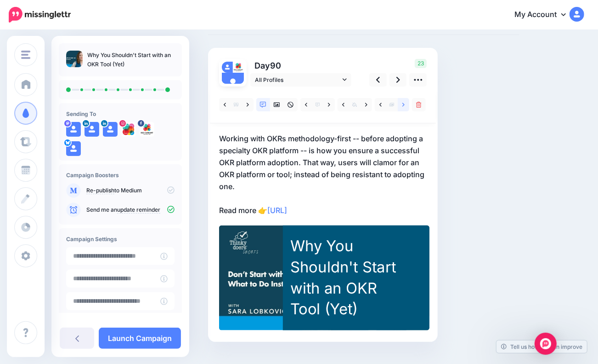
click at [403, 103] on icon at bounding box center [404, 105] width 2 height 4
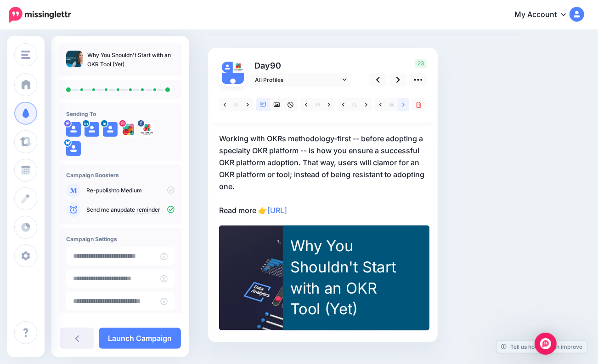
click at [403, 103] on icon at bounding box center [404, 105] width 2 height 4
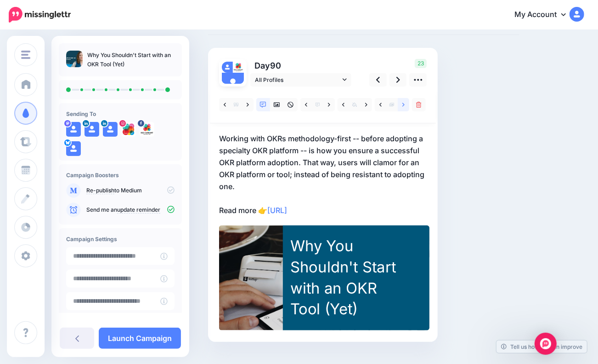
click at [403, 103] on icon at bounding box center [404, 105] width 2 height 4
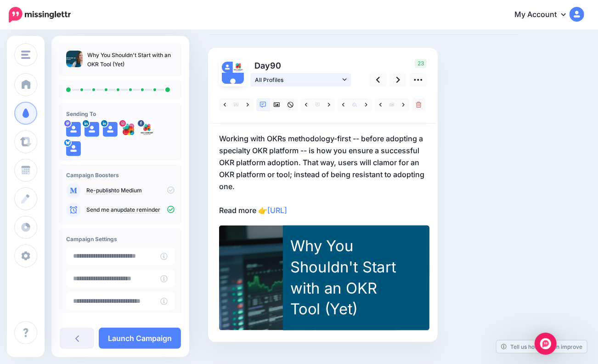
click at [338, 77] on span "All Profiles" at bounding box center [297, 80] width 85 height 10
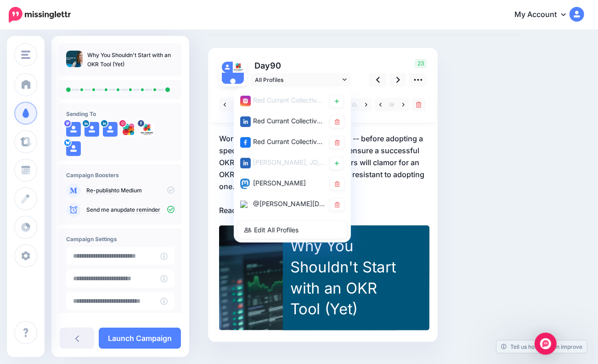
click at [371, 199] on p "Working with OKRs methodology-first -- before adopting a specialty OKR platform…" at bounding box center [323, 174] width 208 height 84
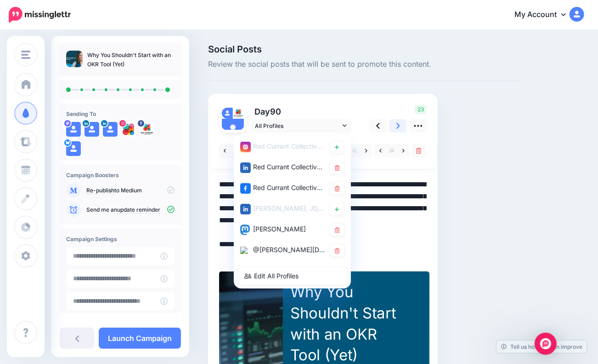
click at [399, 127] on icon at bounding box center [399, 126] width 4 height 10
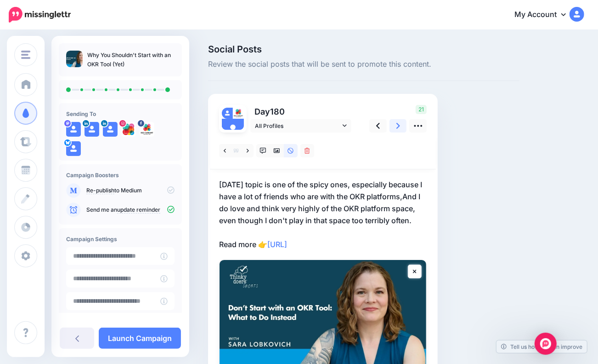
click at [399, 127] on icon at bounding box center [399, 126] width 4 height 10
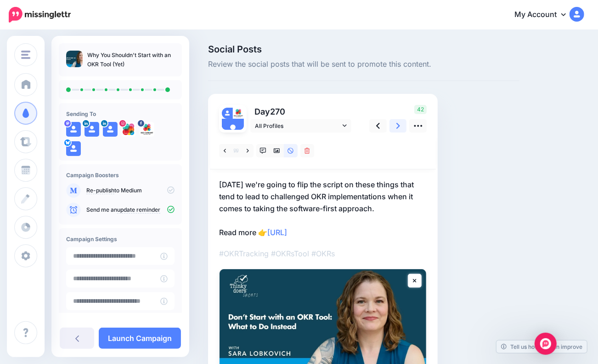
click at [399, 127] on icon at bounding box center [399, 126] width 4 height 10
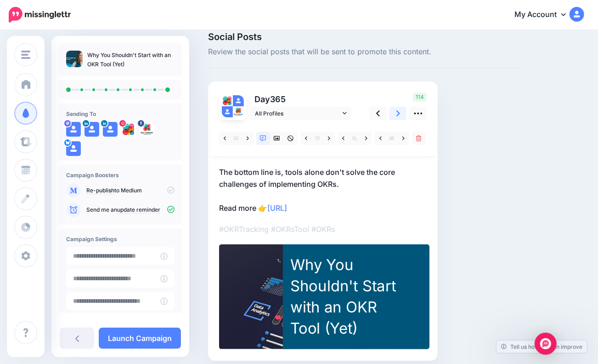
scroll to position [50, 0]
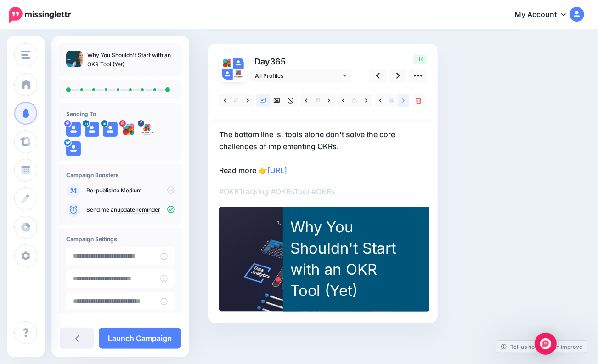
click at [402, 103] on link at bounding box center [403, 100] width 11 height 13
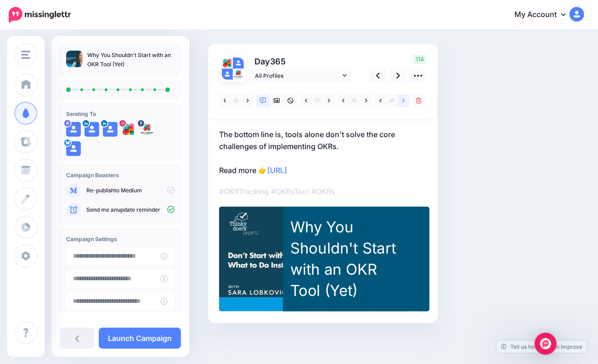
click at [404, 100] on icon at bounding box center [404, 100] width 2 height 4
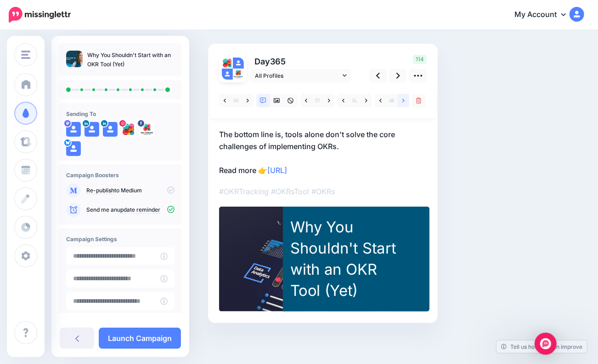
click at [404, 100] on icon at bounding box center [404, 100] width 2 height 4
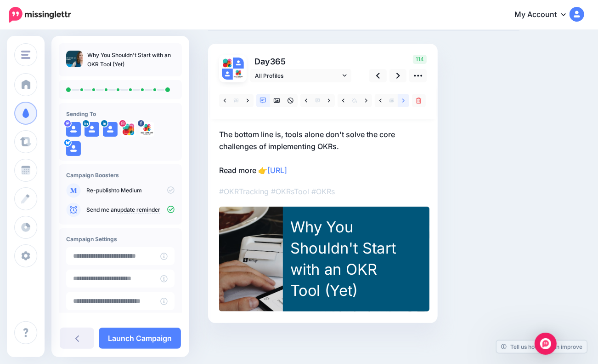
click at [404, 100] on icon at bounding box center [404, 100] width 2 height 4
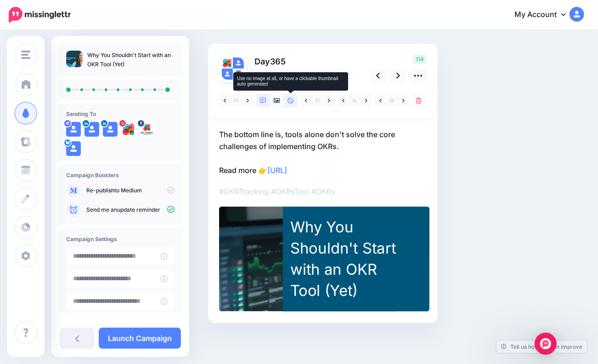
click at [289, 99] on icon at bounding box center [291, 100] width 6 height 6
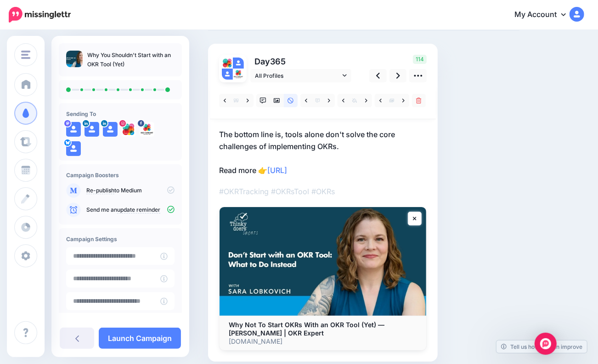
scroll to position [0, 0]
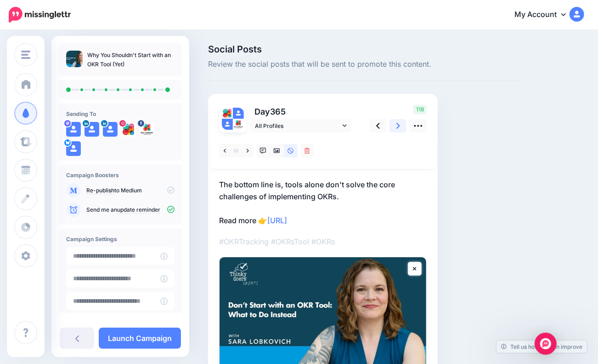
click at [394, 122] on link at bounding box center [398, 125] width 17 height 13
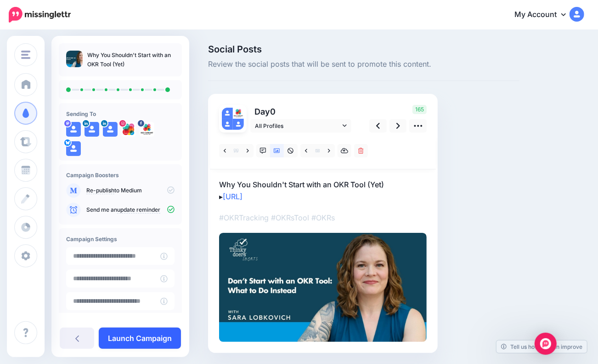
click at [140, 339] on link "Launch Campaign" at bounding box center [140, 337] width 82 height 21
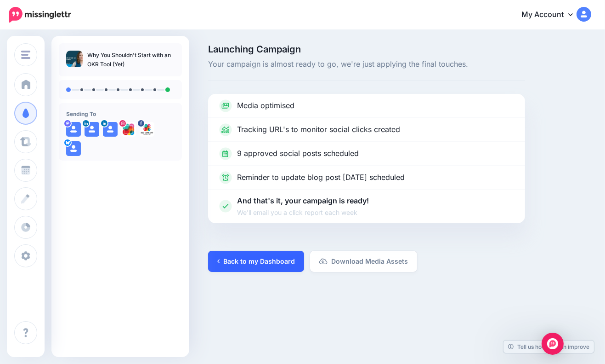
click at [278, 260] on link "Back to my Dashboard" at bounding box center [256, 261] width 96 height 21
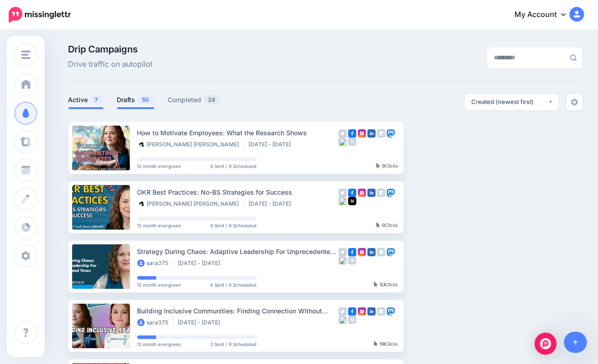
click at [125, 100] on link "Drafts 50" at bounding box center [135, 99] width 37 height 11
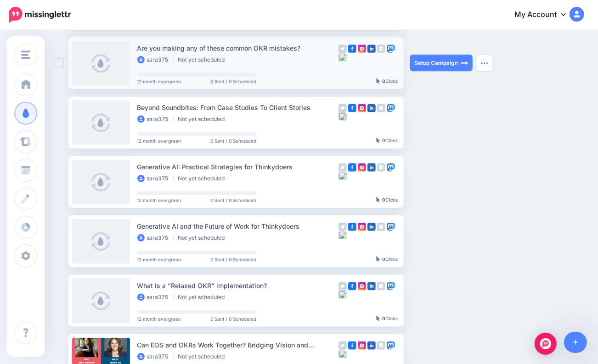
scroll to position [521, 0]
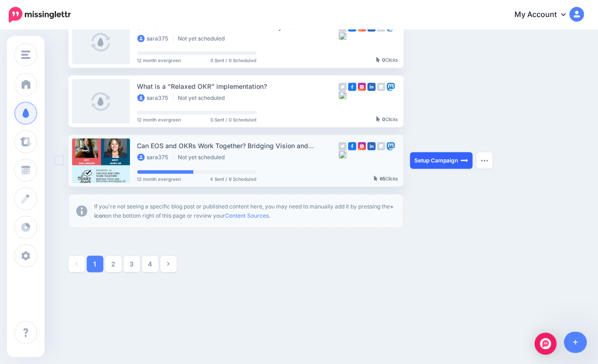
click at [444, 156] on link "Setup Campaign" at bounding box center [441, 160] width 63 height 17
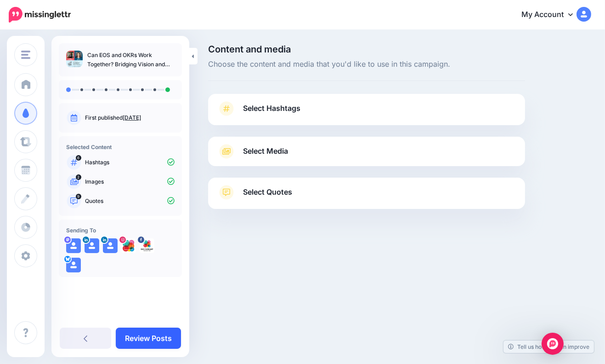
click at [157, 338] on link "Review Posts" at bounding box center [148, 337] width 65 height 21
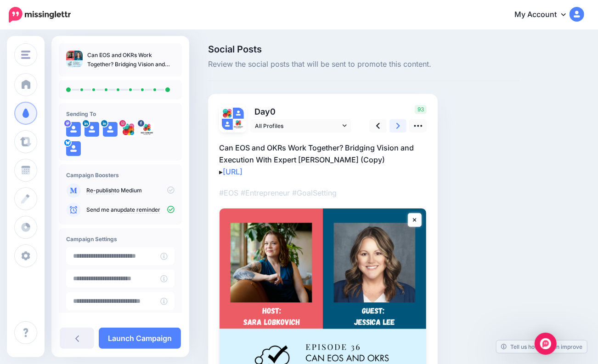
click at [396, 128] on link at bounding box center [398, 125] width 17 height 13
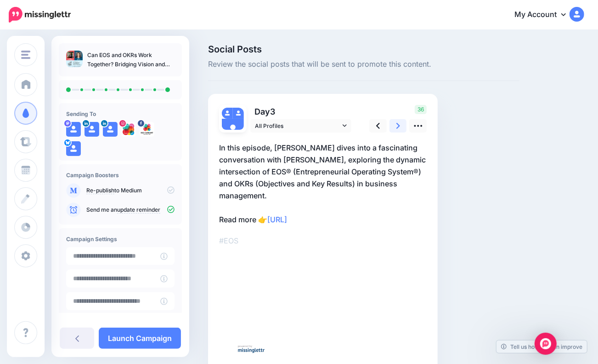
click at [396, 128] on link at bounding box center [398, 125] width 17 height 13
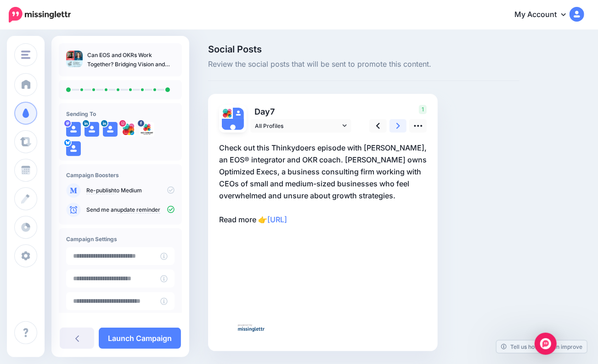
click at [396, 128] on link at bounding box center [398, 125] width 17 height 13
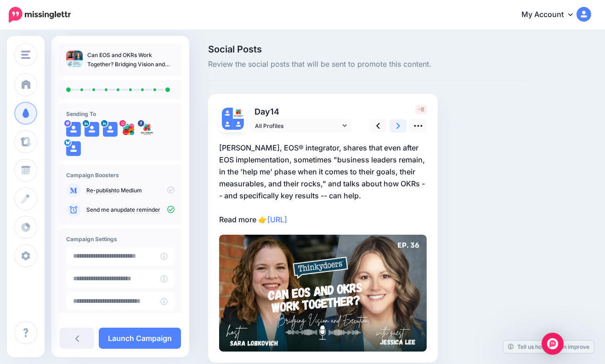
click at [396, 128] on link at bounding box center [398, 125] width 17 height 13
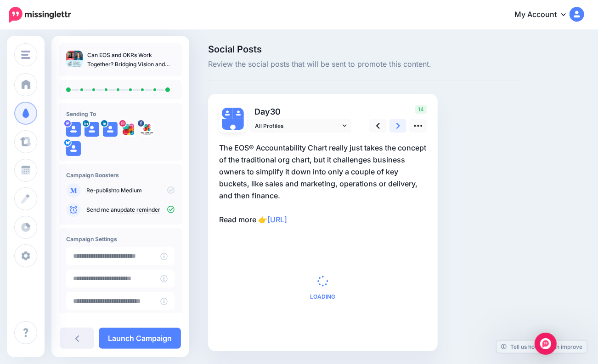
click at [396, 128] on link at bounding box center [398, 125] width 17 height 13
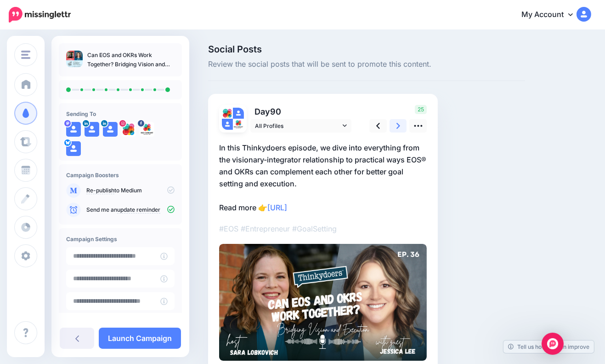
click at [396, 128] on link at bounding box center [398, 125] width 17 height 13
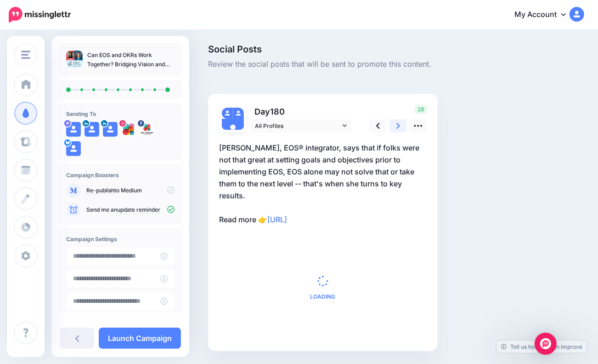
click at [396, 128] on link at bounding box center [398, 125] width 17 height 13
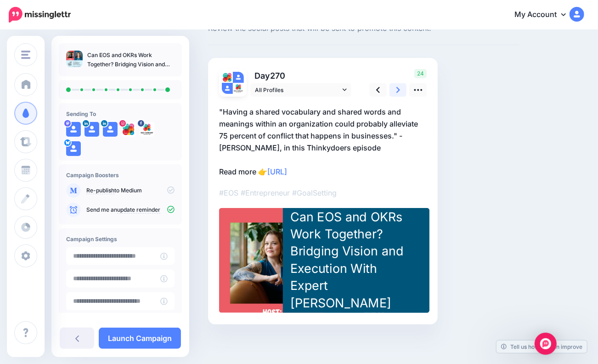
scroll to position [37, 0]
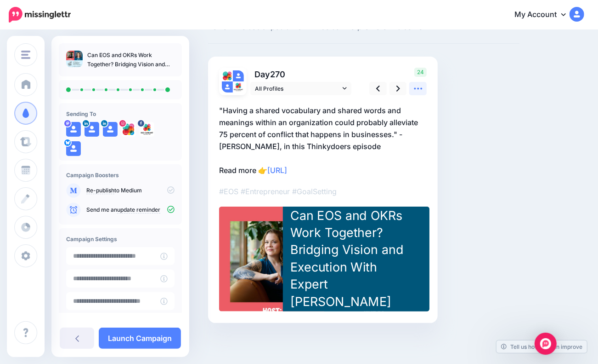
click at [423, 92] on link at bounding box center [418, 88] width 17 height 13
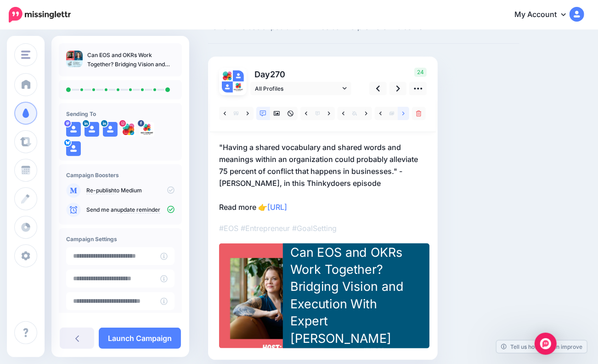
click at [402, 112] on link at bounding box center [403, 113] width 11 height 13
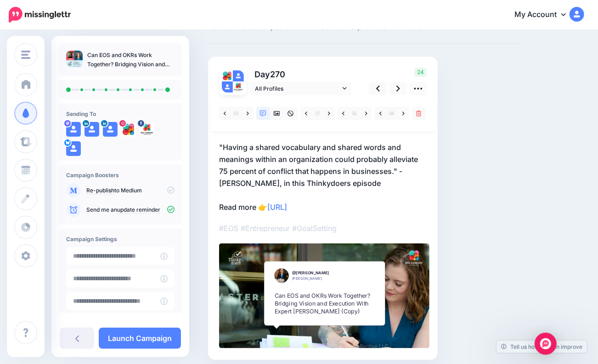
click at [339, 304] on div "Can EOS and OKRs Work Together? Bridging Vision and Execution With Expert [PERS…" at bounding box center [324, 303] width 99 height 24
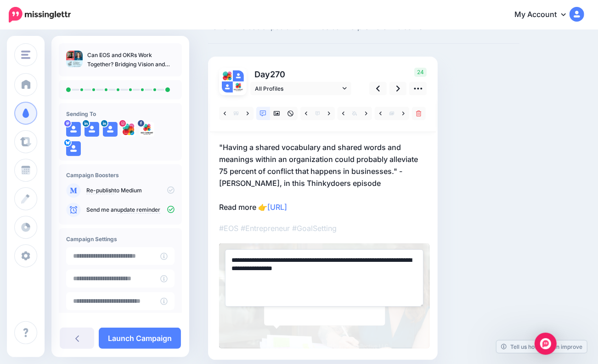
drag, startPoint x: 360, startPoint y: 268, endPoint x: 341, endPoint y: 266, distance: 19.4
click at [341, 266] on textarea "**********" at bounding box center [324, 277] width 199 height 57
type textarea "**********"
click at [381, 183] on p ""Having a shared vocabulary and shared words and meanings within an organizatio…" at bounding box center [323, 177] width 208 height 72
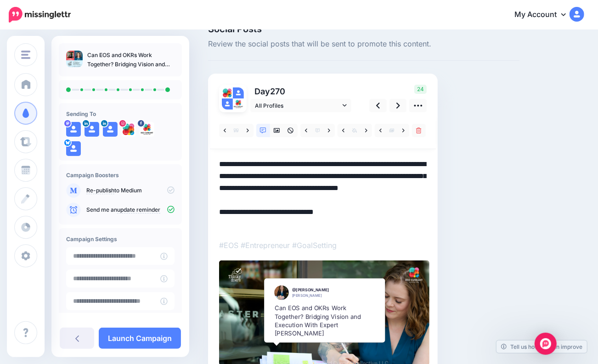
scroll to position [0, 0]
click at [398, 103] on icon at bounding box center [399, 106] width 4 height 10
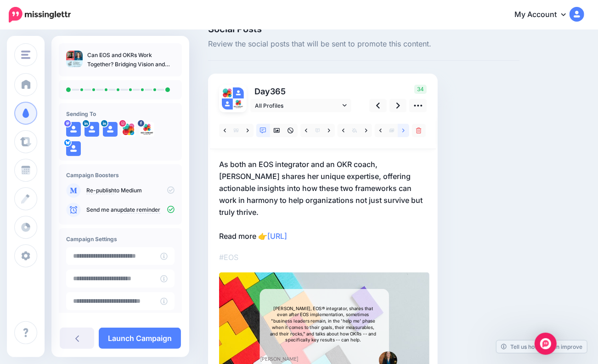
click at [401, 131] on link at bounding box center [403, 130] width 11 height 13
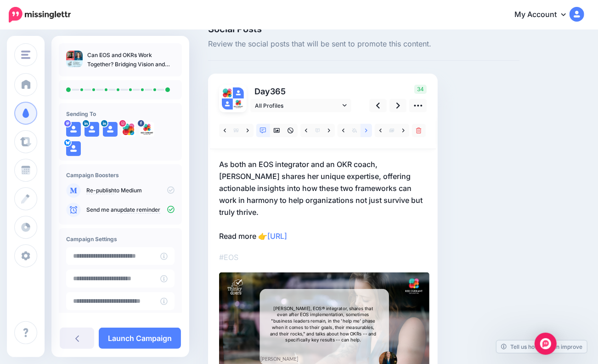
click at [365, 128] on icon at bounding box center [366, 130] width 2 height 6
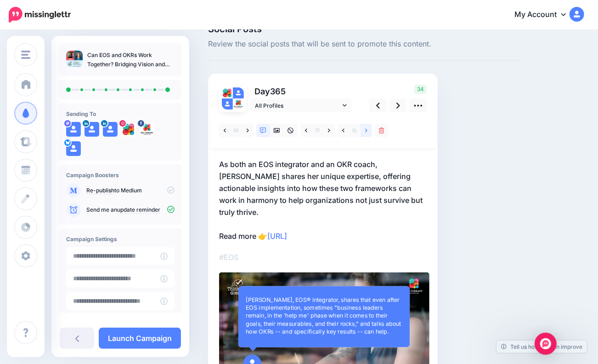
click at [365, 128] on icon at bounding box center [366, 130] width 2 height 6
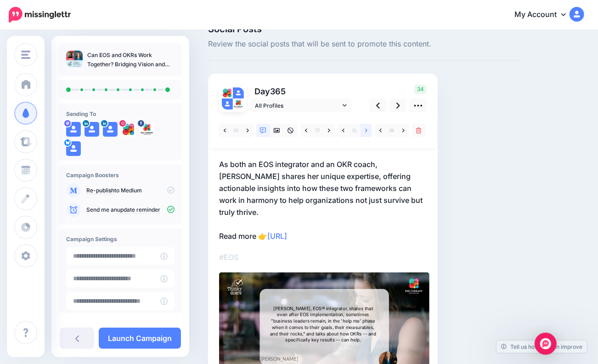
click at [365, 128] on icon at bounding box center [366, 130] width 2 height 6
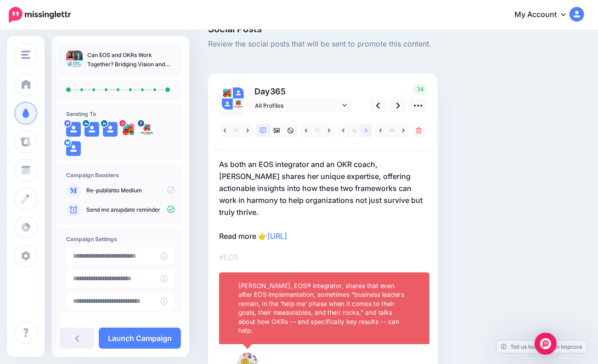
click at [365, 128] on icon at bounding box center [366, 130] width 2 height 6
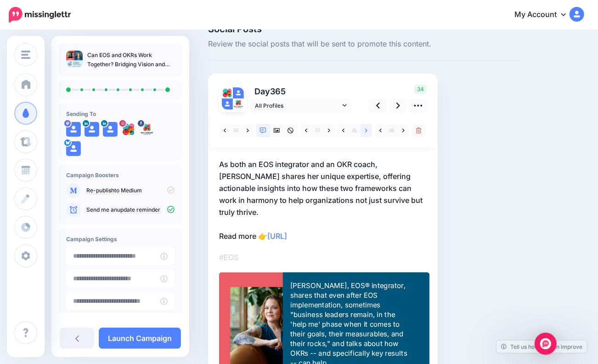
click at [365, 128] on icon at bounding box center [366, 130] width 2 height 6
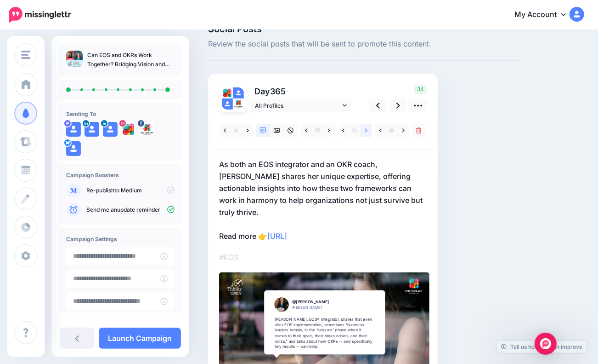
click at [365, 128] on icon at bounding box center [366, 130] width 2 height 6
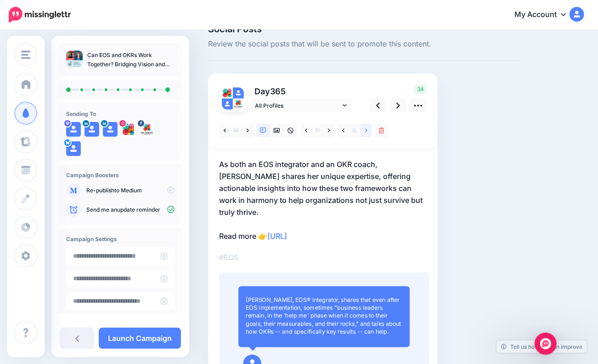
click at [365, 128] on icon at bounding box center [366, 130] width 2 height 6
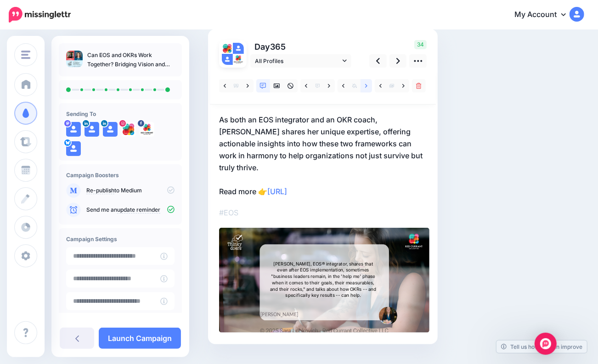
scroll to position [66, 0]
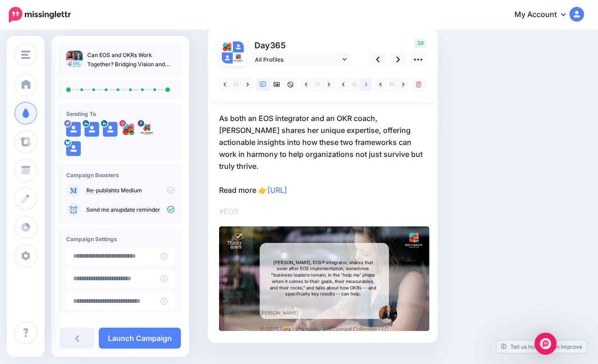
click at [368, 85] on link at bounding box center [366, 84] width 11 height 13
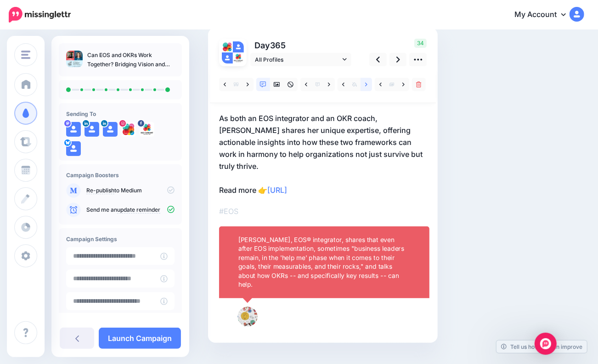
click at [363, 84] on link at bounding box center [366, 84] width 11 height 13
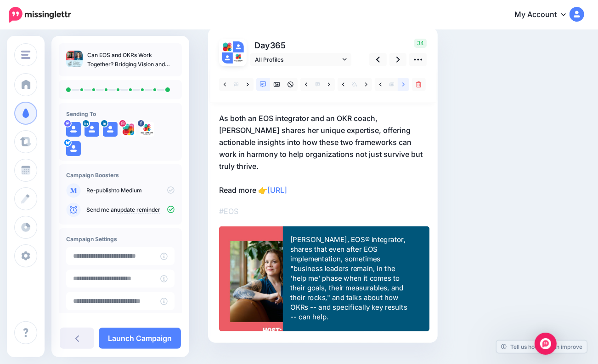
click at [405, 84] on link at bounding box center [403, 84] width 11 height 13
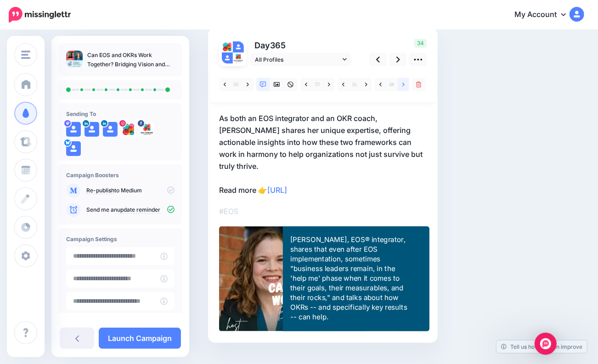
click at [405, 84] on link at bounding box center [403, 84] width 11 height 13
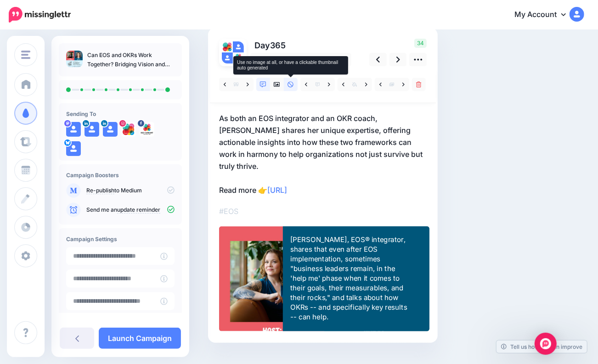
click at [288, 87] on icon at bounding box center [291, 84] width 6 height 6
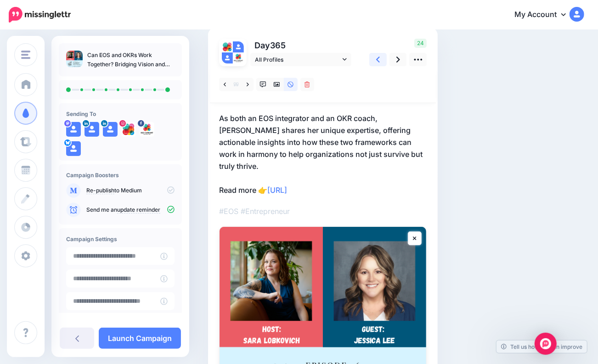
click at [381, 60] on link at bounding box center [378, 59] width 17 height 13
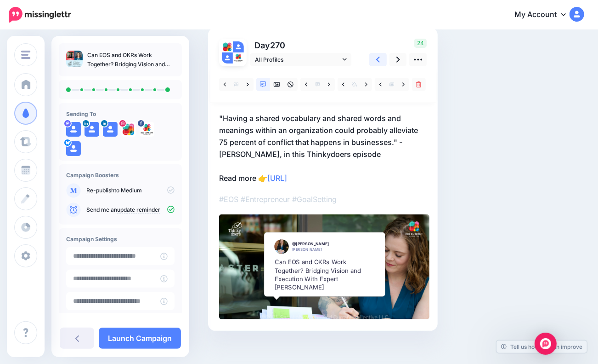
click at [381, 60] on link at bounding box center [378, 59] width 17 height 13
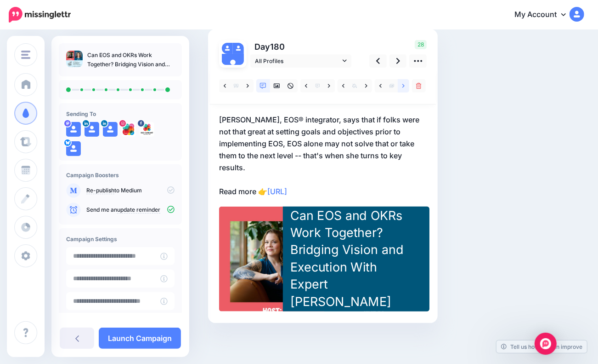
click at [403, 86] on icon at bounding box center [404, 86] width 2 height 6
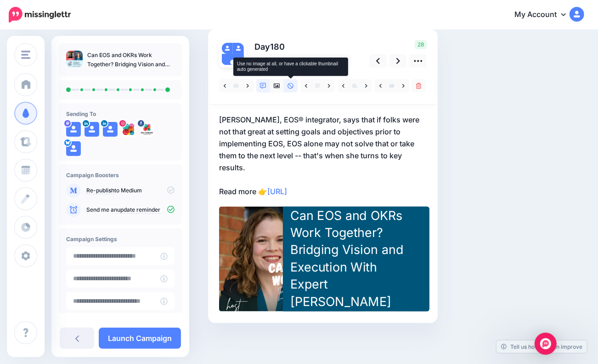
click at [291, 87] on icon at bounding box center [291, 86] width 6 height 6
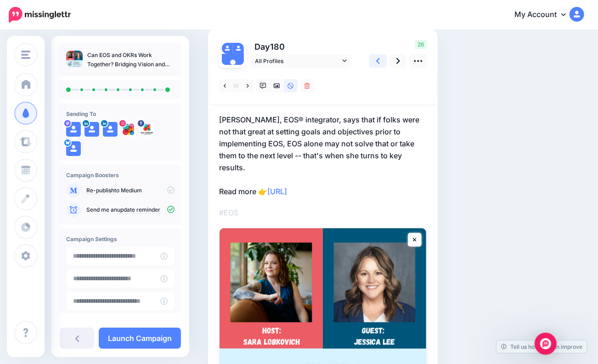
click at [380, 58] on link at bounding box center [378, 60] width 17 height 13
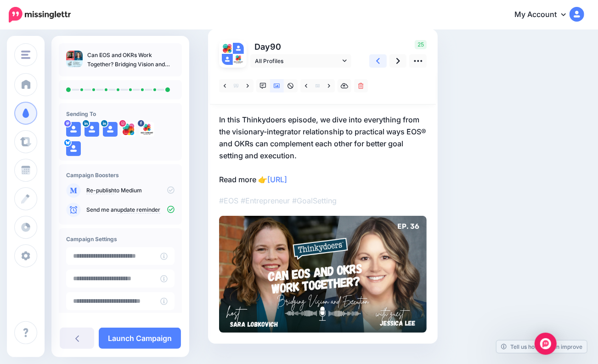
scroll to position [0, 0]
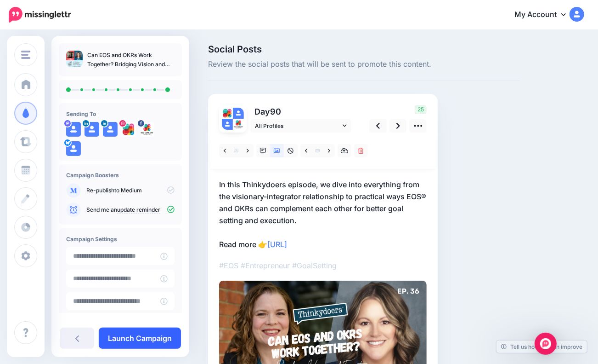
click at [153, 345] on link "Launch Campaign" at bounding box center [140, 337] width 82 height 21
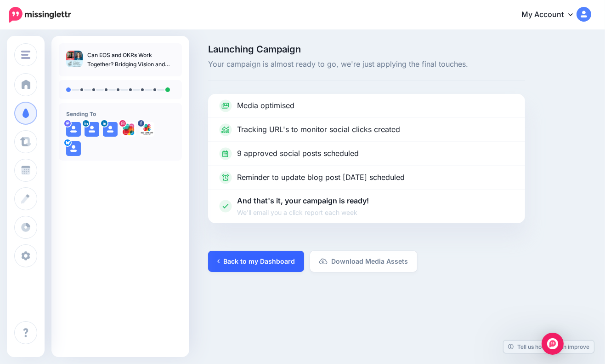
click at [264, 257] on link "Back to my Dashboard" at bounding box center [256, 261] width 96 height 21
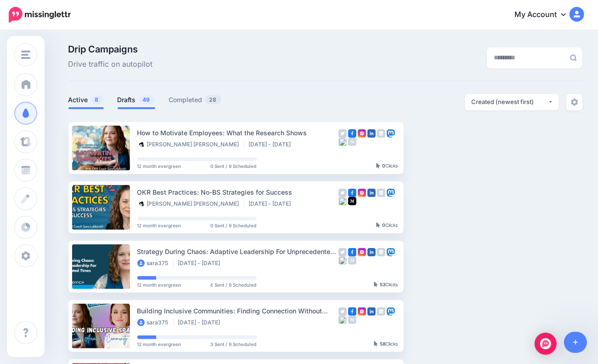
click at [126, 101] on link "Drafts 49" at bounding box center [137, 99] width 38 height 11
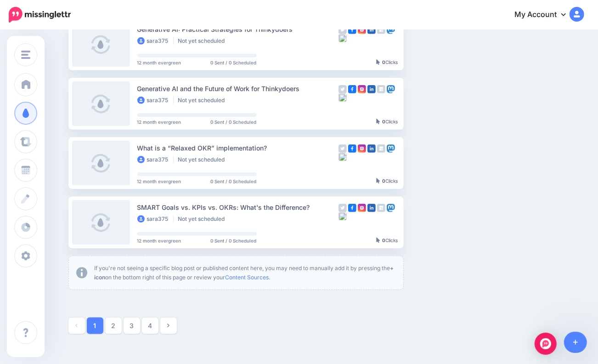
scroll to position [521, 0]
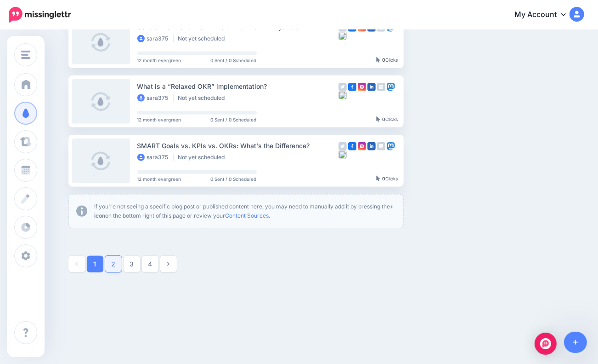
click at [113, 260] on link "2" at bounding box center [113, 264] width 17 height 17
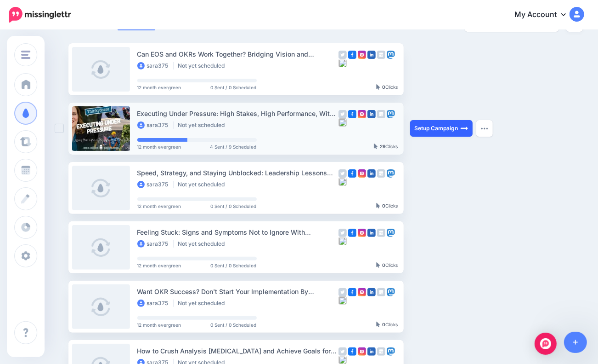
click at [447, 130] on link "Setup Campaign" at bounding box center [441, 128] width 63 height 17
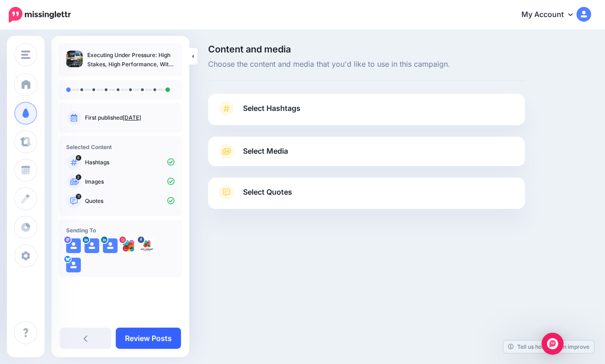
click at [168, 334] on link "Review Posts" at bounding box center [148, 337] width 65 height 21
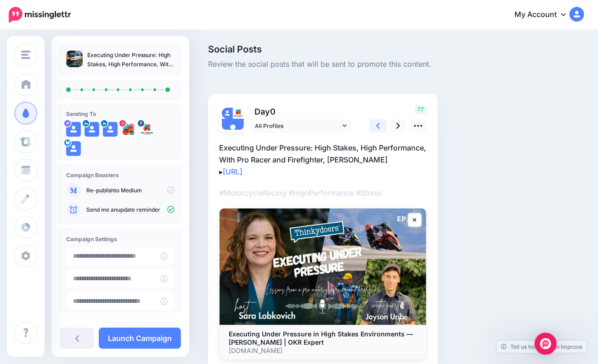
click at [378, 129] on icon at bounding box center [378, 126] width 4 height 10
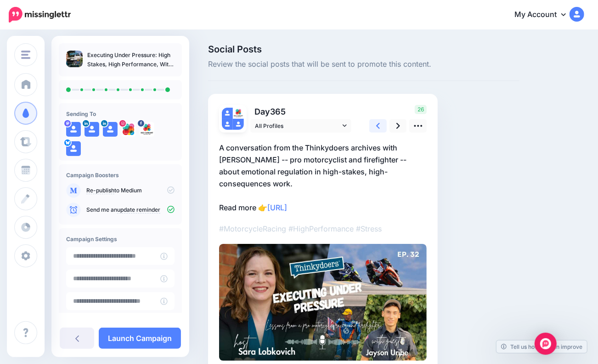
click at [378, 129] on icon at bounding box center [378, 126] width 4 height 10
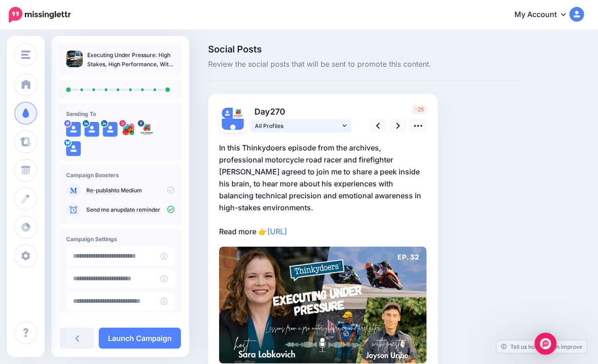
click at [342, 127] on link "All Profiles" at bounding box center [301, 125] width 101 height 13
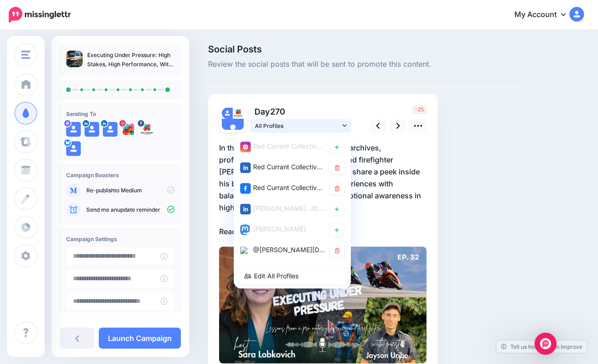
click at [342, 127] on link "All Profiles" at bounding box center [301, 125] width 101 height 13
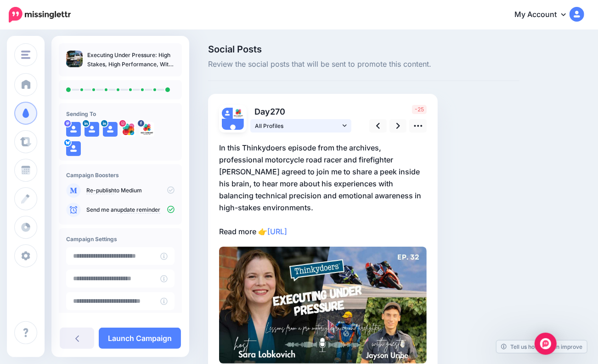
click at [348, 122] on link "All Profiles" at bounding box center [301, 125] width 101 height 13
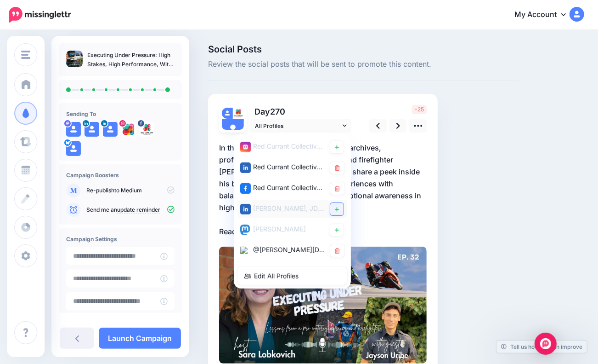
click at [338, 207] on icon at bounding box center [337, 209] width 4 height 6
click at [398, 125] on icon at bounding box center [399, 126] width 4 height 10
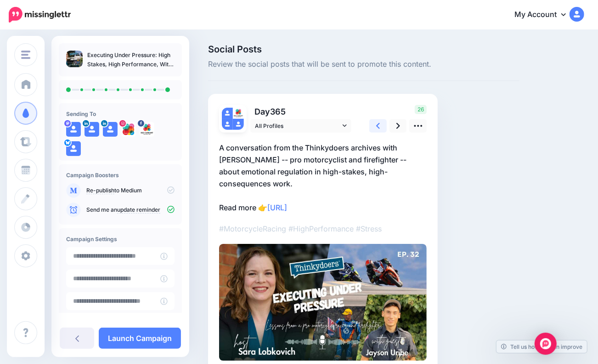
click at [377, 126] on icon at bounding box center [378, 126] width 4 height 10
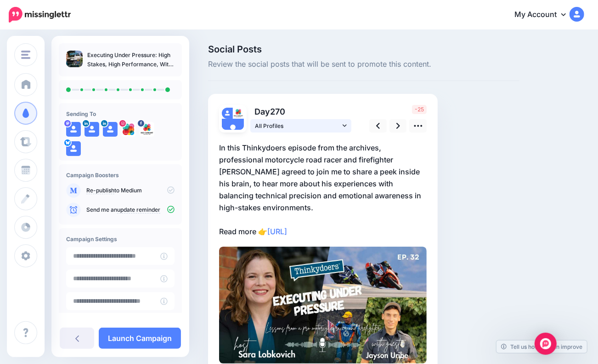
click at [348, 129] on link "All Profiles" at bounding box center [301, 125] width 101 height 13
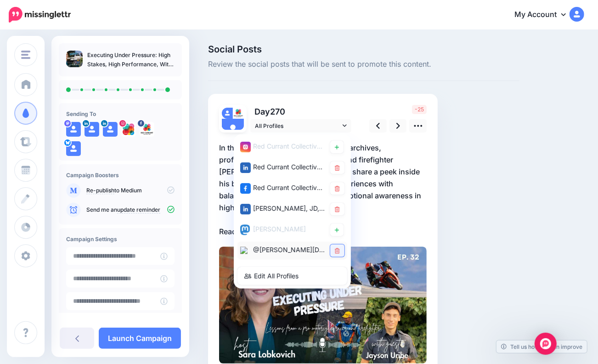
click at [336, 252] on icon at bounding box center [337, 251] width 5 height 6
click at [398, 124] on icon at bounding box center [399, 126] width 4 height 6
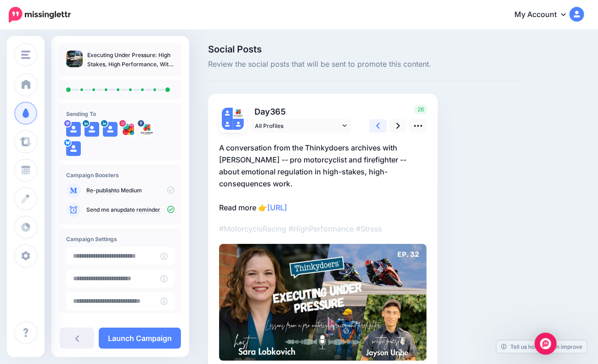
click at [377, 125] on icon at bounding box center [378, 126] width 4 height 10
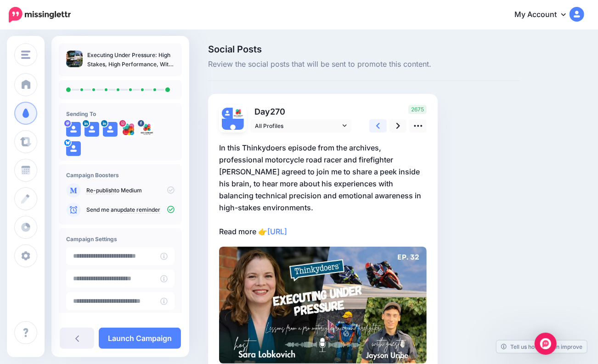
click at [377, 125] on icon at bounding box center [378, 126] width 4 height 10
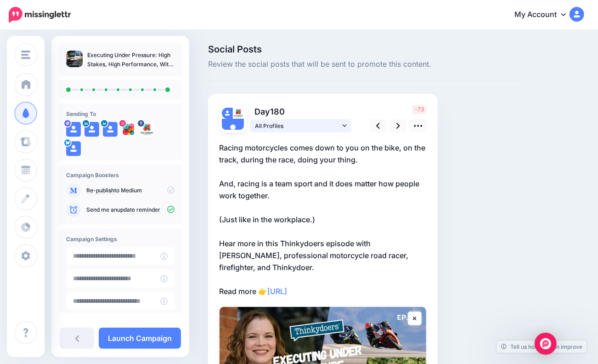
click at [345, 128] on icon at bounding box center [345, 125] width 4 height 6
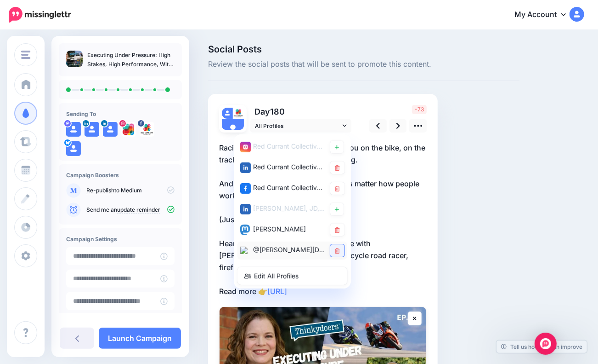
click at [340, 249] on icon at bounding box center [337, 251] width 5 height 6
click at [375, 125] on link at bounding box center [378, 125] width 17 height 13
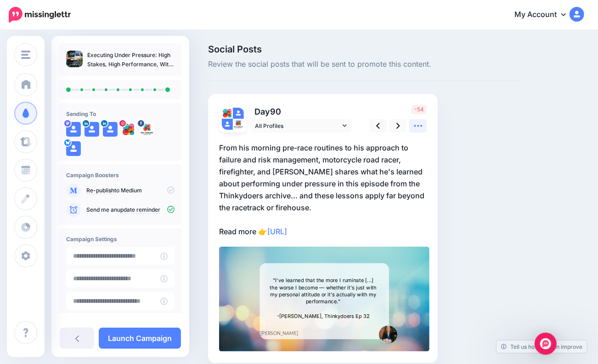
click at [415, 123] on icon at bounding box center [419, 126] width 10 height 10
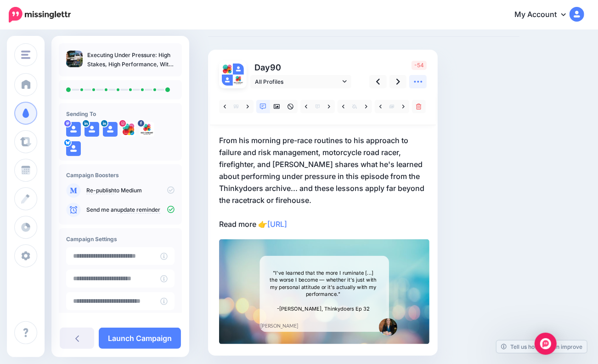
scroll to position [46, 0]
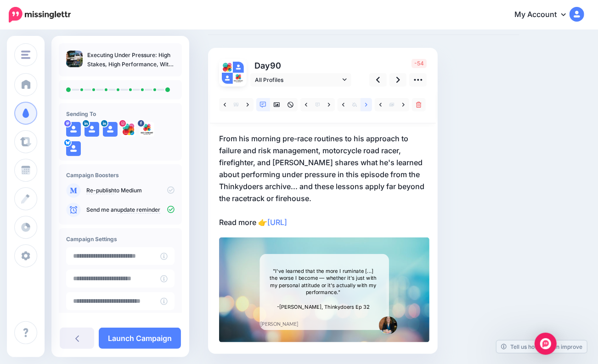
click at [367, 102] on icon at bounding box center [366, 105] width 2 height 6
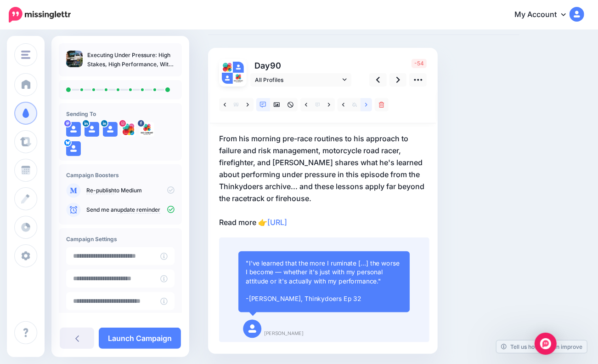
click at [367, 102] on icon at bounding box center [366, 105] width 2 height 6
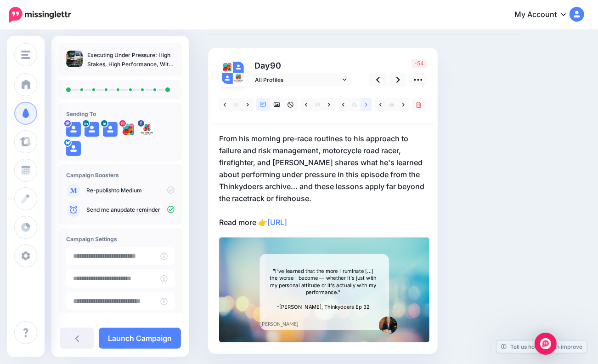
click at [367, 102] on icon at bounding box center [366, 105] width 2 height 6
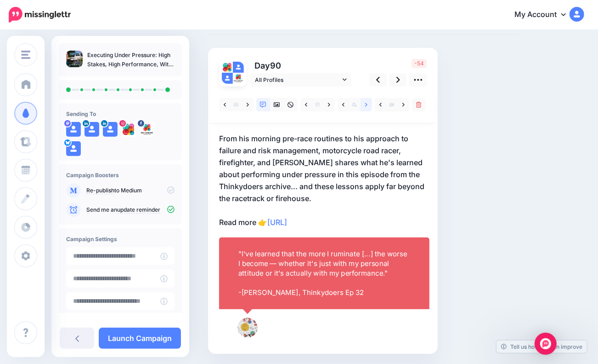
click at [367, 102] on icon at bounding box center [366, 105] width 2 height 6
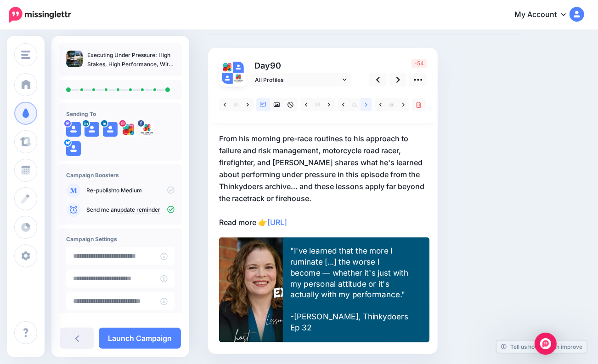
click at [367, 102] on icon at bounding box center [366, 105] width 2 height 6
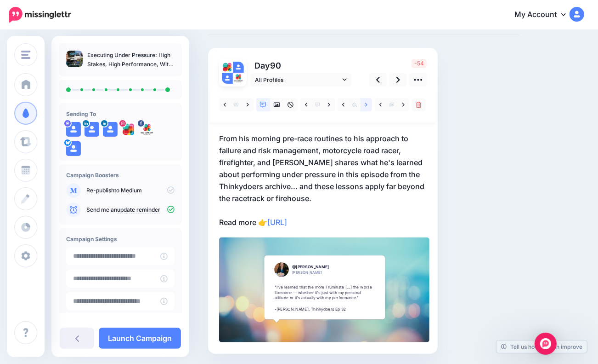
click at [367, 102] on icon at bounding box center [366, 105] width 2 height 6
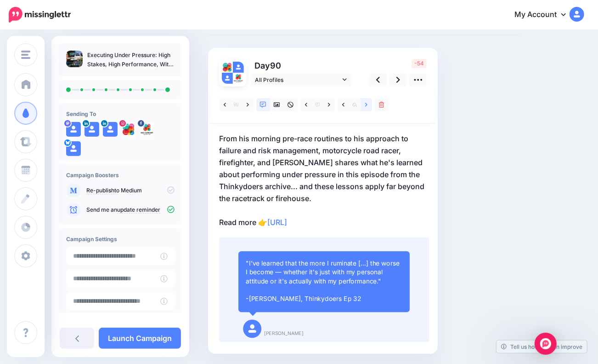
click at [367, 102] on icon at bounding box center [366, 105] width 2 height 6
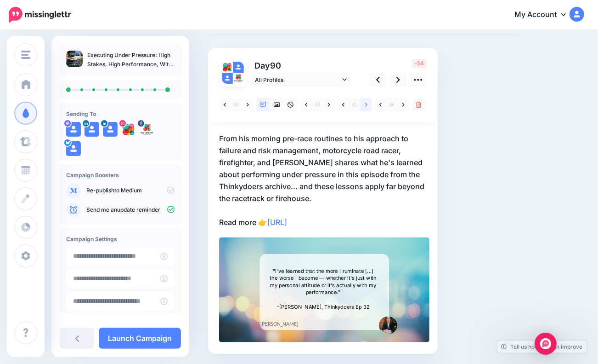
click at [367, 102] on icon at bounding box center [366, 105] width 2 height 6
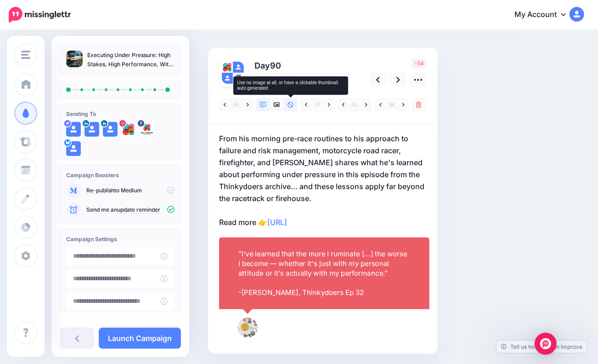
click at [293, 105] on icon at bounding box center [291, 105] width 6 height 6
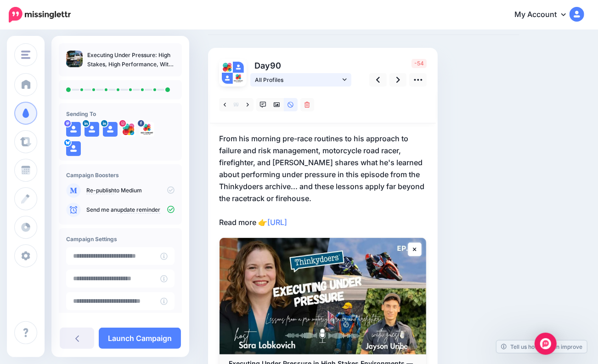
click at [347, 80] on icon at bounding box center [345, 79] width 4 height 6
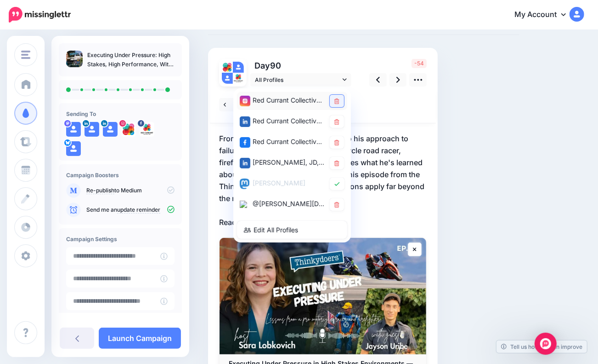
click at [342, 99] on link at bounding box center [337, 101] width 14 height 12
click at [336, 206] on icon at bounding box center [337, 205] width 5 height 6
click at [380, 80] on link at bounding box center [378, 79] width 17 height 13
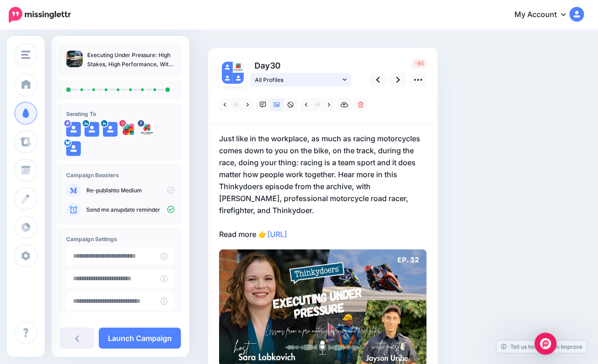
click at [345, 80] on icon at bounding box center [345, 79] width 4 height 2
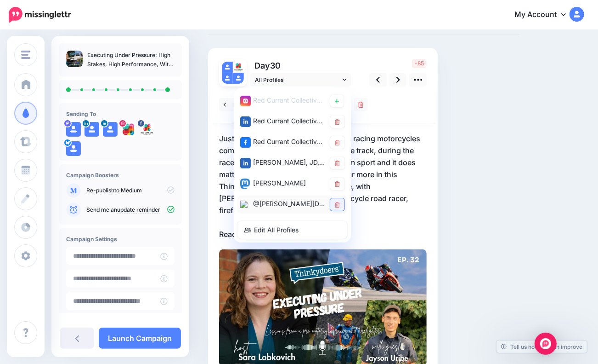
click at [335, 203] on icon at bounding box center [337, 205] width 5 height 6
click at [377, 80] on icon at bounding box center [378, 80] width 4 height 10
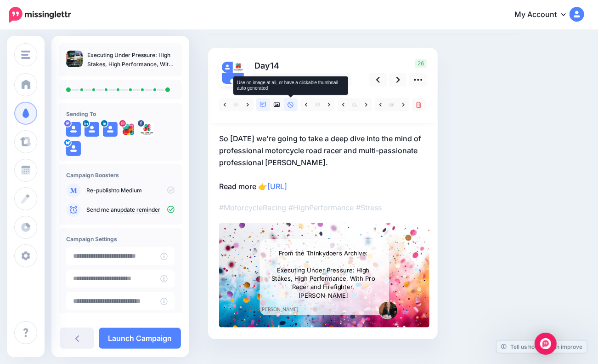
click at [291, 102] on icon at bounding box center [291, 105] width 6 height 6
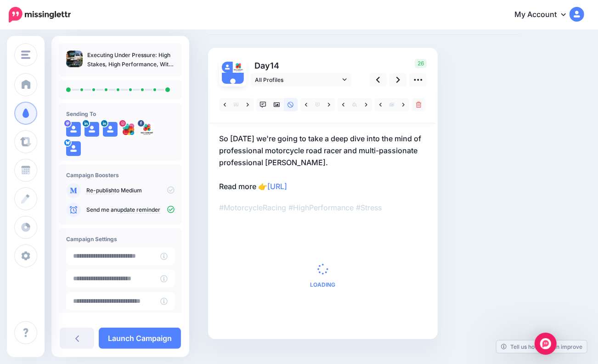
scroll to position [0, 0]
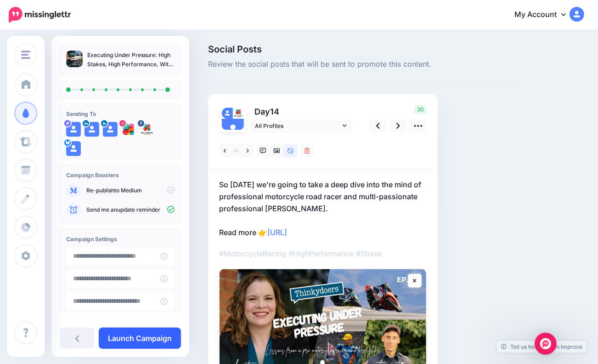
click at [139, 339] on link "Launch Campaign" at bounding box center [140, 337] width 82 height 21
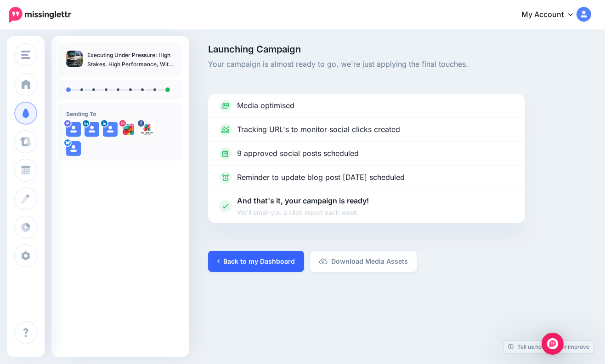
click at [267, 270] on link "Back to my Dashboard" at bounding box center [256, 261] width 96 height 21
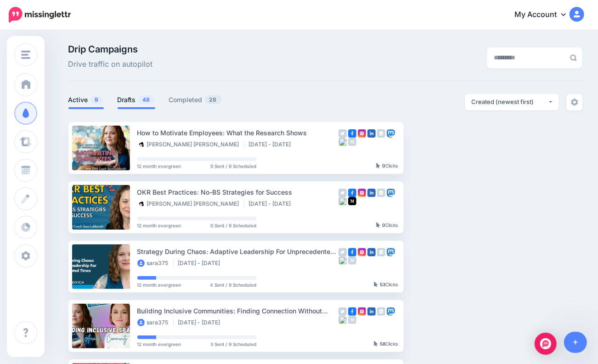
click at [134, 99] on link "Drafts 48" at bounding box center [137, 99] width 38 height 11
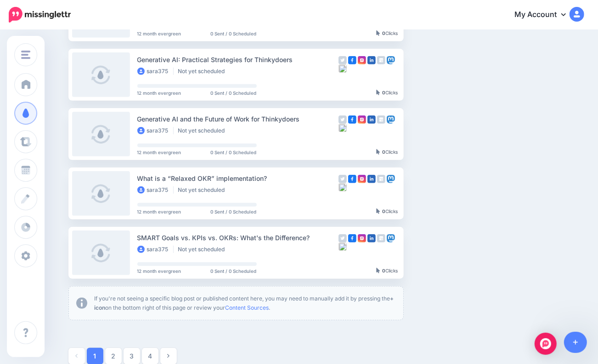
scroll to position [521, 0]
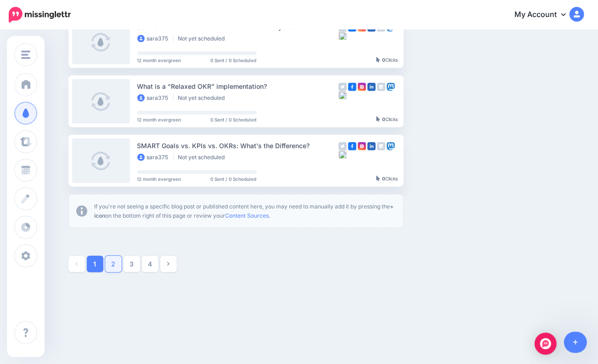
click at [116, 267] on link "2" at bounding box center [113, 264] width 17 height 17
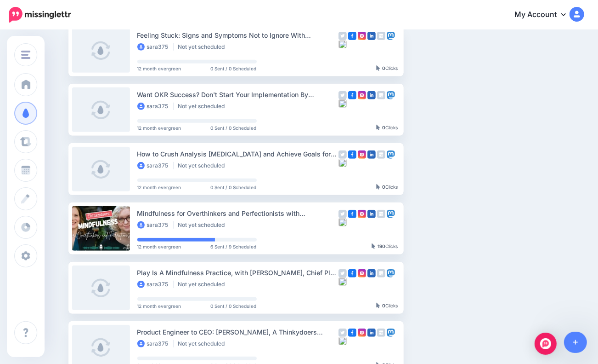
scroll to position [217, 0]
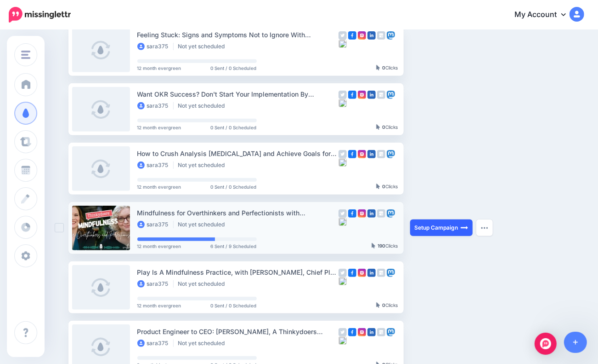
click at [457, 229] on link "Setup Campaign" at bounding box center [441, 227] width 63 height 17
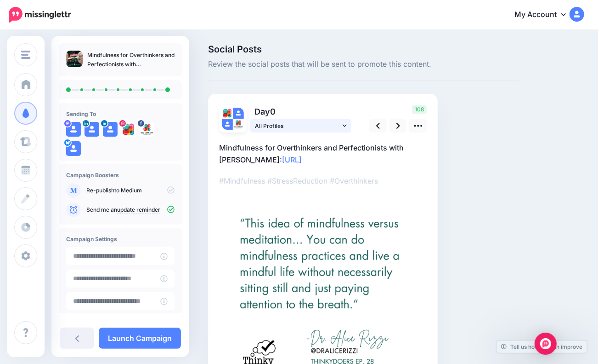
click at [347, 124] on icon at bounding box center [345, 125] width 4 height 6
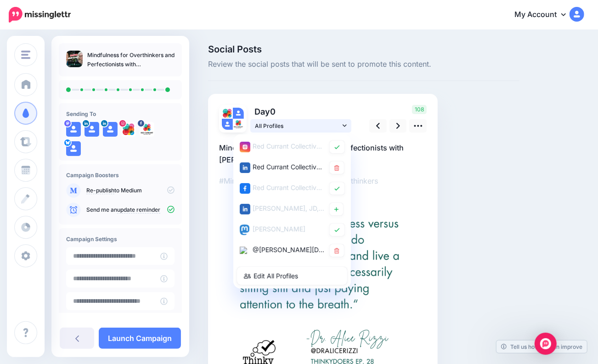
click at [347, 124] on icon at bounding box center [345, 125] width 4 height 6
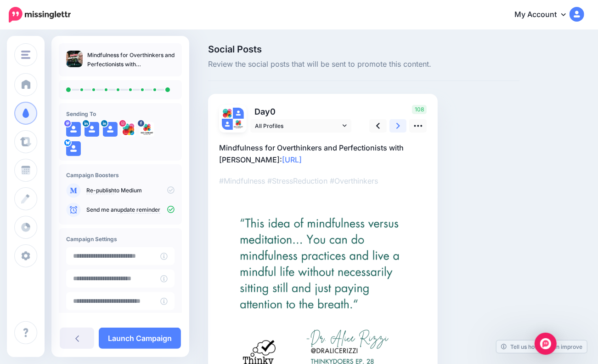
click at [400, 123] on link at bounding box center [398, 125] width 17 height 13
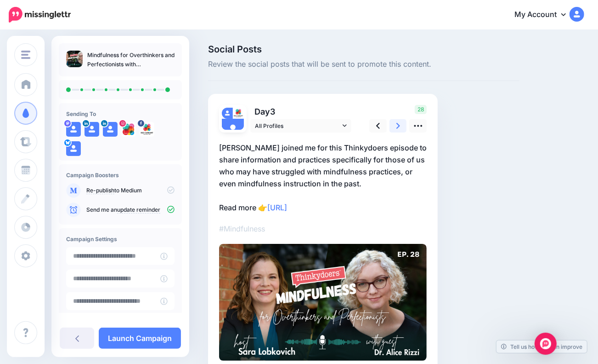
click at [400, 123] on link at bounding box center [398, 125] width 17 height 13
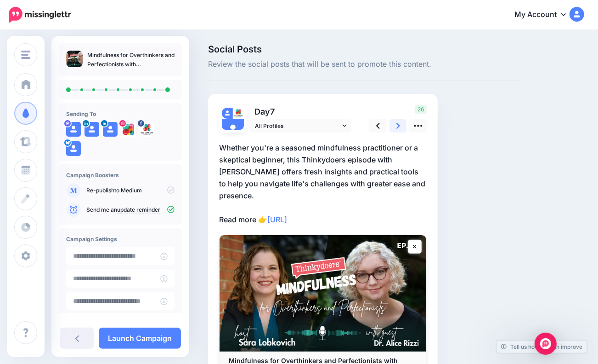
click at [400, 123] on link at bounding box center [398, 125] width 17 height 13
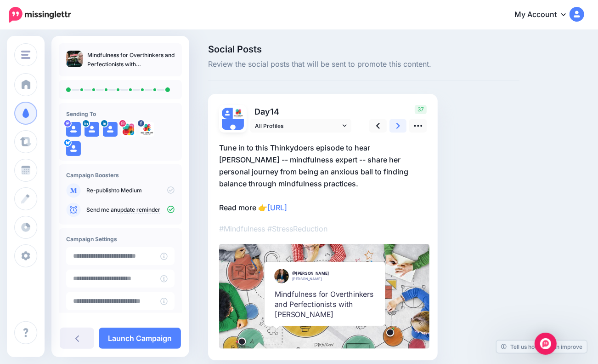
click at [400, 123] on link at bounding box center [398, 125] width 17 height 13
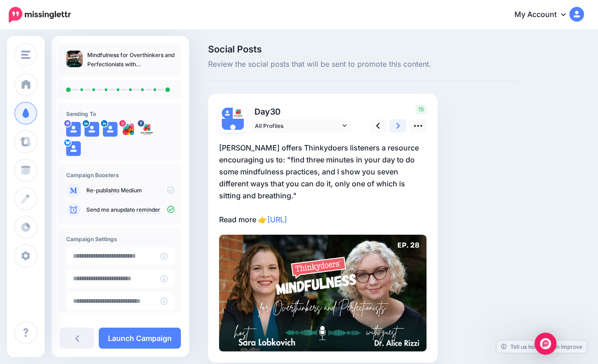
click at [400, 123] on link at bounding box center [398, 125] width 17 height 13
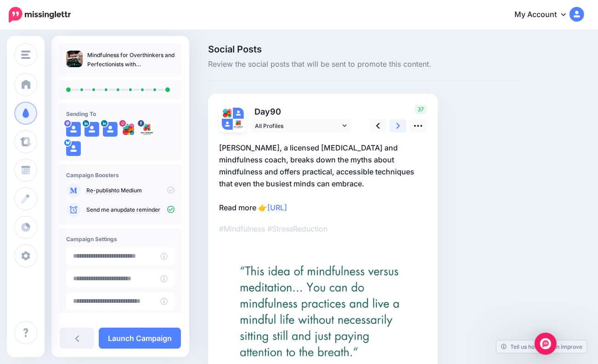
click at [400, 123] on link at bounding box center [398, 125] width 17 height 13
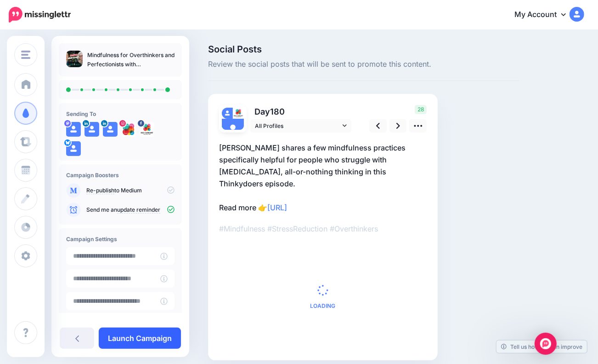
click at [152, 342] on link "Launch Campaign" at bounding box center [140, 337] width 82 height 21
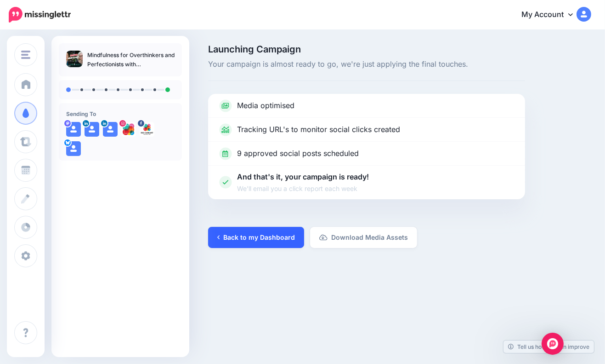
click at [248, 230] on link "Back to my Dashboard" at bounding box center [256, 237] width 96 height 21
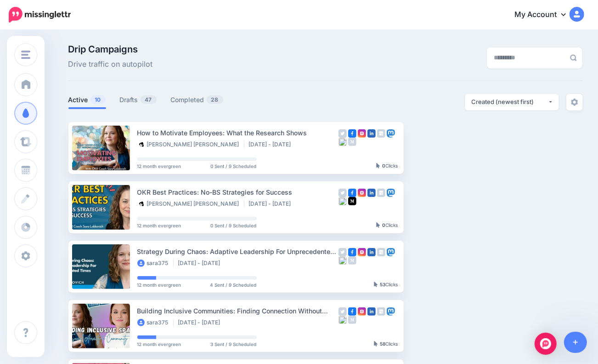
click at [134, 101] on link "Drafts 47" at bounding box center [138, 99] width 37 height 11
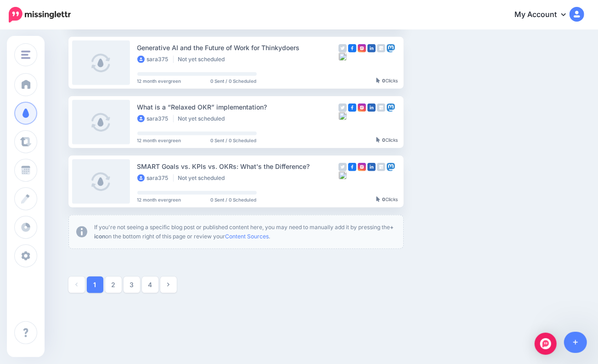
scroll to position [506, 0]
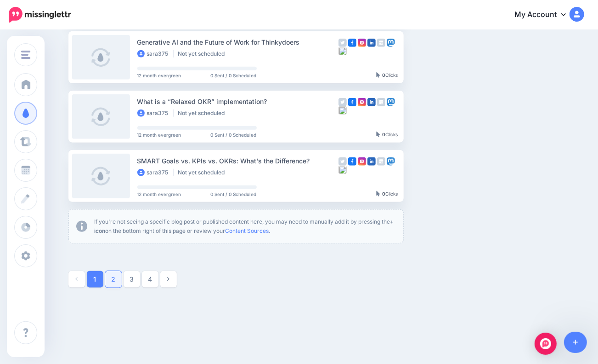
click at [119, 274] on link "2" at bounding box center [113, 279] width 17 height 17
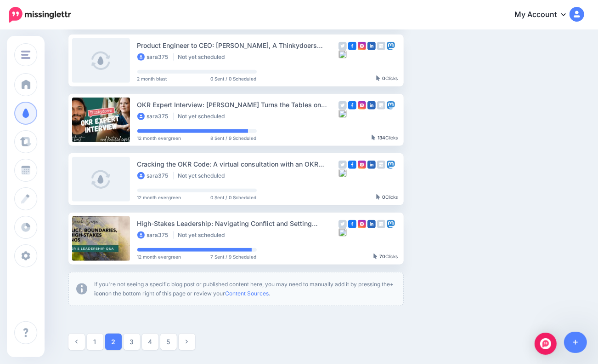
scroll to position [446, 0]
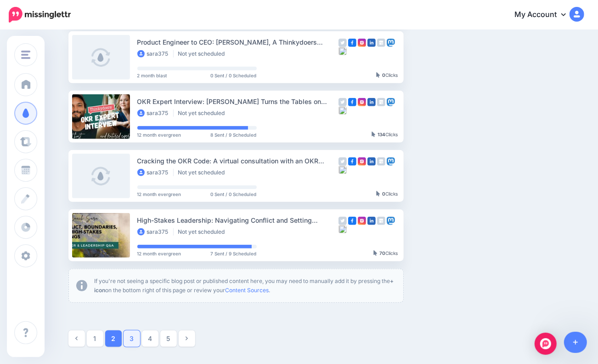
click at [137, 344] on link "3" at bounding box center [132, 338] width 17 height 17
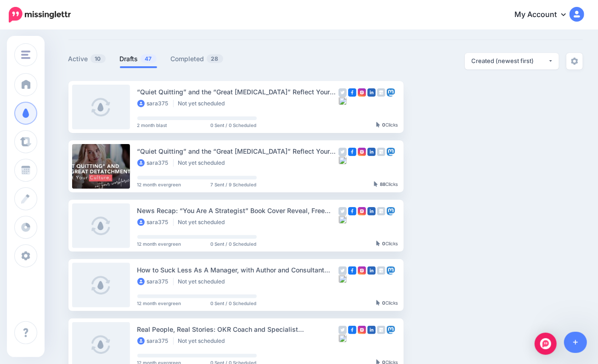
scroll to position [0, 0]
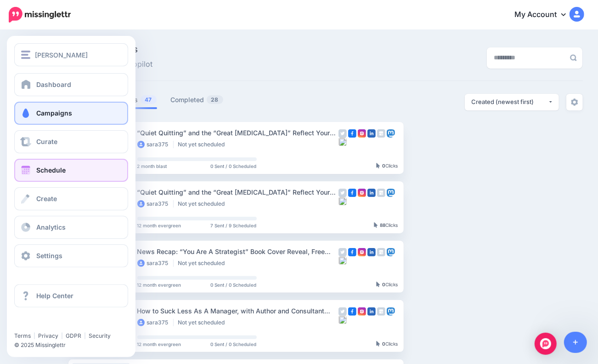
click at [46, 171] on span "Schedule" at bounding box center [50, 170] width 29 height 8
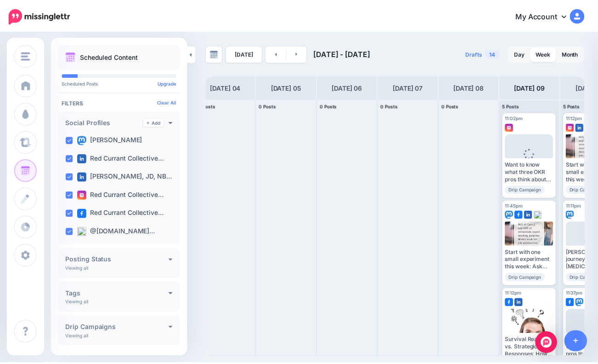
scroll to position [0, 47]
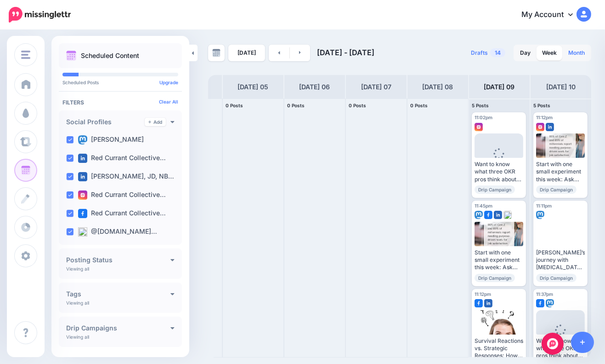
click at [578, 51] on link "Month" at bounding box center [577, 53] width 28 height 15
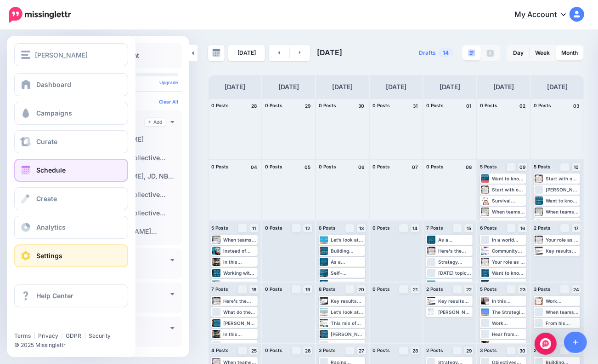
click at [43, 252] on span "Settings" at bounding box center [49, 255] width 26 height 8
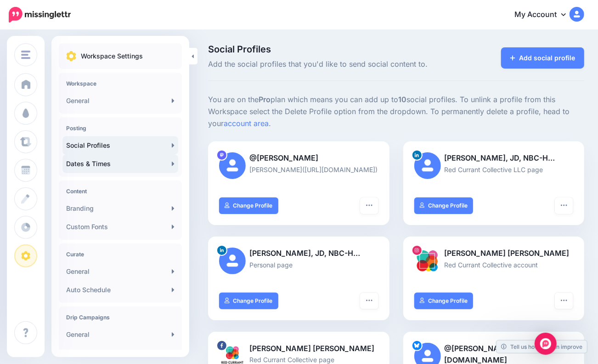
click at [172, 165] on icon at bounding box center [173, 163] width 2 height 4
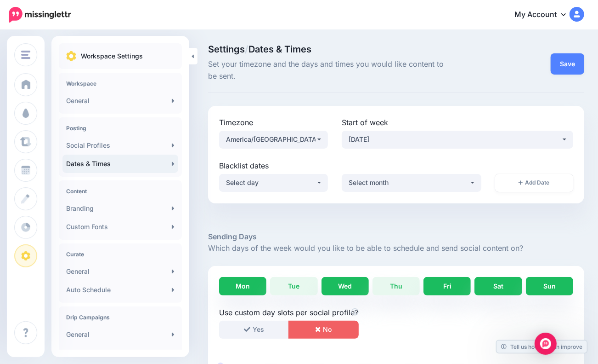
scroll to position [138, 0]
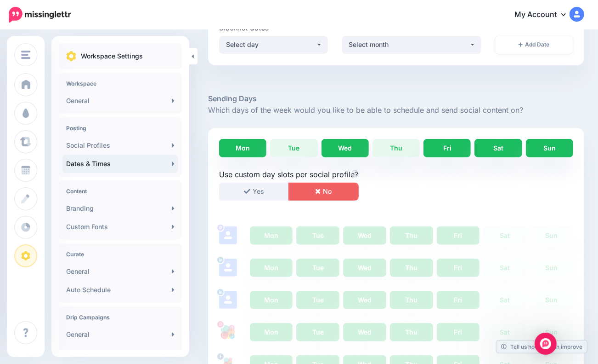
click at [343, 150] on link "Wed" at bounding box center [345, 148] width 47 height 18
click at [455, 148] on link "Fri" at bounding box center [447, 148] width 47 height 18
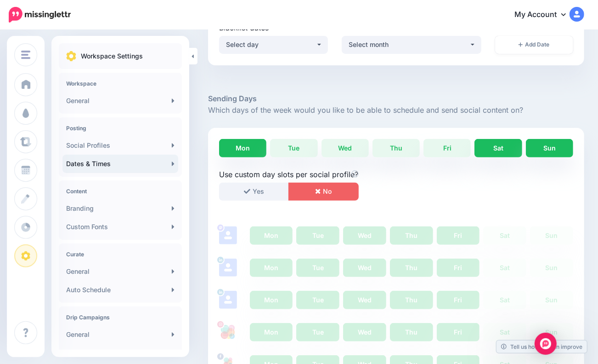
click at [497, 149] on link "Sat" at bounding box center [498, 148] width 47 height 18
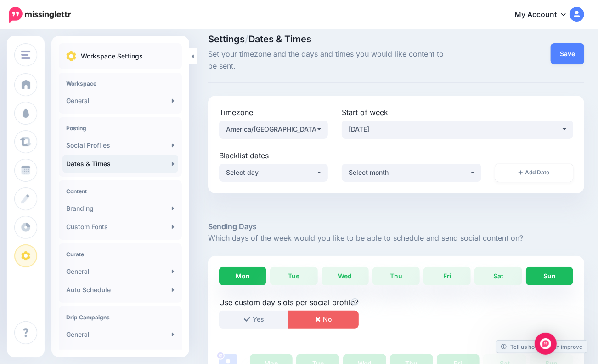
scroll to position [0, 0]
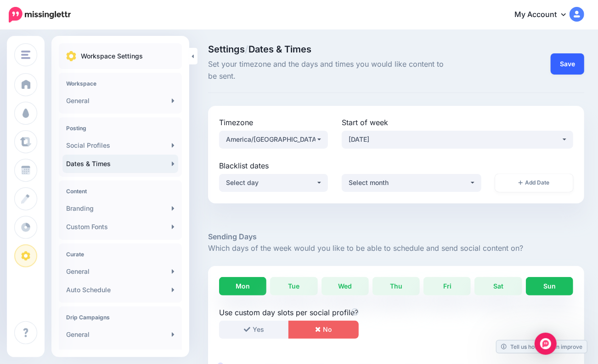
click at [569, 63] on button "Save" at bounding box center [568, 63] width 34 height 21
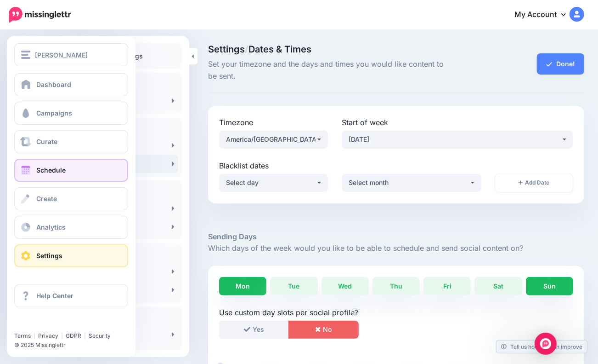
click at [33, 165] on link "Schedule" at bounding box center [71, 170] width 114 height 23
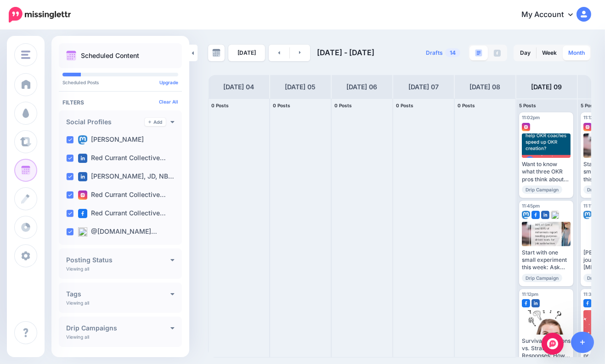
click at [584, 54] on link "Month" at bounding box center [577, 53] width 28 height 15
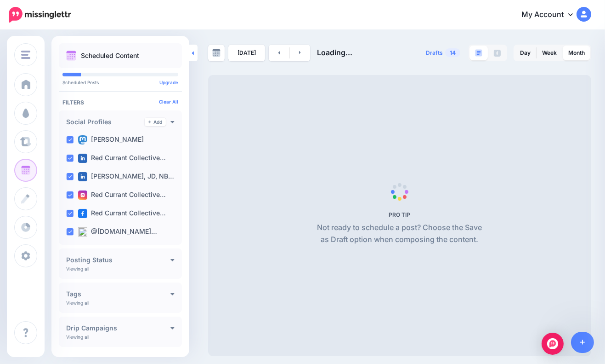
click at [191, 53] on link at bounding box center [193, 53] width 8 height 17
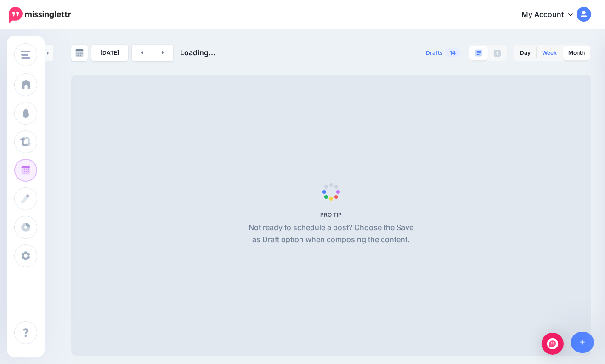
click at [552, 56] on link "Week" at bounding box center [550, 53] width 26 height 15
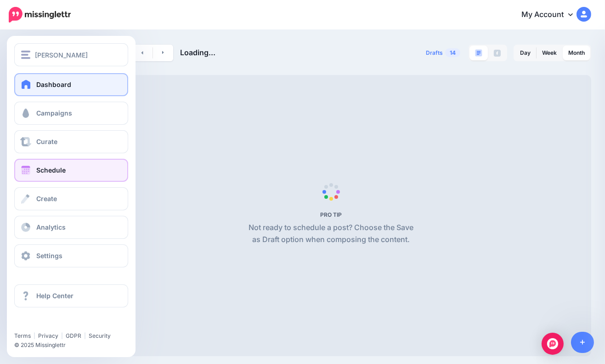
click at [55, 80] on link "Dashboard" at bounding box center [71, 84] width 114 height 23
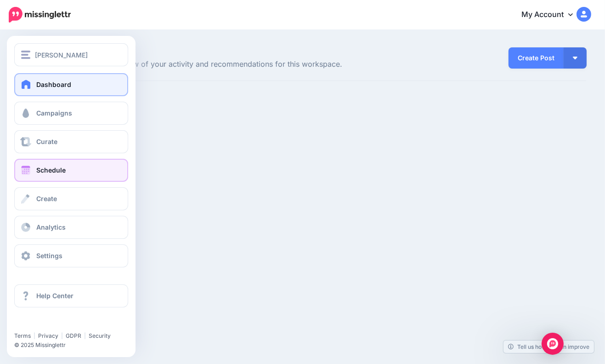
click at [35, 165] on link "Schedule" at bounding box center [71, 170] width 114 height 23
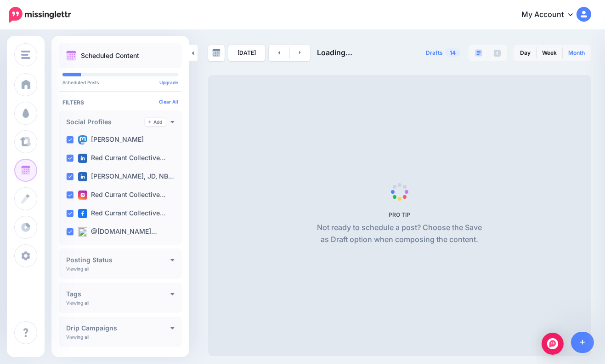
click at [585, 52] on link "Month" at bounding box center [577, 53] width 28 height 15
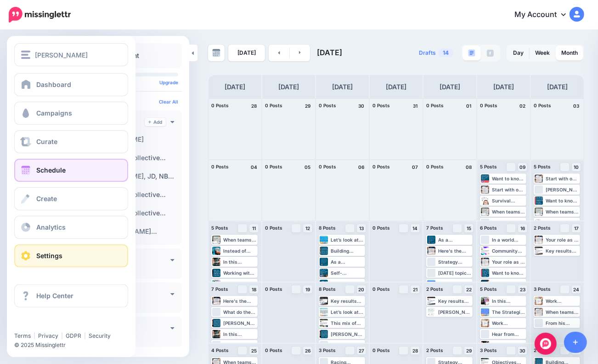
click at [54, 247] on link "Settings" at bounding box center [71, 255] width 114 height 23
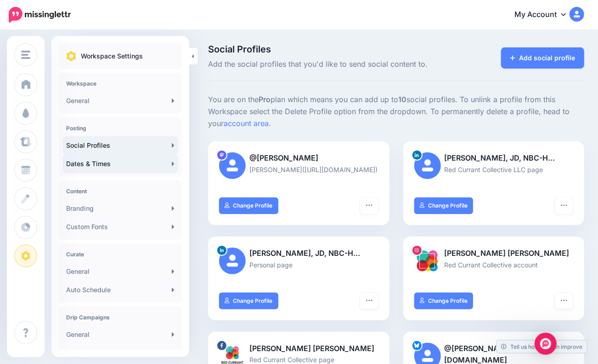
click at [152, 166] on link "Dates & Times" at bounding box center [121, 163] width 116 height 18
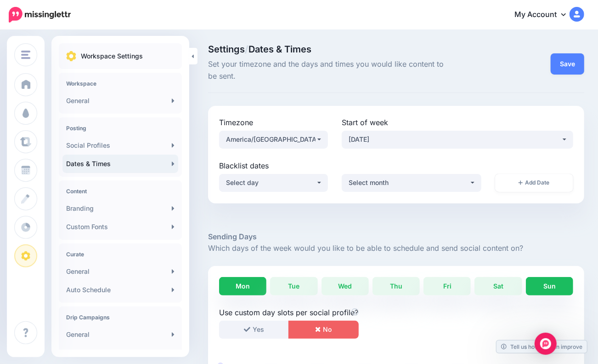
scroll to position [46, 0]
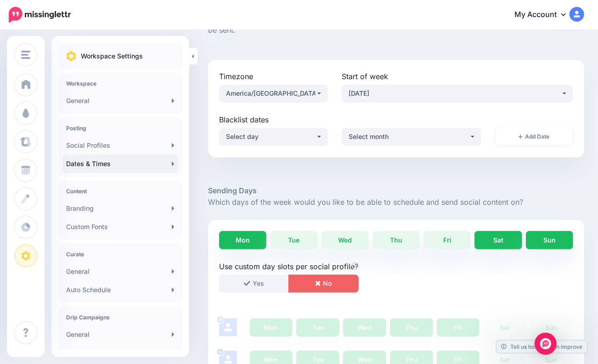
click at [514, 235] on link "Sat" at bounding box center [498, 240] width 47 height 18
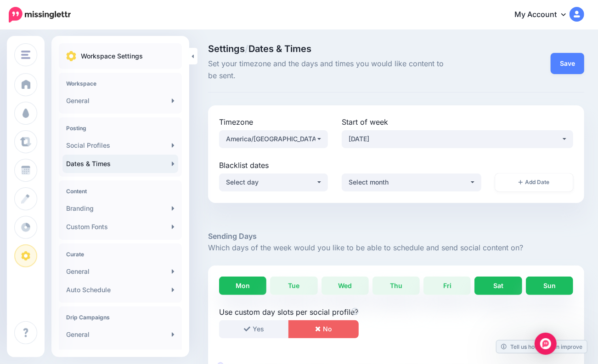
scroll to position [0, 0]
click at [576, 61] on button "Save" at bounding box center [568, 63] width 34 height 21
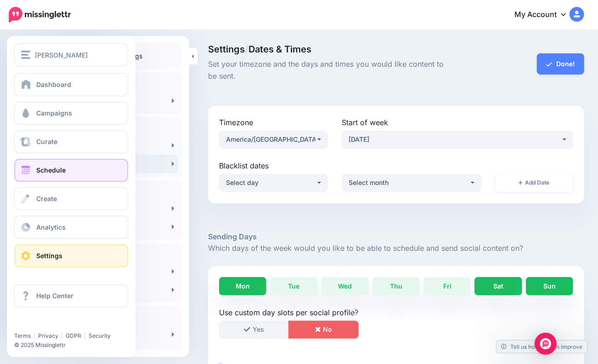
click at [42, 169] on span "Schedule" at bounding box center [50, 170] width 29 height 8
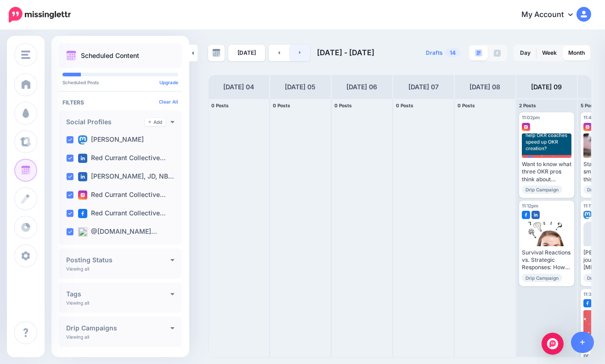
click at [300, 53] on link at bounding box center [300, 53] width 21 height 17
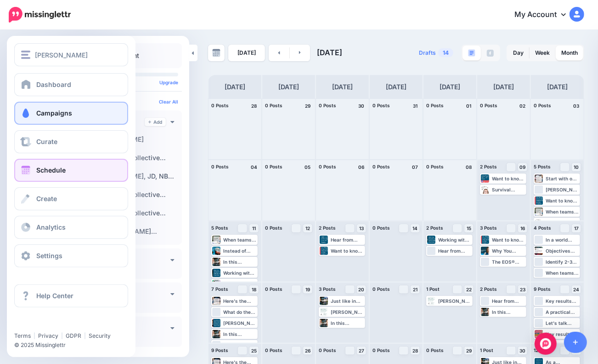
click at [56, 117] on link "Campaigns" at bounding box center [71, 113] width 114 height 23
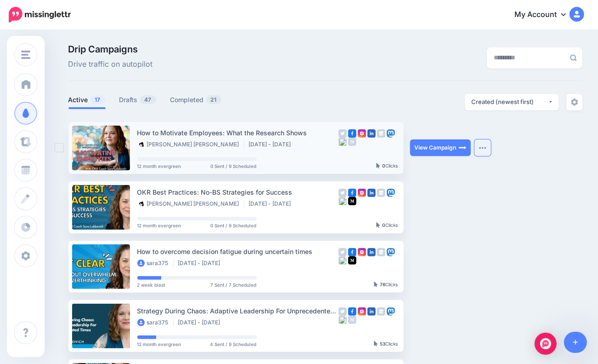
click at [488, 145] on button "button" at bounding box center [483, 147] width 17 height 17
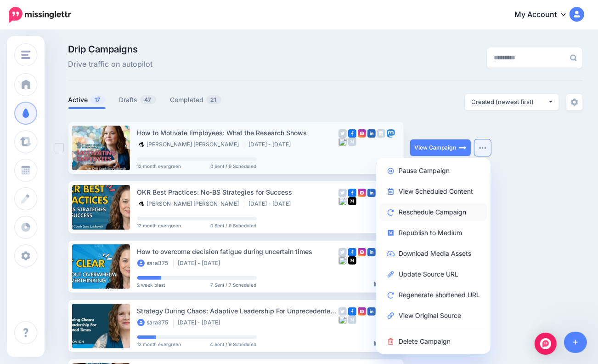
click at [458, 213] on link "Reschedule Campaign" at bounding box center [433, 212] width 107 height 18
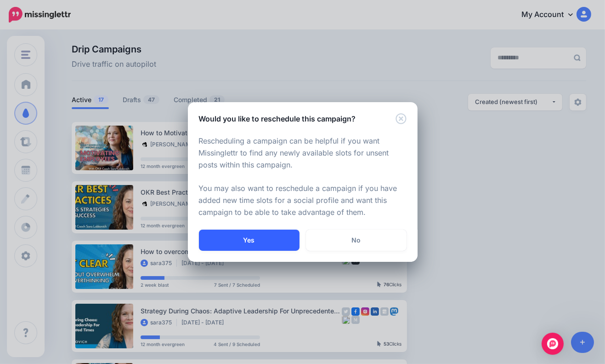
click at [260, 238] on button "Yes" at bounding box center [249, 239] width 101 height 21
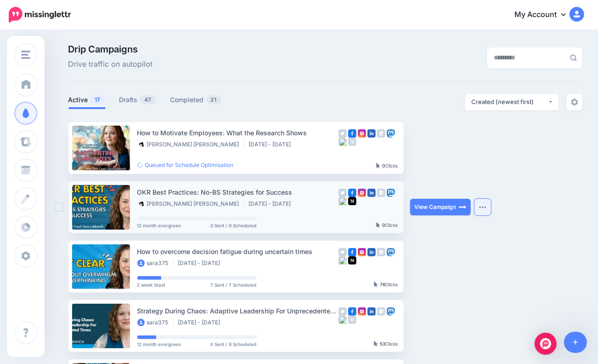
click at [490, 205] on button "button" at bounding box center [483, 207] width 17 height 17
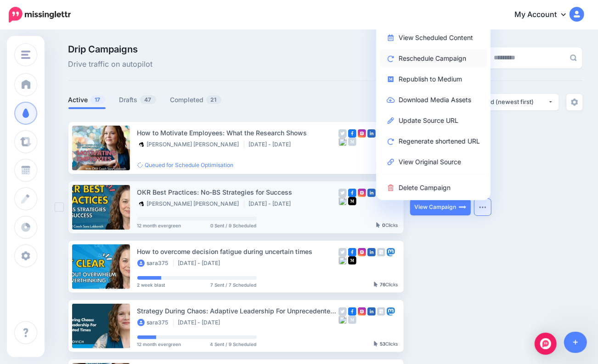
click at [450, 59] on link "Reschedule Campaign" at bounding box center [433, 58] width 107 height 18
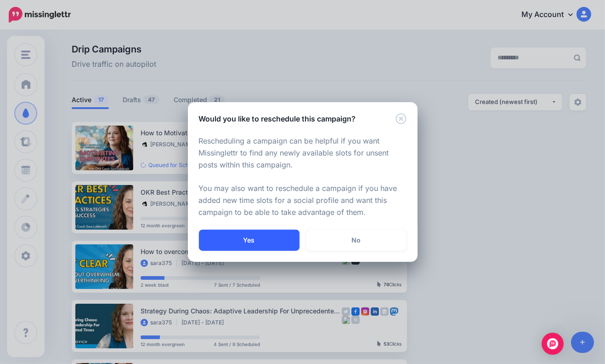
click at [277, 237] on button "Yes" at bounding box center [249, 239] width 101 height 21
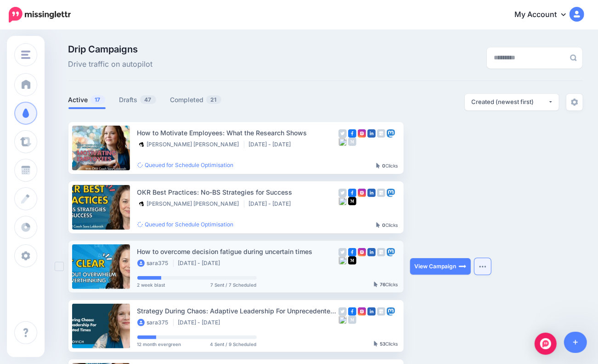
click at [490, 269] on button "button" at bounding box center [483, 266] width 17 height 17
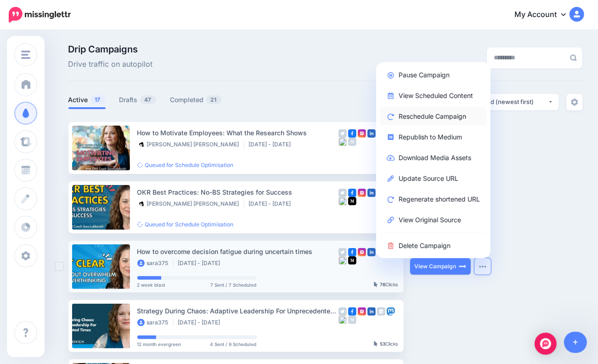
click at [431, 118] on link "Reschedule Campaign" at bounding box center [433, 116] width 107 height 18
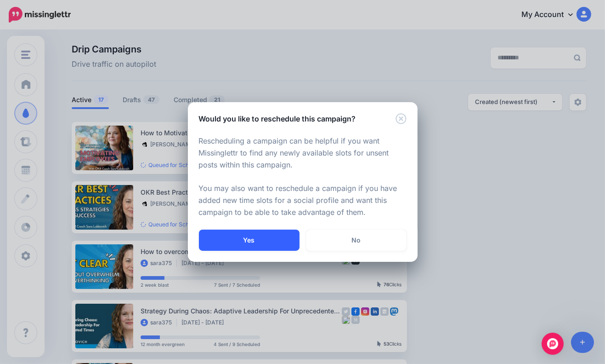
click at [248, 239] on button "Yes" at bounding box center [249, 239] width 101 height 21
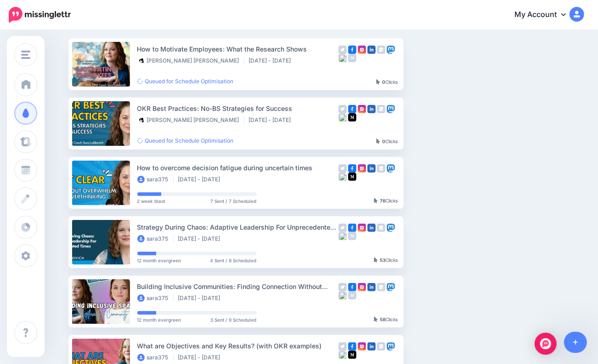
scroll to position [92, 0]
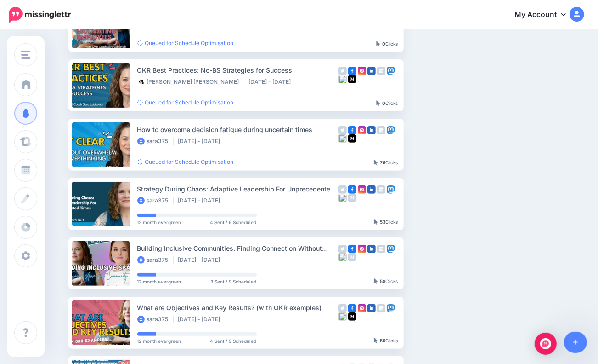
scroll to position [125, 0]
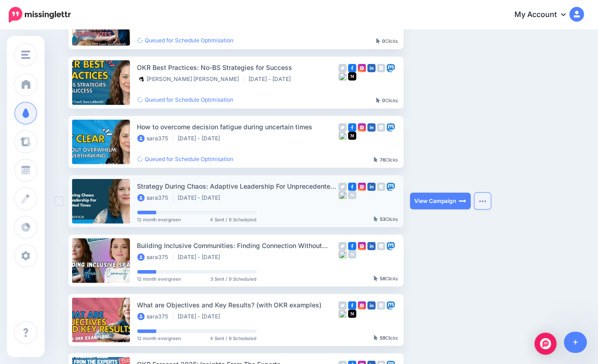
click at [486, 206] on button "button" at bounding box center [483, 201] width 17 height 17
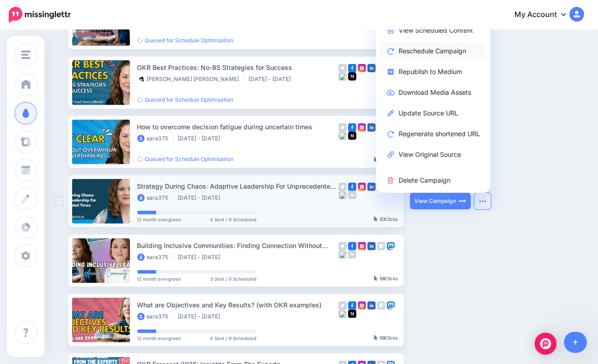
click at [442, 46] on link "Reschedule Campaign" at bounding box center [433, 51] width 107 height 18
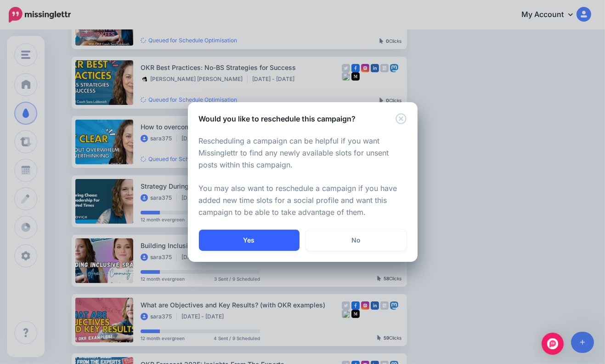
click at [289, 247] on button "Yes" at bounding box center [249, 239] width 101 height 21
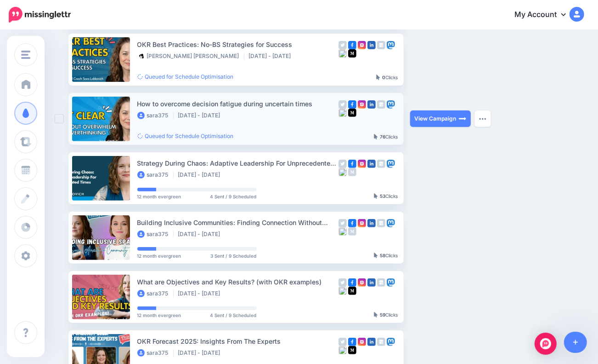
scroll to position [171, 0]
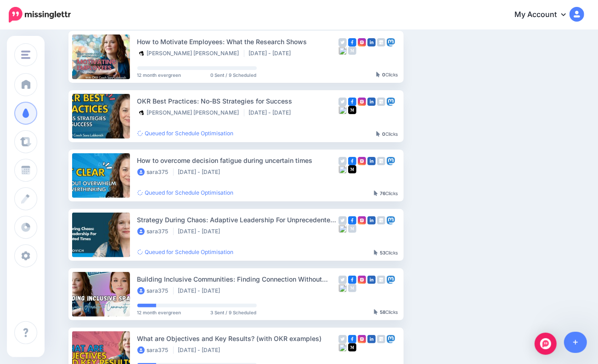
scroll to position [92, 0]
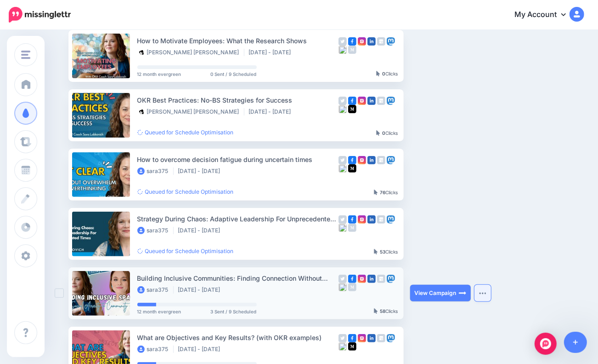
click at [485, 291] on button "button" at bounding box center [483, 293] width 17 height 17
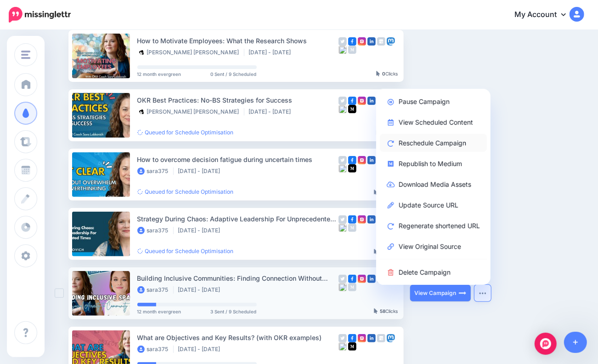
click at [466, 147] on link "Reschedule Campaign" at bounding box center [433, 143] width 107 height 18
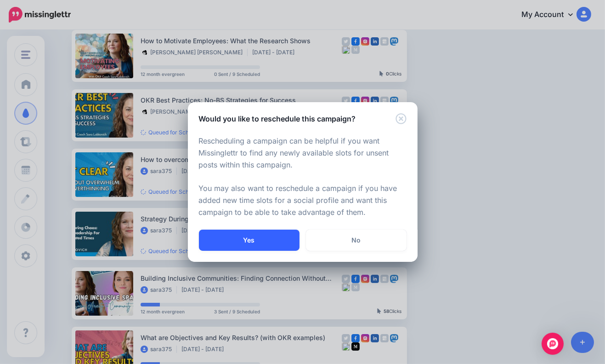
click at [268, 243] on button "Yes" at bounding box center [249, 239] width 101 height 21
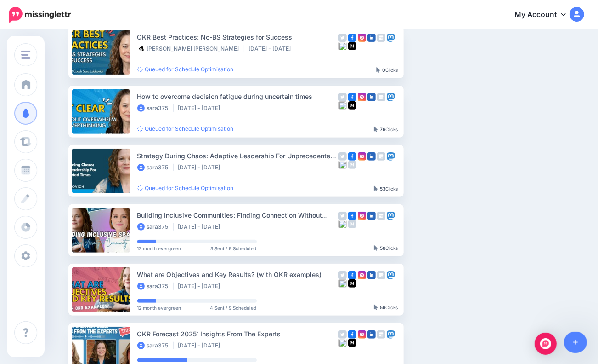
scroll to position [230, 0]
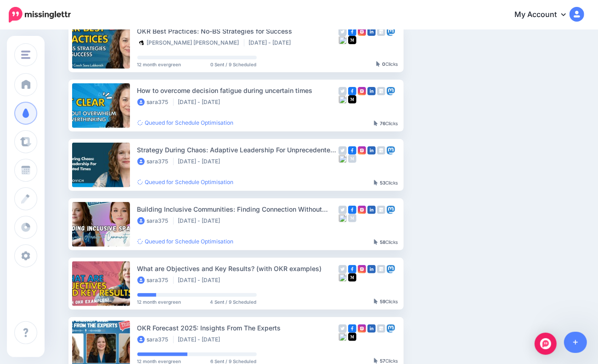
scroll to position [262, 0]
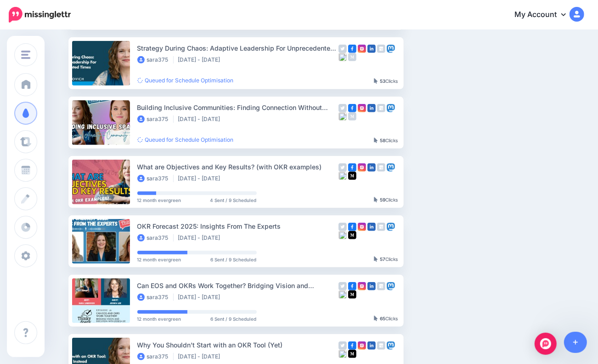
click at [495, 183] on ul "How to Motivate Employees: What the Research Shows [PERSON_NAME] [PERSON_NAME] …" at bounding box center [325, 152] width 515 height 586
click at [484, 182] on img "button" at bounding box center [482, 181] width 7 height 3
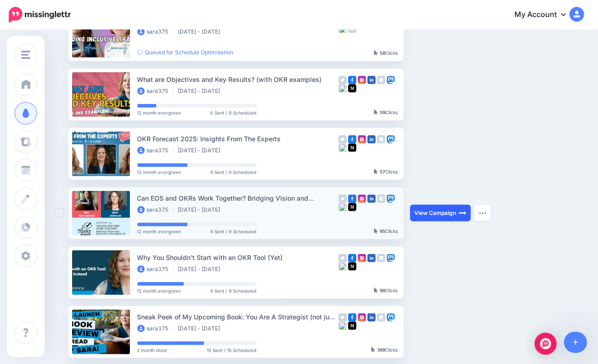
scroll to position [354, 0]
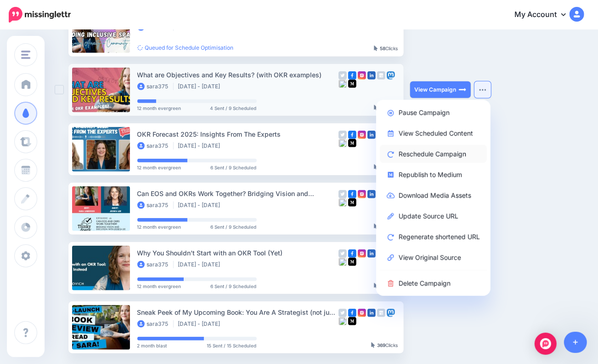
click at [457, 154] on link "Reschedule Campaign" at bounding box center [433, 154] width 107 height 18
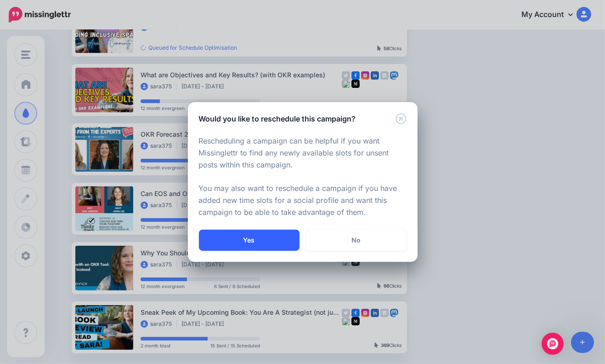
click at [254, 241] on button "Yes" at bounding box center [249, 239] width 101 height 21
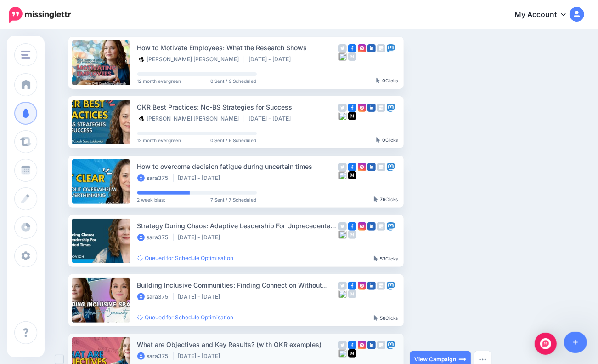
scroll to position [262, 0]
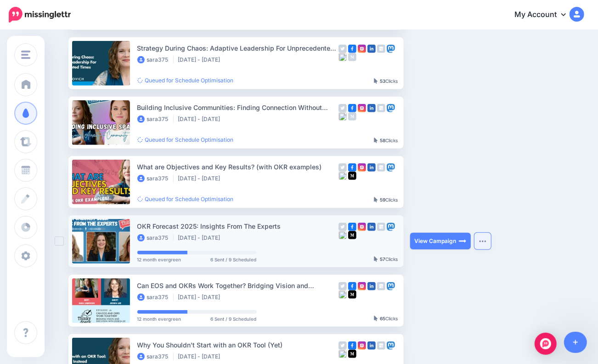
click at [484, 241] on img "button" at bounding box center [482, 240] width 7 height 3
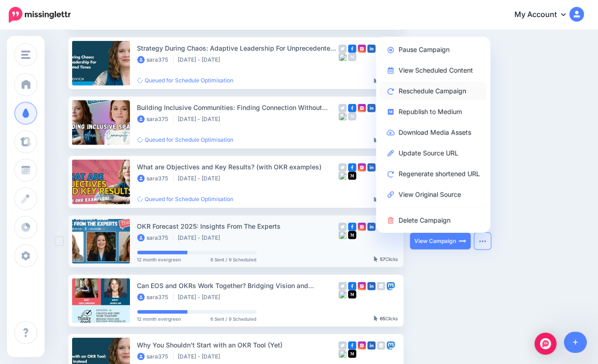
click at [475, 97] on link "Reschedule Campaign" at bounding box center [433, 91] width 107 height 18
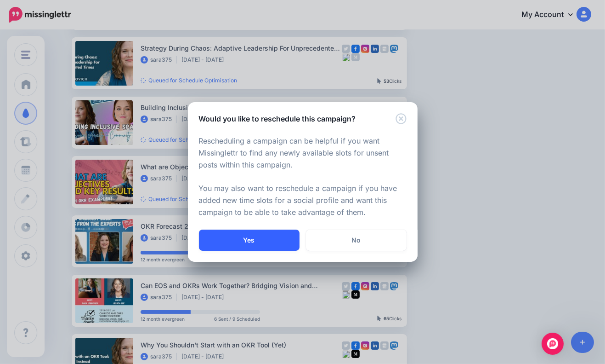
click at [266, 240] on button "Yes" at bounding box center [249, 239] width 101 height 21
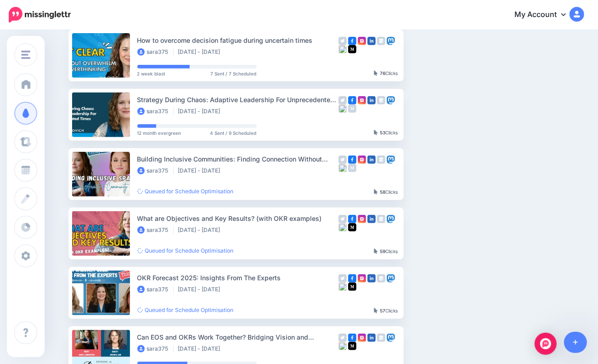
scroll to position [217, 0]
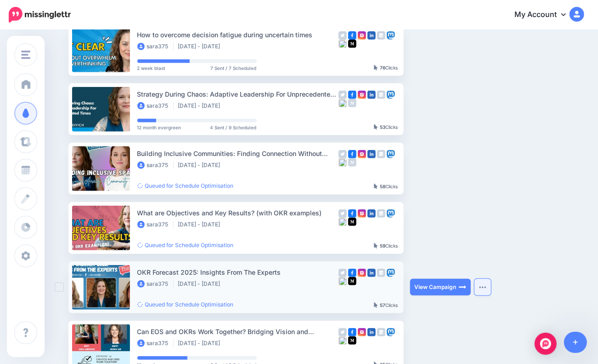
click at [490, 288] on button "button" at bounding box center [483, 287] width 17 height 17
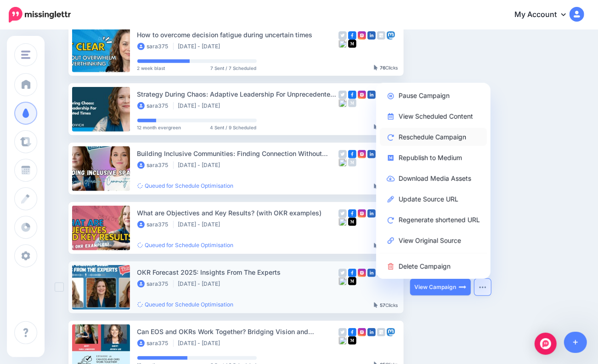
click at [438, 142] on link "Reschedule Campaign" at bounding box center [433, 137] width 107 height 18
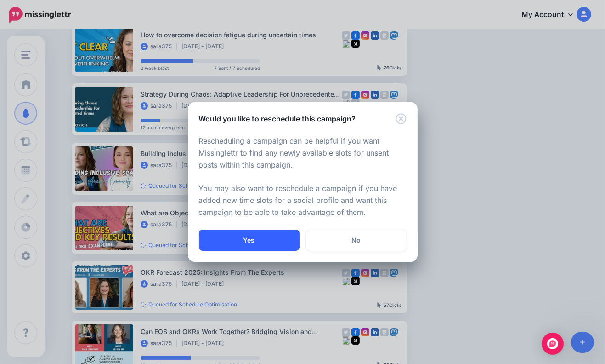
click at [267, 232] on button "Yes" at bounding box center [249, 239] width 101 height 21
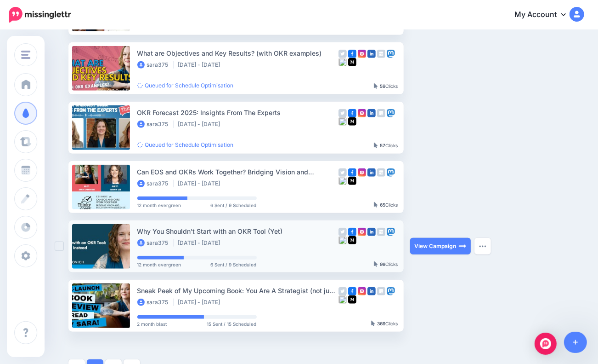
scroll to position [400, 0]
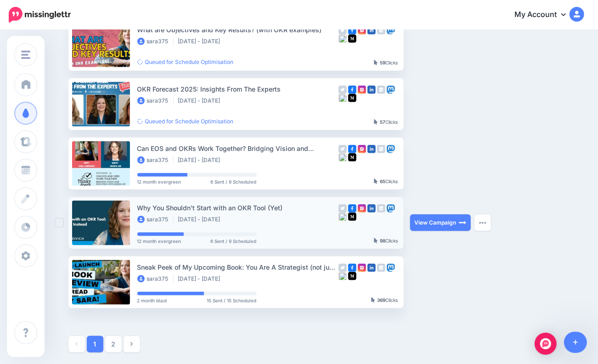
scroll to position [400, 0]
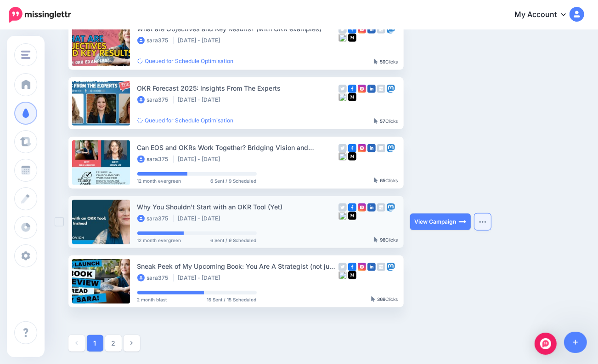
click at [490, 222] on button "button" at bounding box center [483, 221] width 17 height 17
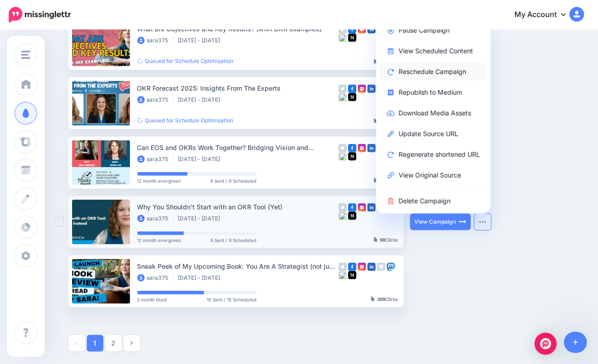
click at [463, 71] on link "Reschedule Campaign" at bounding box center [433, 72] width 107 height 18
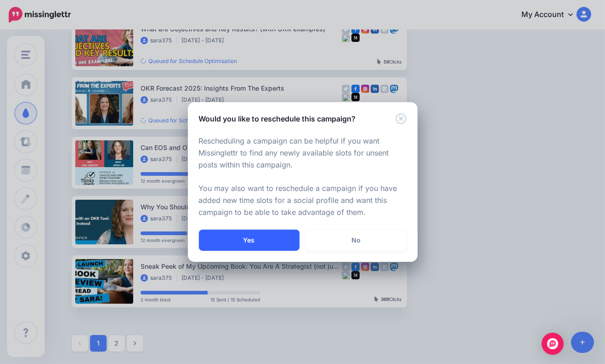
click at [233, 242] on button "Yes" at bounding box center [249, 239] width 101 height 21
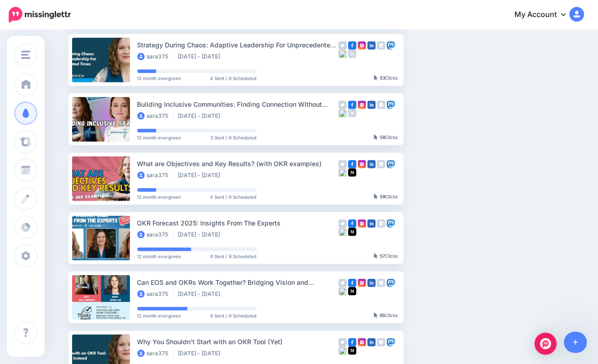
scroll to position [400, 0]
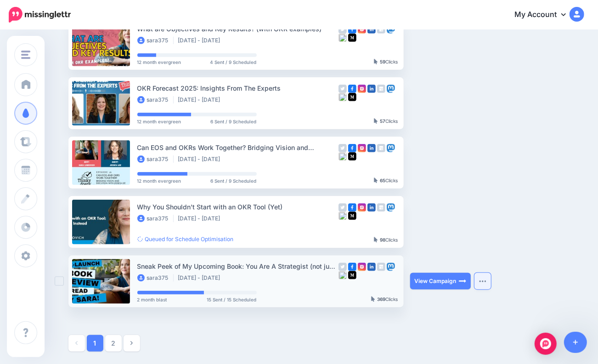
click at [483, 279] on img "button" at bounding box center [482, 280] width 7 height 3
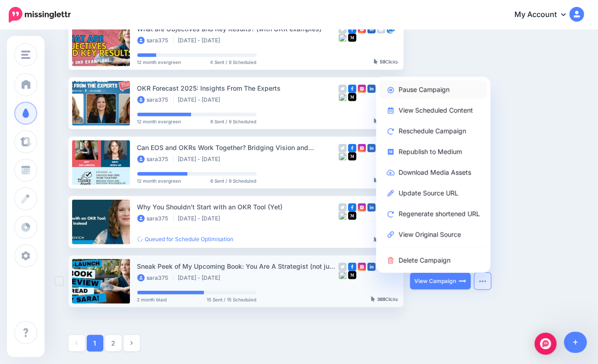
click at [432, 88] on link "Pause Campaign" at bounding box center [433, 89] width 107 height 18
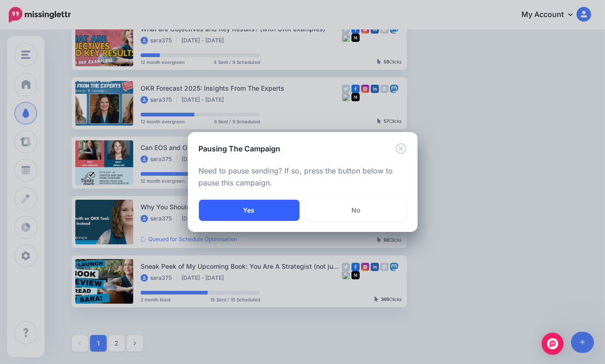
click at [231, 215] on button "Yes" at bounding box center [249, 209] width 101 height 21
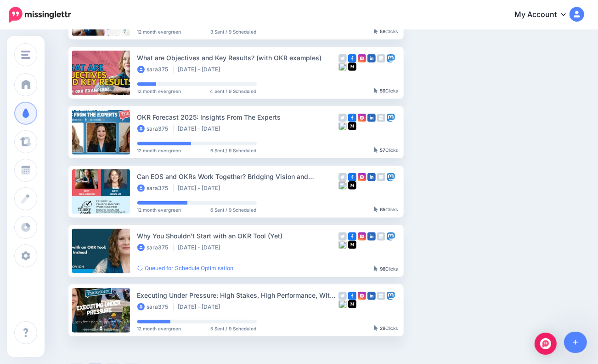
scroll to position [480, 0]
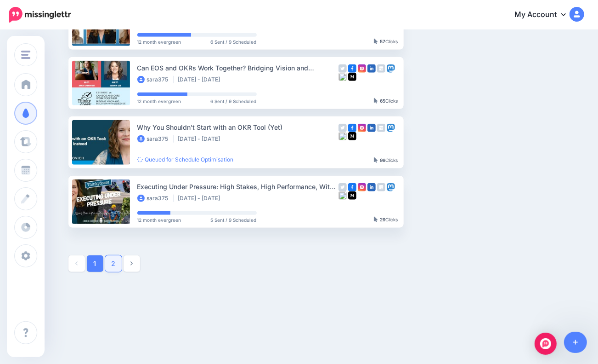
click at [120, 265] on link "2" at bounding box center [113, 263] width 17 height 17
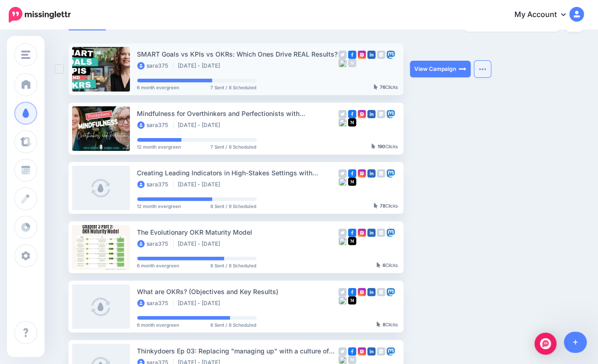
click at [487, 68] on img "button" at bounding box center [482, 69] width 7 height 3
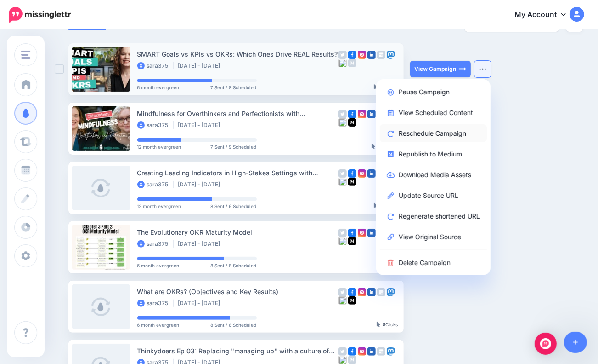
click at [446, 131] on link "Reschedule Campaign" at bounding box center [433, 133] width 107 height 18
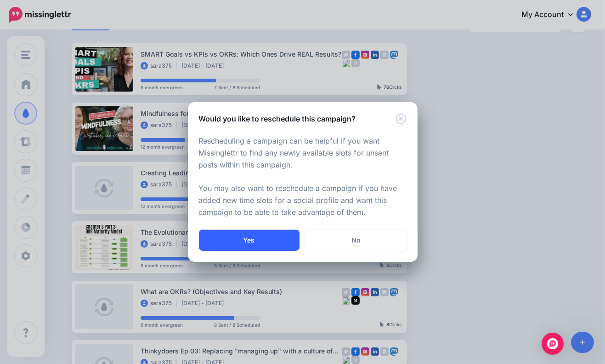
click at [252, 240] on button "Yes" at bounding box center [249, 239] width 101 height 21
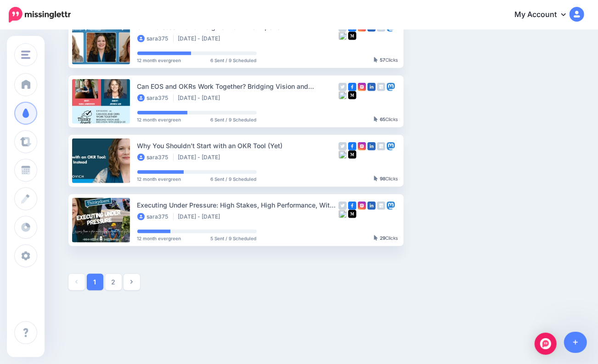
scroll to position [480, 0]
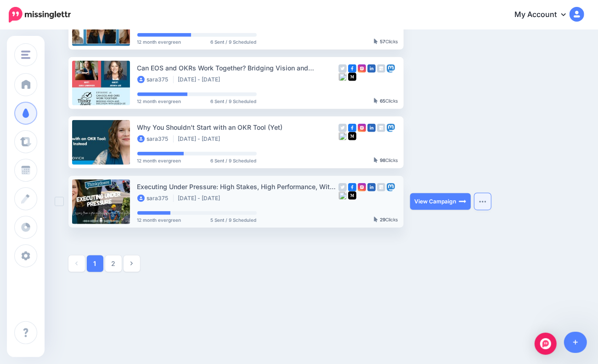
click at [479, 199] on button "button" at bounding box center [483, 201] width 17 height 17
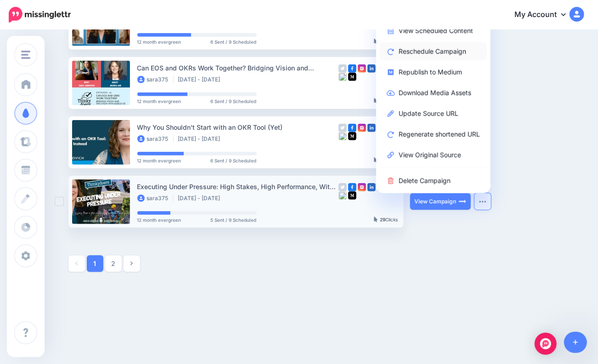
click at [431, 53] on link "Reschedule Campaign" at bounding box center [433, 51] width 107 height 18
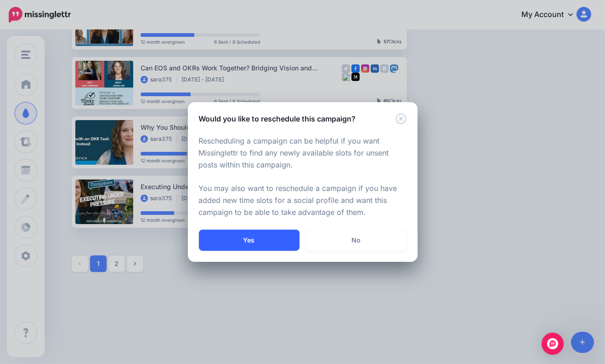
click at [245, 235] on button "Yes" at bounding box center [249, 239] width 101 height 21
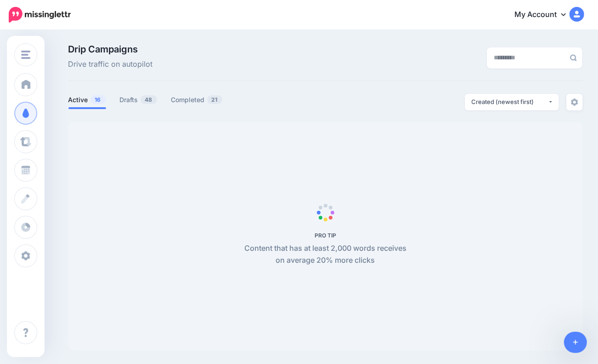
scroll to position [79, 0]
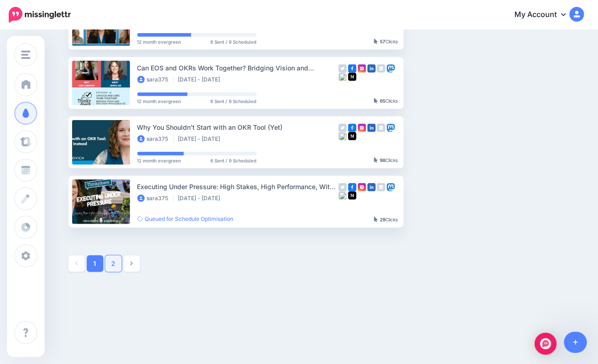
click at [115, 264] on link "2" at bounding box center [113, 263] width 17 height 17
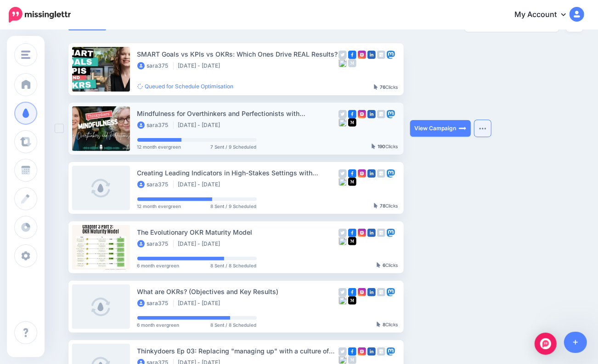
click at [481, 129] on button "button" at bounding box center [483, 128] width 17 height 17
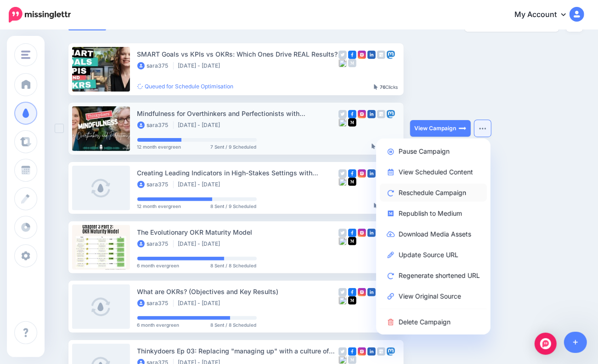
click at [429, 191] on link "Reschedule Campaign" at bounding box center [433, 192] width 107 height 18
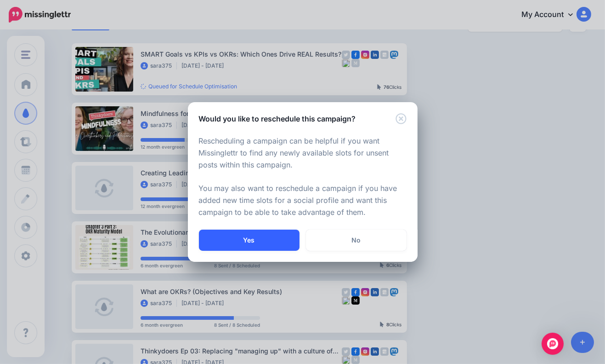
click at [266, 236] on button "Yes" at bounding box center [249, 239] width 101 height 21
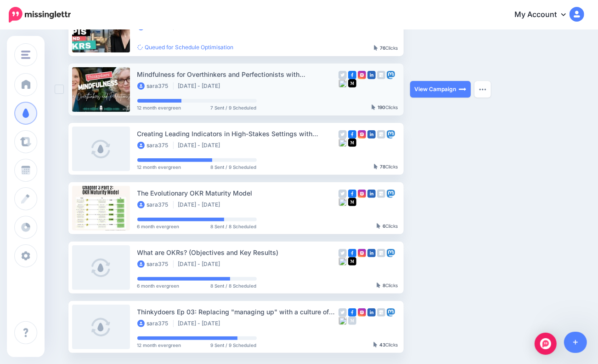
scroll to position [243, 0]
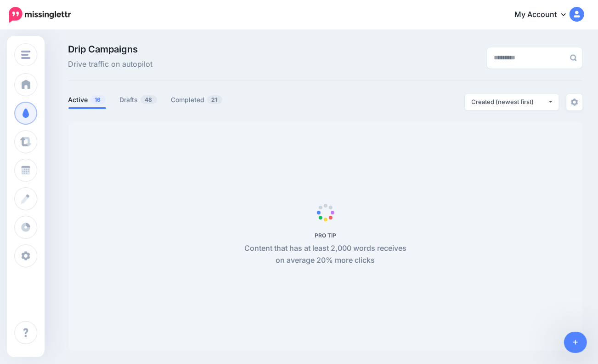
scroll to position [79, 0]
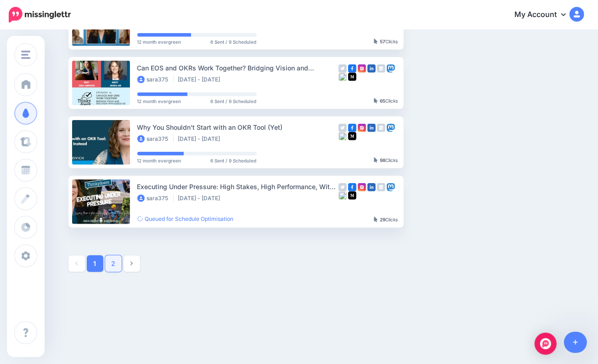
click at [114, 264] on link "2" at bounding box center [113, 263] width 17 height 17
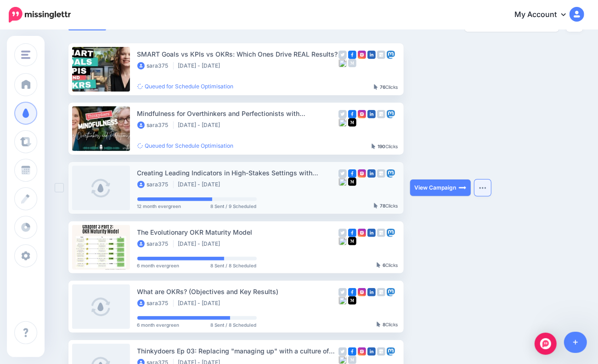
click at [484, 187] on img "button" at bounding box center [482, 187] width 7 height 3
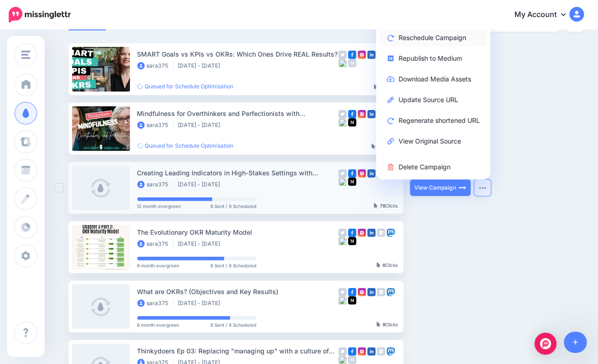
click at [456, 33] on link "Reschedule Campaign" at bounding box center [433, 37] width 107 height 18
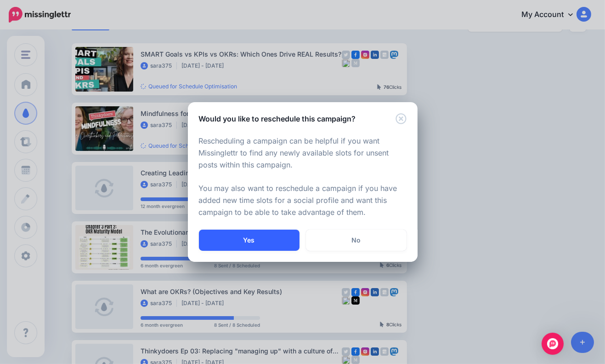
click at [219, 233] on button "Yes" at bounding box center [249, 239] width 101 height 21
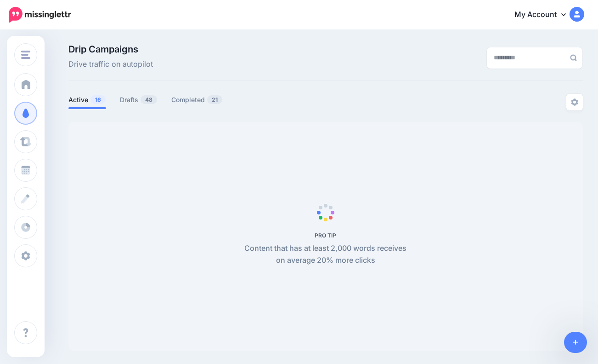
scroll to position [79, 0]
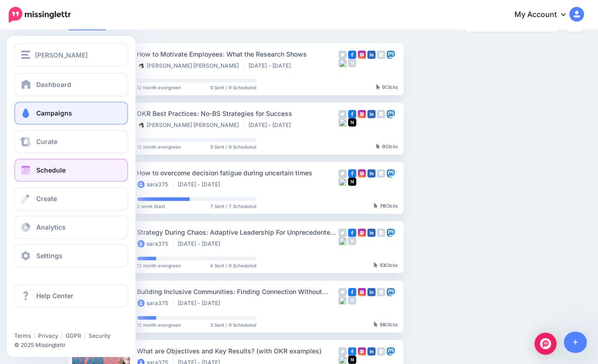
click at [44, 170] on span "Schedule" at bounding box center [50, 170] width 29 height 8
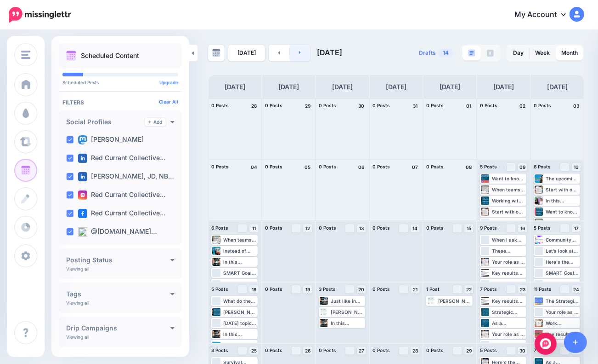
click at [300, 55] on link at bounding box center [300, 53] width 21 height 17
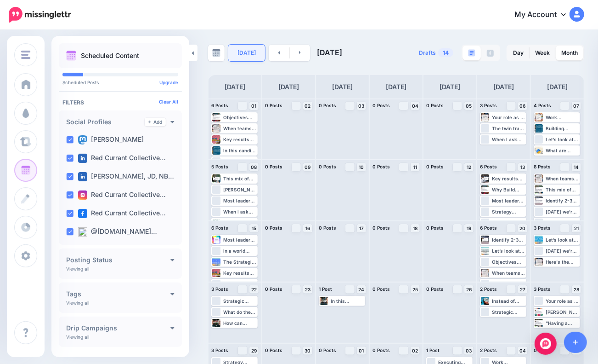
click at [247, 51] on link "Today" at bounding box center [246, 53] width 37 height 17
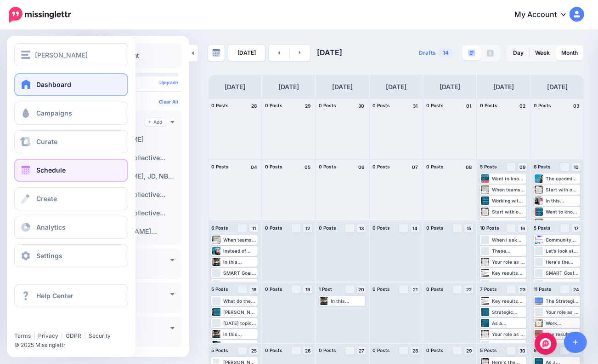
click at [33, 84] on link "Dashboard" at bounding box center [71, 84] width 114 height 23
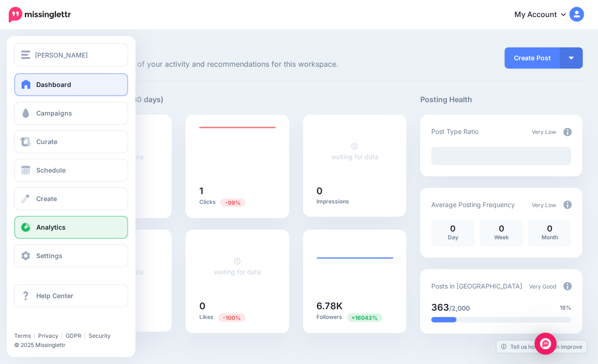
click at [36, 221] on link "Analytics" at bounding box center [71, 227] width 114 height 23
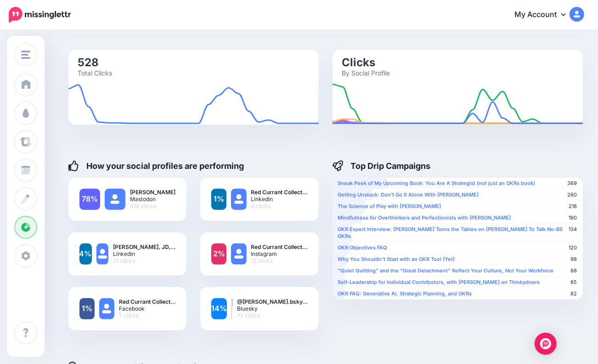
scroll to position [46, 0]
